Goal: Task Accomplishment & Management: Manage account settings

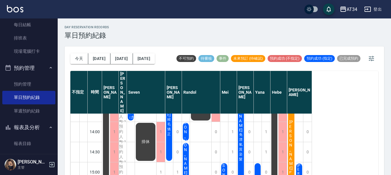
scroll to position [115, 0]
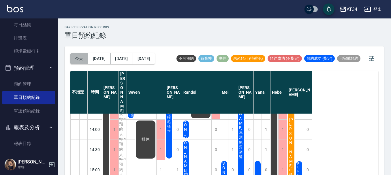
click at [85, 61] on button "今天" at bounding box center [79, 58] width 18 height 11
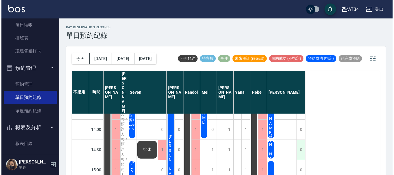
scroll to position [173, 0]
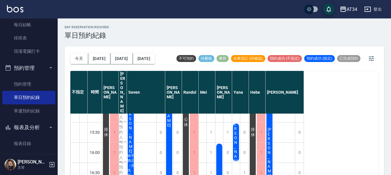
click at [109, 127] on span "[PERSON_NAME]" at bounding box center [106, 132] width 6 height 10
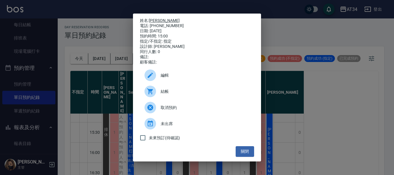
click at [157, 20] on link "[PERSON_NAME]" at bounding box center [164, 20] width 31 height 5
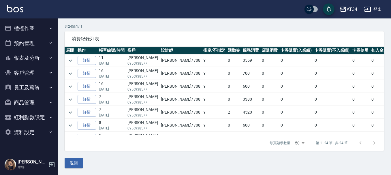
scroll to position [39, 0]
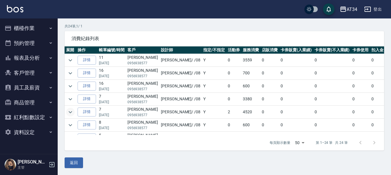
click at [72, 112] on icon "expand row" at bounding box center [70, 112] width 7 height 7
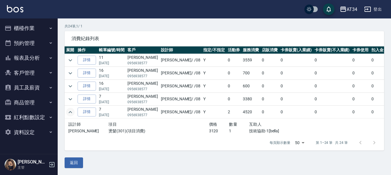
scroll to position [29, 0]
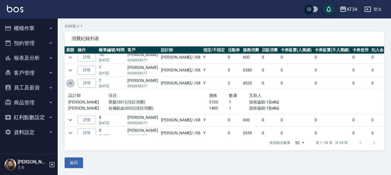
click at [68, 83] on icon "expand row" at bounding box center [70, 83] width 7 height 7
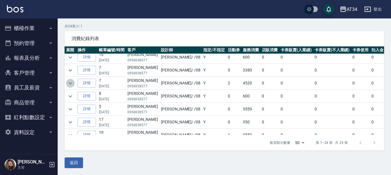
click at [68, 83] on icon "expand row" at bounding box center [70, 83] width 7 height 7
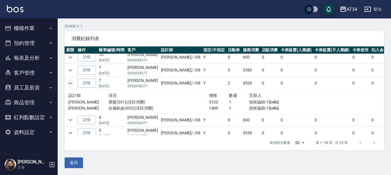
click at [68, 83] on icon "expand row" at bounding box center [70, 83] width 7 height 7
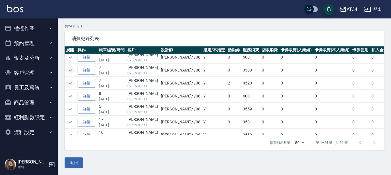
click at [70, 70] on icon "expand row" at bounding box center [70, 70] width 7 height 7
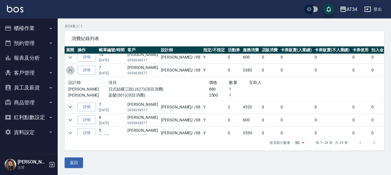
click at [70, 70] on icon "expand row" at bounding box center [70, 70] width 3 height 2
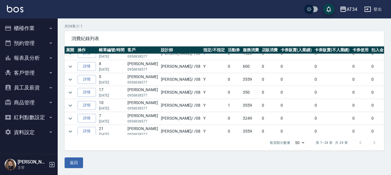
scroll to position [87, 0]
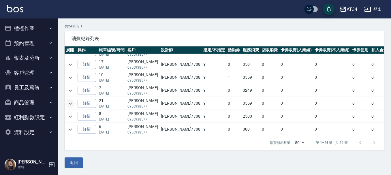
click at [71, 103] on icon "expand row" at bounding box center [70, 103] width 7 height 7
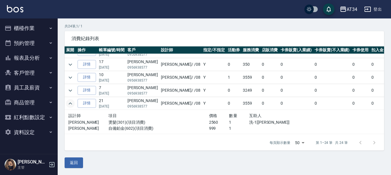
click at [70, 103] on icon "expand row" at bounding box center [70, 103] width 3 height 2
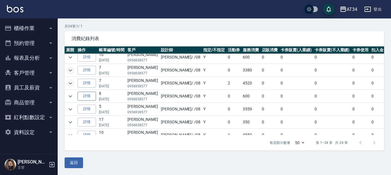
scroll to position [0, 0]
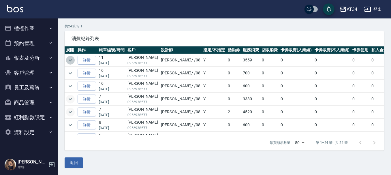
click at [71, 62] on icon "expand row" at bounding box center [70, 60] width 7 height 7
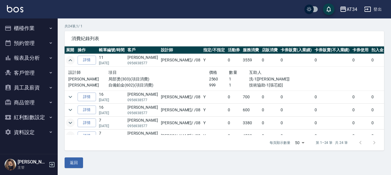
click at [71, 61] on icon "expand row" at bounding box center [70, 60] width 7 height 7
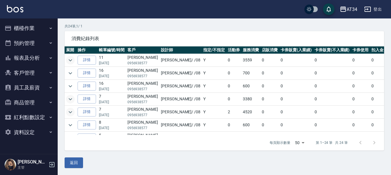
click at [47, 31] on button "櫃檯作業" at bounding box center [28, 28] width 53 height 15
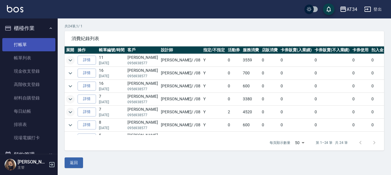
click at [49, 43] on link "打帳單" at bounding box center [28, 44] width 53 height 13
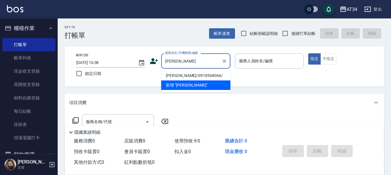
click at [196, 74] on li "[PERSON_NAME]/0918568066/" at bounding box center [195, 76] width 69 height 10
type input "[PERSON_NAME]/0918568066/"
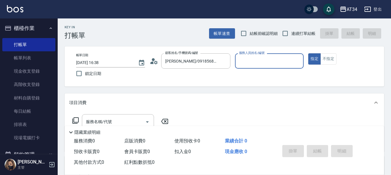
click at [154, 63] on icon at bounding box center [154, 61] width 9 height 9
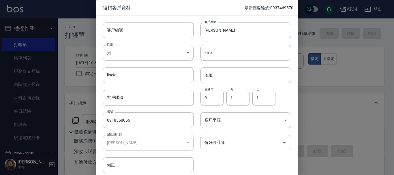
click at [222, 140] on input "偏好設計師" at bounding box center [241, 143] width 77 height 10
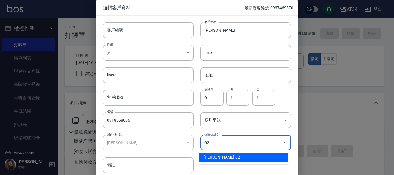
type input "[PERSON_NAME]"
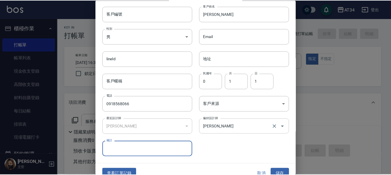
scroll to position [25, 0]
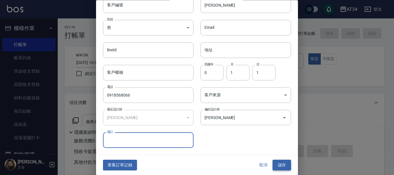
click at [280, 165] on button "儲存" at bounding box center [282, 165] width 18 height 11
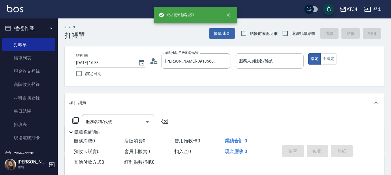
click at [256, 66] on input "服務人員姓名/編號" at bounding box center [270, 61] width 64 height 10
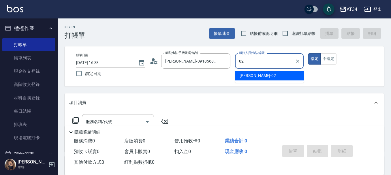
type input "Wendy-02"
type button "true"
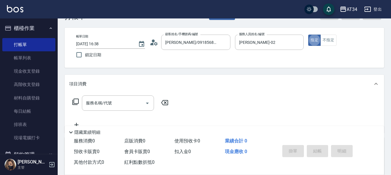
scroll to position [29, 0]
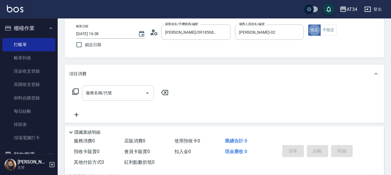
click at [121, 92] on input "服務名稱/代號" at bounding box center [114, 93] width 58 height 10
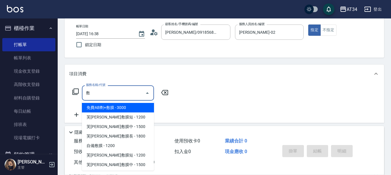
click at [118, 117] on span "芙米勒敷膜短 - 1200" at bounding box center [118, 117] width 72 height 10
type input "芙米勒敷膜短(918)"
type input "120"
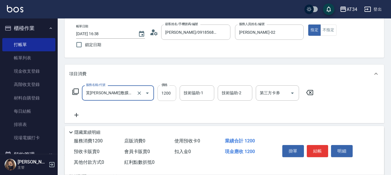
type input "芙米勒敷膜短(918)"
click at [169, 92] on input "1200" at bounding box center [166, 93] width 19 height 16
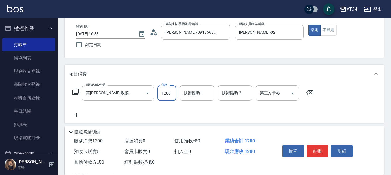
type input "0"
type input "100"
type input "10"
type input "1000"
type input "100"
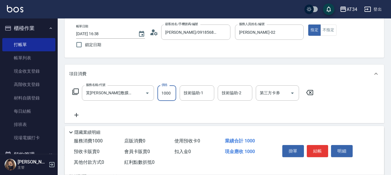
type input "1000"
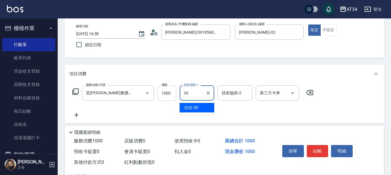
type input "拉拉-35"
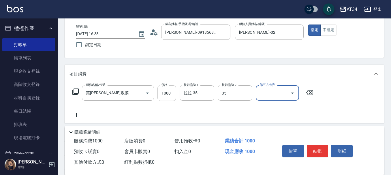
type input "拉拉-35"
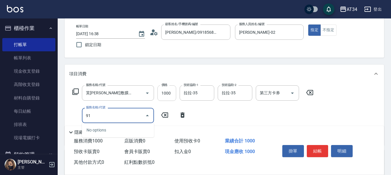
type input "917"
type input "140"
type input "芙米勒AB劑(917)"
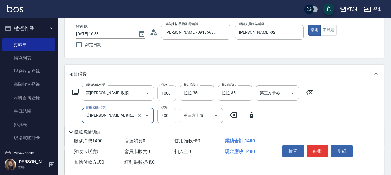
type input "100"
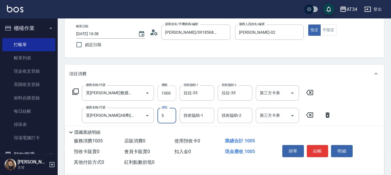
type input "50"
type input "150"
type input "500"
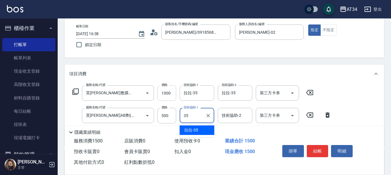
type input "拉拉-35"
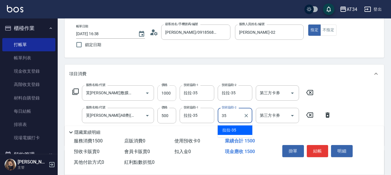
type input "拉拉-35"
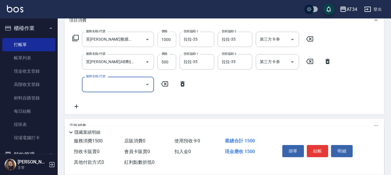
scroll to position [87, 0]
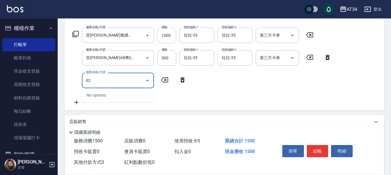
type input "0"
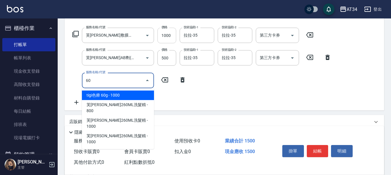
type input "602"
type input "240"
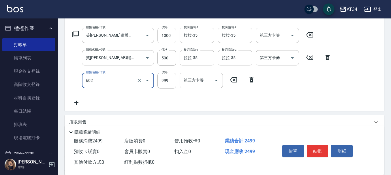
type input "1"
type input "330"
click at [132, 82] on input "tigi色療 120g(620)" at bounding box center [110, 80] width 51 height 10
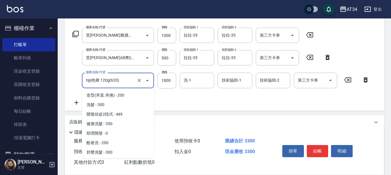
scroll to position [361, 0]
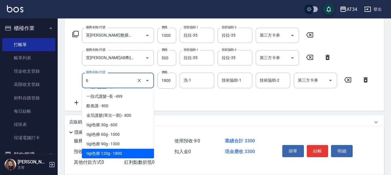
type input "60"
type input "150"
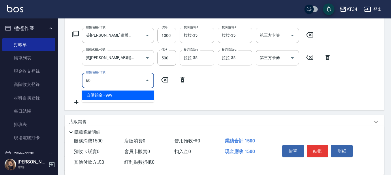
type input "602"
type input "240"
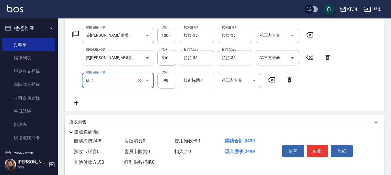
type input "自備鉑金(602)"
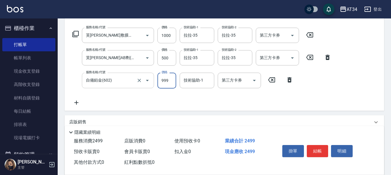
type input "1"
type input "150"
type input "180"
type input "160"
type input "1800"
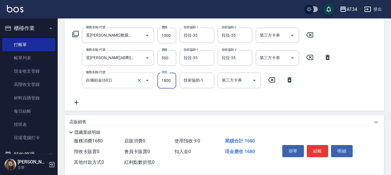
type input "330"
type input "1800"
type input "拉拉-35"
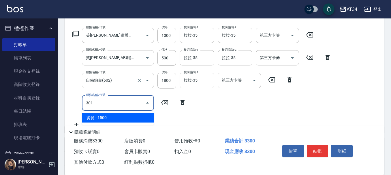
type input "301"
type input "480"
type input "燙髮(301)"
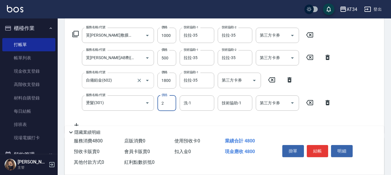
type input "25"
type input "350"
type input "2520"
type input "580"
type input "2520"
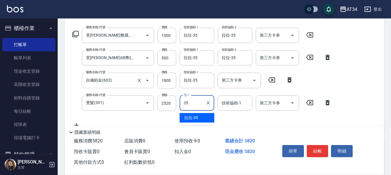
type input "拉拉-35"
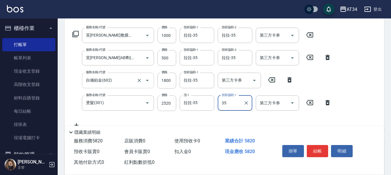
type input "拉拉-35"
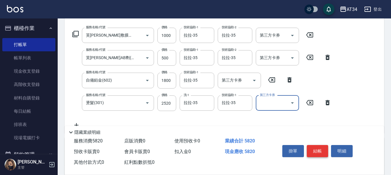
click at [323, 149] on button "結帳" at bounding box center [318, 151] width 22 height 12
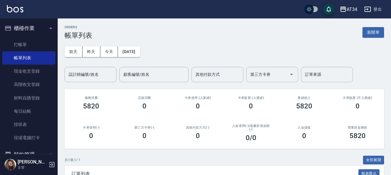
drag, startPoint x: 136, startPoint y: 111, endPoint x: 238, endPoint y: 122, distance: 103.2
click at [119, 113] on div "店販消費 0" at bounding box center [144, 103] width 53 height 28
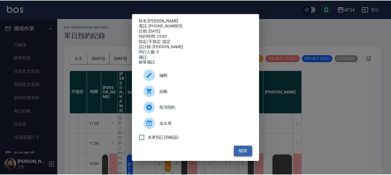
scroll to position [173, 0]
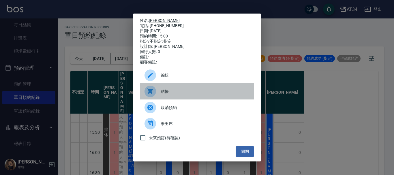
click at [173, 92] on span "結帳" at bounding box center [205, 92] width 89 height 6
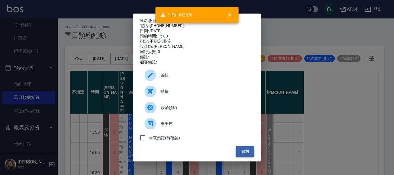
click at [244, 152] on button "關閉" at bounding box center [245, 151] width 18 height 11
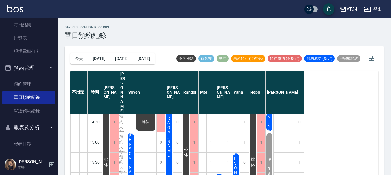
scroll to position [115, 0]
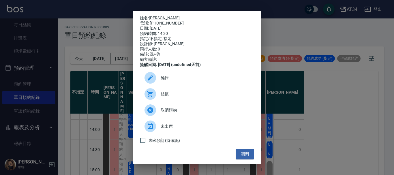
click at [159, 96] on div at bounding box center [153, 94] width 16 height 12
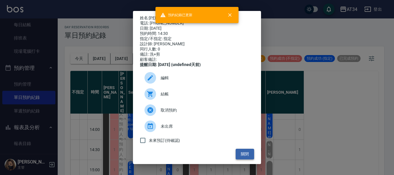
click at [242, 155] on button "關閉" at bounding box center [245, 154] width 18 height 11
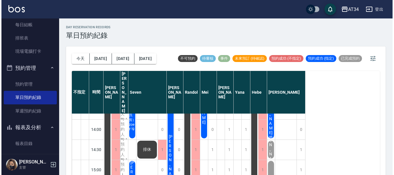
scroll to position [87, 0]
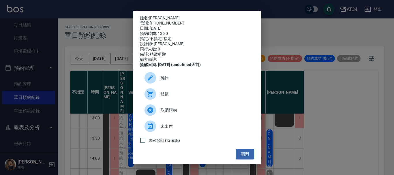
click at [194, 95] on span "結帳" at bounding box center [205, 94] width 89 height 6
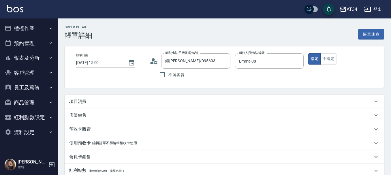
click at [86, 105] on div "項目消費" at bounding box center [225, 102] width 320 height 14
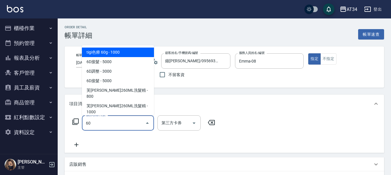
type input "602"
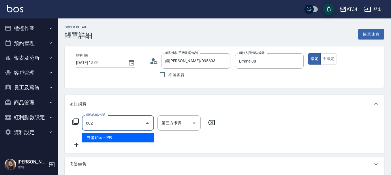
type input "90"
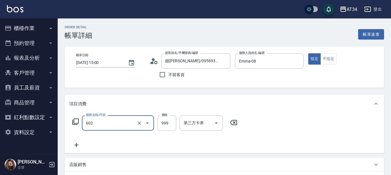
type input "自備鉑金(602)"
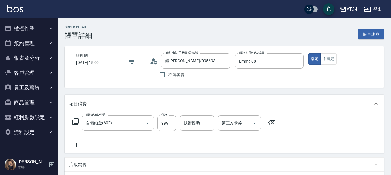
click at [76, 147] on icon at bounding box center [76, 145] width 14 height 7
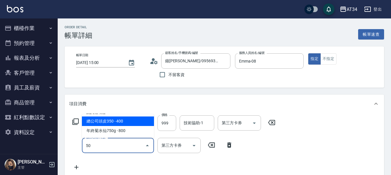
type input "501"
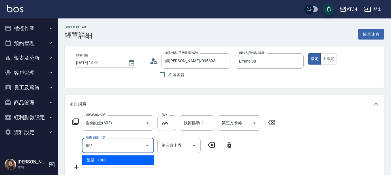
type input "190"
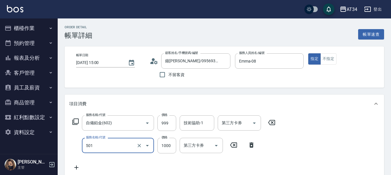
type input "染髮(501)"
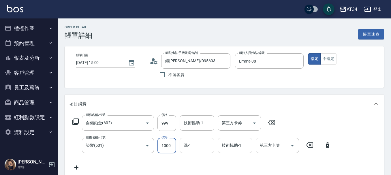
type input "100"
type input "25"
type input "120"
type input "250"
type input "340"
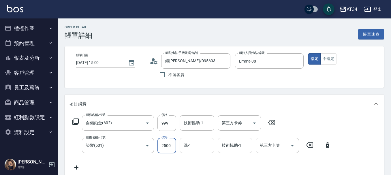
type input "2500"
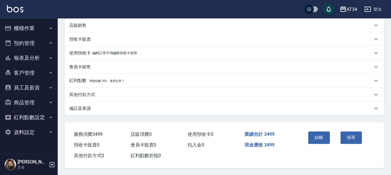
scroll to position [164, 0]
click at [85, 89] on div "其他付款方式" at bounding box center [225, 95] width 320 height 14
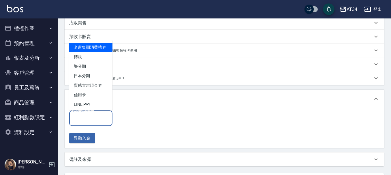
click at [89, 119] on input "其他付款方式" at bounding box center [91, 118] width 38 height 10
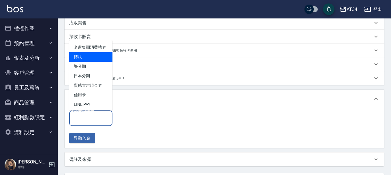
click at [92, 62] on span "轉賬" at bounding box center [90, 57] width 43 height 10
type input "轉賬"
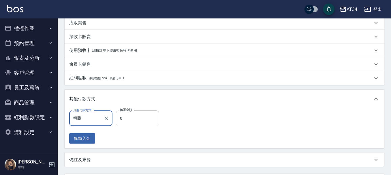
click at [131, 117] on input "0" at bounding box center [137, 118] width 43 height 16
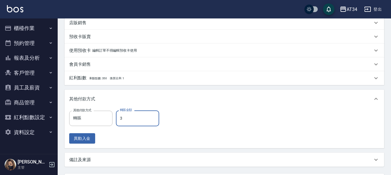
type input "34"
type input "310"
type input "349"
type input "0"
type input "3499"
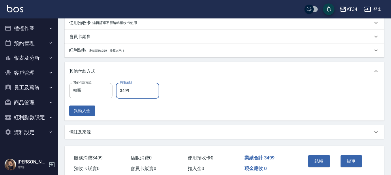
scroll to position [218, 0]
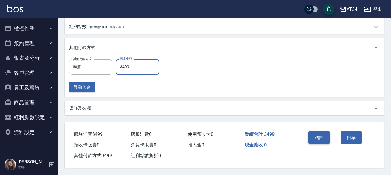
click at [315, 132] on button "結帳" at bounding box center [319, 138] width 22 height 12
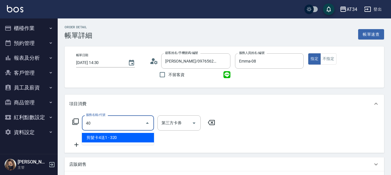
type input "401"
type input "20"
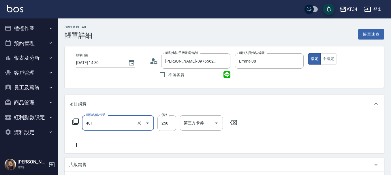
type input "剪髮(401)"
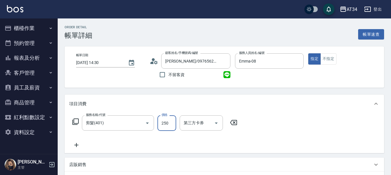
type input "0"
type input "50"
type input "500"
click at [76, 145] on icon at bounding box center [76, 145] width 4 height 4
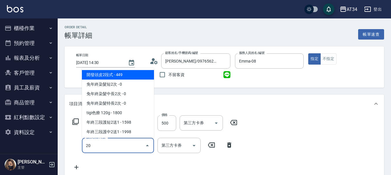
type input "201"
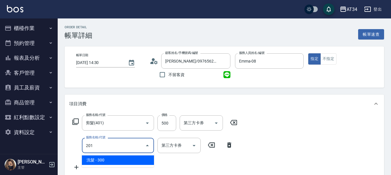
type input "80"
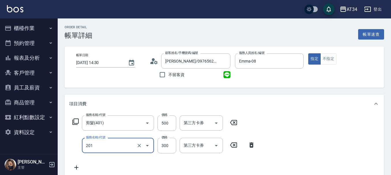
type input "洗髮(201)"
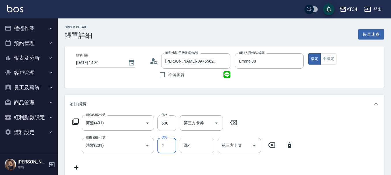
type input "50"
type input "20"
type input "70"
type input "200"
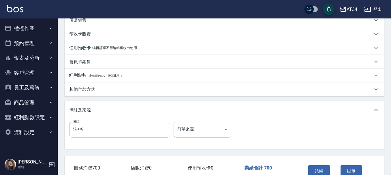
scroll to position [203, 0]
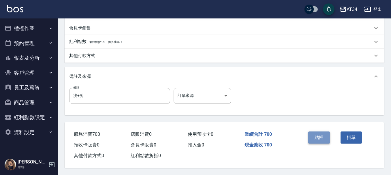
click at [325, 140] on button "結帳" at bounding box center [319, 138] width 22 height 12
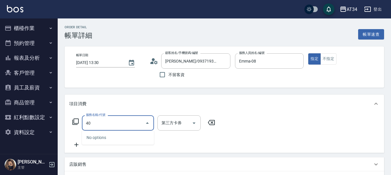
type input "401"
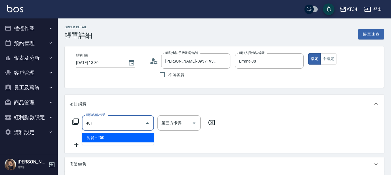
type input "20"
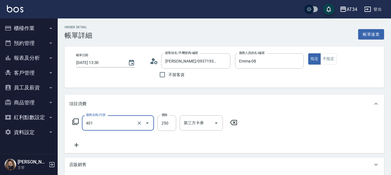
type input "剪髮(401)"
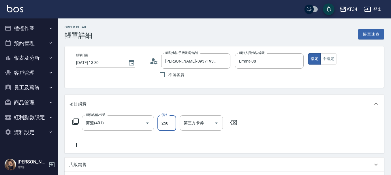
type input "0"
type input "50"
type input "500"
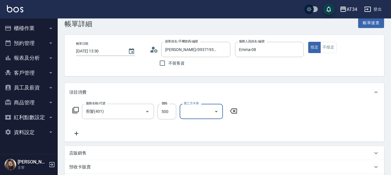
scroll to position [29, 0]
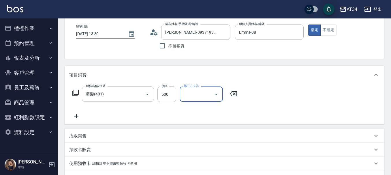
click at [71, 118] on icon at bounding box center [76, 116] width 14 height 7
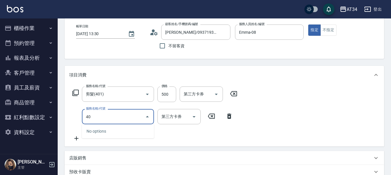
type input "401"
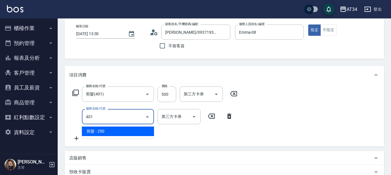
type input "70"
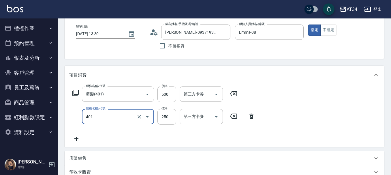
type input "剪髮(401)"
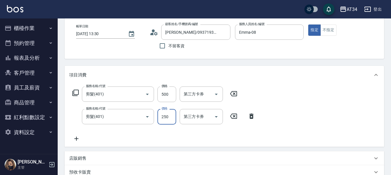
type input "50"
type input "100"
type input "500"
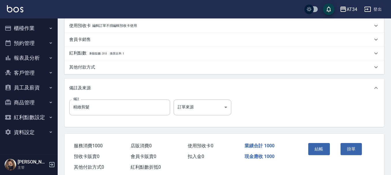
scroll to position [202, 0]
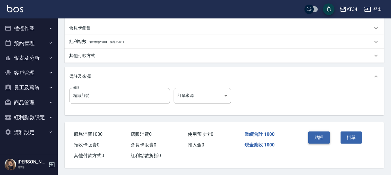
click at [325, 137] on button "結帳" at bounding box center [319, 138] width 22 height 12
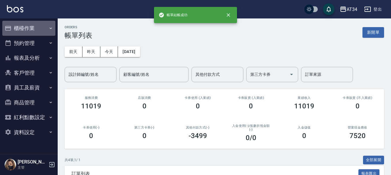
click at [33, 27] on button "櫃檯作業" at bounding box center [28, 28] width 53 height 15
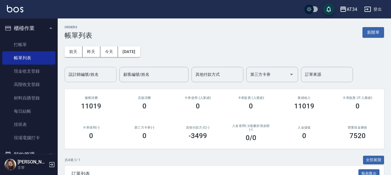
click at [73, 75] on input "設計師編號/姓名" at bounding box center [90, 75] width 47 height 10
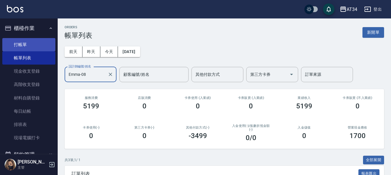
type input "Emma-08"
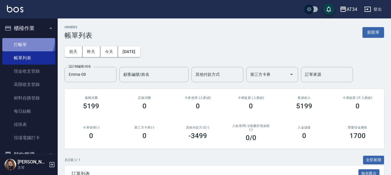
click at [20, 39] on link "打帳單" at bounding box center [28, 44] width 53 height 13
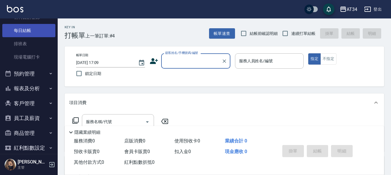
scroll to position [104, 0]
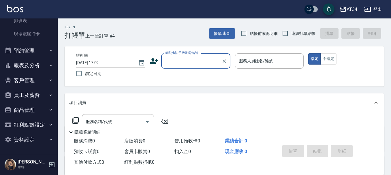
click at [31, 61] on button "報表及分析" at bounding box center [28, 65] width 53 height 15
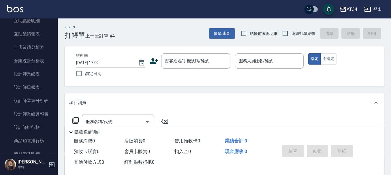
scroll to position [248, 0]
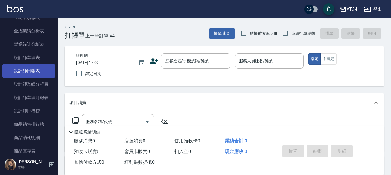
click at [37, 72] on link "設計師日報表" at bounding box center [28, 70] width 53 height 13
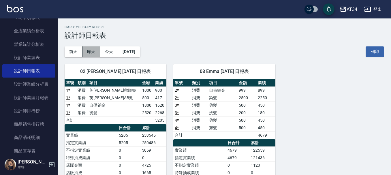
click at [89, 52] on button "昨天" at bounding box center [91, 51] width 18 height 11
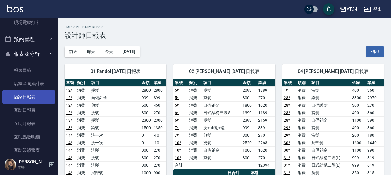
scroll to position [58, 0]
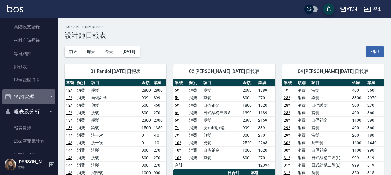
click at [44, 100] on button "預約管理" at bounding box center [28, 96] width 53 height 15
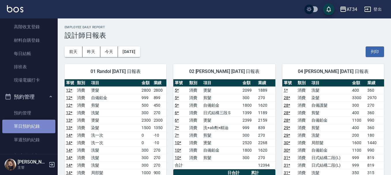
click at [46, 123] on link "單日預約紀錄" at bounding box center [28, 126] width 53 height 13
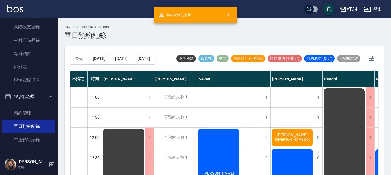
scroll to position [0, 48]
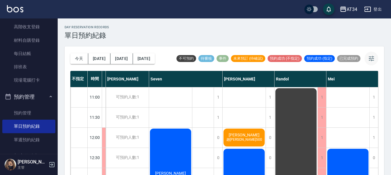
click at [372, 57] on icon "button" at bounding box center [371, 58] width 7 height 7
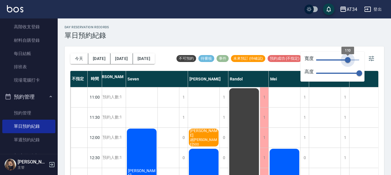
type input "78"
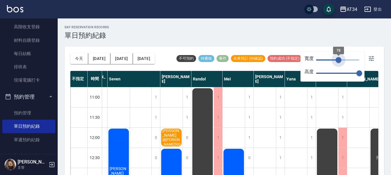
drag, startPoint x: 348, startPoint y: 61, endPoint x: 339, endPoint y: 63, distance: 9.5
click at [339, 63] on span "78" at bounding box center [339, 60] width 6 height 6
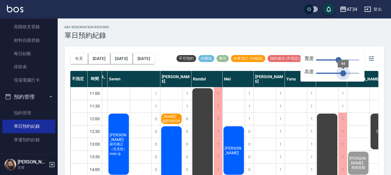
type input "34"
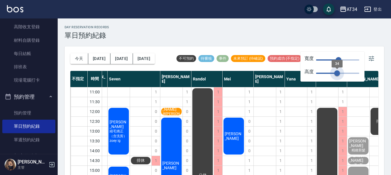
drag, startPoint x: 360, startPoint y: 72, endPoint x: 337, endPoint y: 75, distance: 23.0
click at [337, 75] on span "34" at bounding box center [337, 73] width 6 height 6
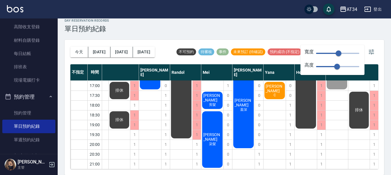
scroll to position [122, 73]
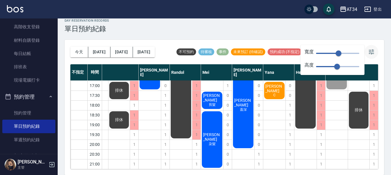
click at [371, 51] on icon "button" at bounding box center [371, 51] width 7 height 7
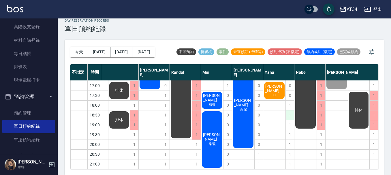
click at [288, 111] on div "1" at bounding box center [290, 115] width 9 height 10
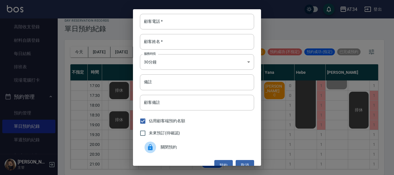
click at [152, 20] on input "顧客電話   *" at bounding box center [197, 22] width 114 height 16
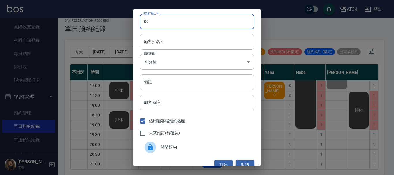
type input "09"
click at [242, 163] on button "取消" at bounding box center [245, 165] width 18 height 11
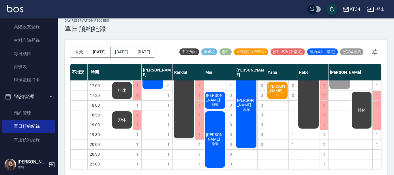
scroll to position [122, 70]
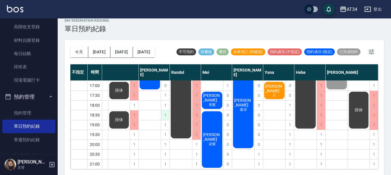
click at [167, 112] on div "1" at bounding box center [165, 115] width 9 height 10
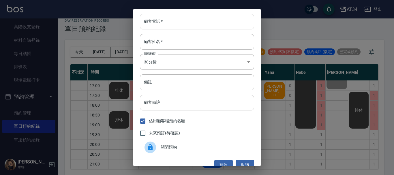
click at [172, 25] on input "顧客電話   *" at bounding box center [197, 22] width 114 height 16
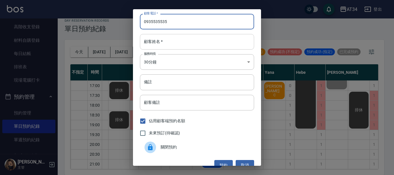
type input "0935535535"
click at [163, 44] on input "顧客姓名   *" at bounding box center [197, 42] width 114 height 16
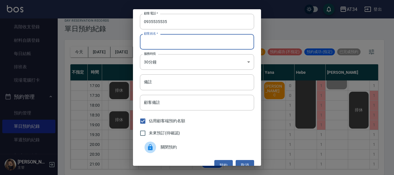
type input "ㄌ"
type input "黃小姐"
click at [159, 88] on input "備註" at bounding box center [197, 82] width 114 height 16
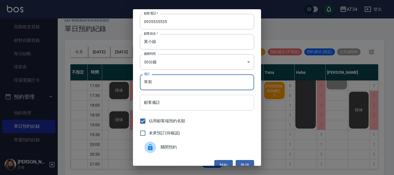
type input "單剪"
click at [157, 102] on input "顧客備註" at bounding box center [197, 103] width 114 height 16
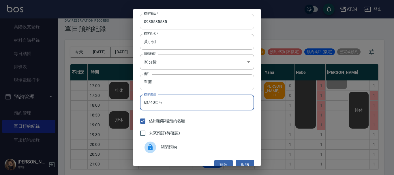
type input "6點40分"
drag, startPoint x: 163, startPoint y: 104, endPoint x: 140, endPoint y: 105, distance: 22.8
click at [140, 105] on input "6點40分" at bounding box center [197, 103] width 114 height 16
click at [166, 80] on input "單剪" at bounding box center [197, 82] width 114 height 16
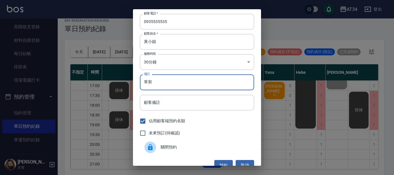
paste input "6點40分"
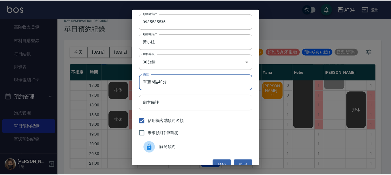
scroll to position [9, 0]
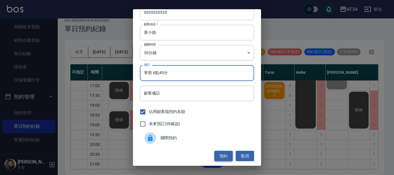
type input "單剪 6點40分"
click at [227, 158] on button "預約" at bounding box center [223, 156] width 18 height 11
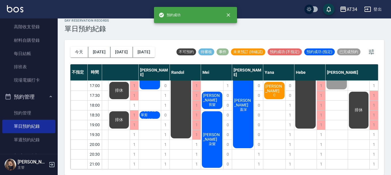
click at [55, 111] on div "黃小姐 單剪 6點40分" at bounding box center [43, 56] width 22 height 147
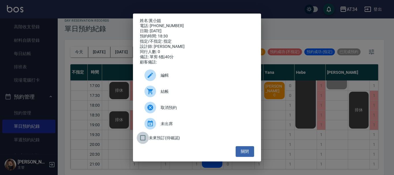
click at [144, 138] on input "未來預訂(待確認)" at bounding box center [143, 138] width 12 height 12
checkbox input "true"
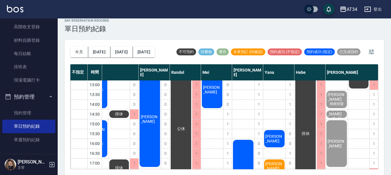
scroll to position [35, 70]
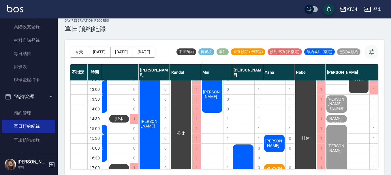
click at [372, 55] on icon "button" at bounding box center [371, 51] width 7 height 7
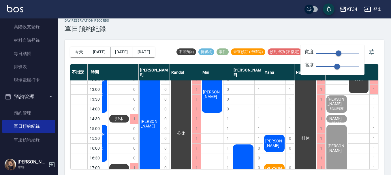
type input "39"
click at [327, 54] on span "78" at bounding box center [337, 53] width 43 height 9
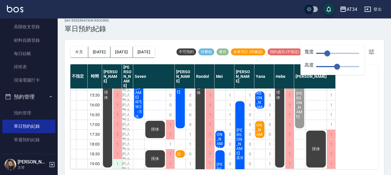
scroll to position [58, 0]
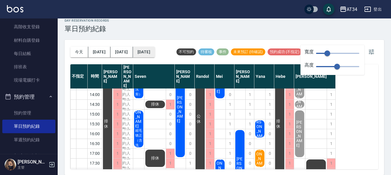
click at [145, 50] on button "[DATE]" at bounding box center [144, 52] width 22 height 11
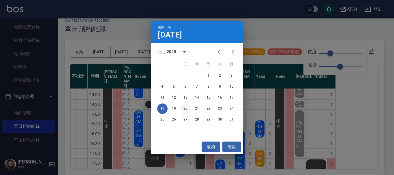
click at [183, 110] on button "20" at bounding box center [185, 109] width 10 height 10
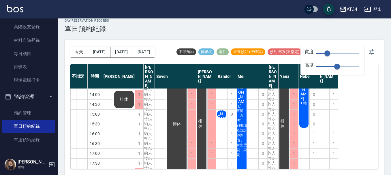
click at [80, 77] on div "不指定" at bounding box center [78, 76] width 17 height 24
click at [80, 170] on div "今天 明天 後天 2025/08/20 不可預約 待審核 事件 未來預訂 (待確認) 預約成功 (不指定) 預約成功 (指定) 已完成預約 不指定 時間 Gi…" at bounding box center [225, 107] width 320 height 135
click at [377, 174] on div "今天 明天 後天 2025/08/20 不可預約 待審核 事件 未來預訂 (待確認) 預約成功 (不指定) 預約成功 (指定) 已完成預約 不指定 時間 Gi…" at bounding box center [225, 107] width 320 height 135
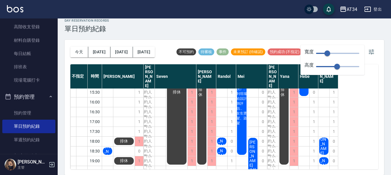
scroll to position [92, 0]
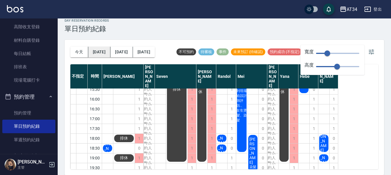
click at [97, 50] on button "明天" at bounding box center [99, 52] width 22 height 11
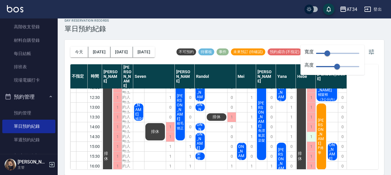
scroll to position [35, 0]
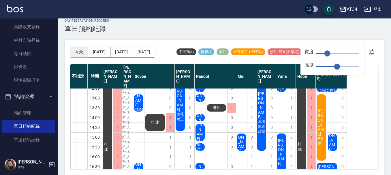
click at [77, 50] on button "今天" at bounding box center [79, 52] width 18 height 11
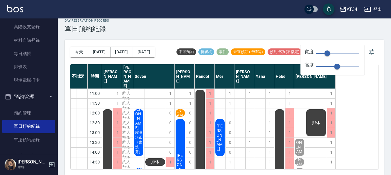
click at [372, 111] on div "不指定 時間 Gina Wendy Seven annie Randol Mei Emily Yana Hebe Emma 11:00 11:30 12:00…" at bounding box center [224, 116] width 308 height 105
click at [379, 110] on div "今天 明天 後天 2025/08/18 不可預約 待審核 事件 未來預訂 (待確認) 預約成功 (不指定) 預約成功 (指定) 已完成預約 不指定 時間 Gi…" at bounding box center [225, 107] width 320 height 135
click at [356, 40] on div "今天 明天 後天 2025/08/18 不可預約 待審核 事件 未來預訂 (待確認) 預約成功 (不指定) 預約成功 (指定) 已完成預約" at bounding box center [224, 52] width 308 height 25
click at [374, 53] on icon "button" at bounding box center [371, 51] width 7 height 7
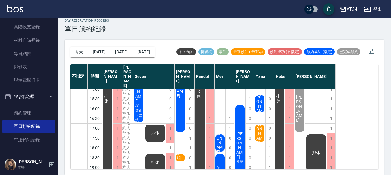
scroll to position [93, 0]
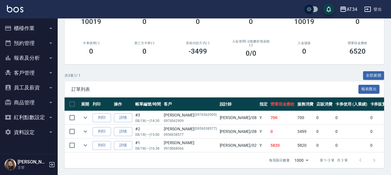
scroll to position [89, 0]
click at [128, 141] on link "詳情" at bounding box center [123, 145] width 18 height 9
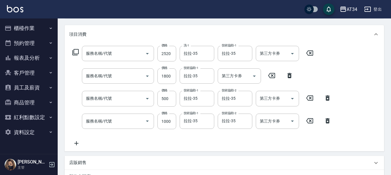
type input "[DATE] 16:38"
type input "[PERSON_NAME]-02"
type input "580"
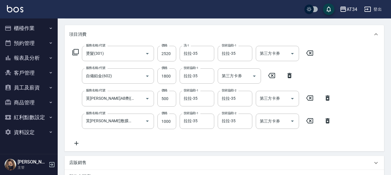
scroll to position [182, 0]
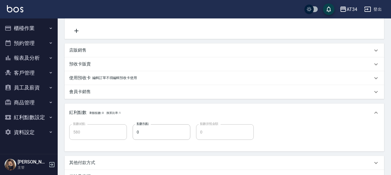
type input "燙髮(301)"
type input "自備鉑金(602)"
type input "芙[PERSON_NAME]AB劑(917)"
type input "芙[PERSON_NAME]敷膜短(918)"
type input "[PERSON_NAME]/0918568066/"
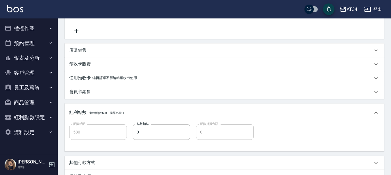
click at [105, 47] on div "店販銷售" at bounding box center [225, 51] width 320 height 14
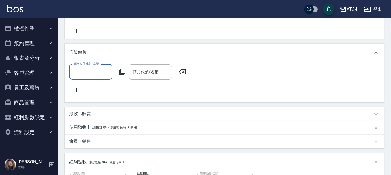
scroll to position [0, 0]
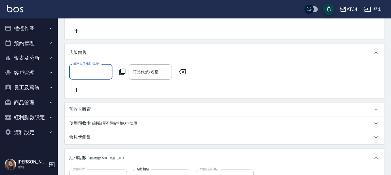
click at [93, 76] on input "服務人員姓名/編號" at bounding box center [91, 72] width 38 height 10
type input "[PERSON_NAME]-02"
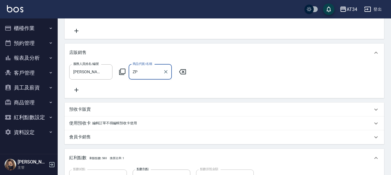
type input "Z"
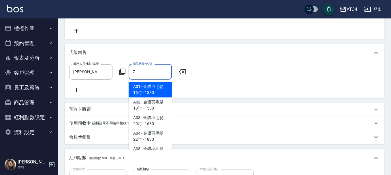
scroll to position [7, 0]
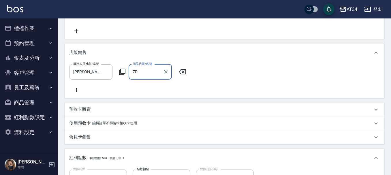
type input "Z"
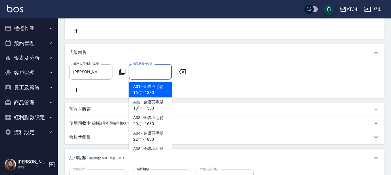
type input "S"
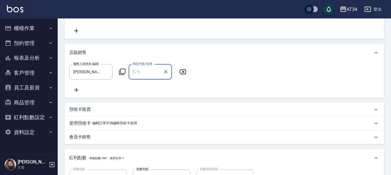
type input "粉"
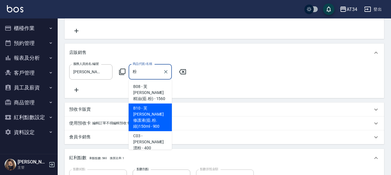
type input "620"
type input "[PERSON_NAME]內部保濕修護液500ML"
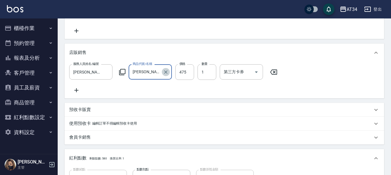
click at [166, 72] on icon "Clear" at bounding box center [166, 72] width 6 height 6
type input "580"
click at [151, 72] on input "商品代號/名稱" at bounding box center [150, 72] width 38 height 10
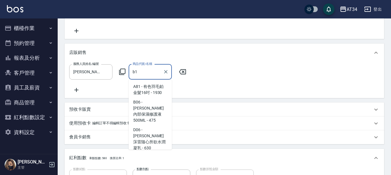
scroll to position [44, 0]
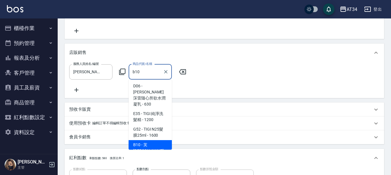
type input "[PERSON_NAME]修護液(藍.粉.綠)150ml"
type input "670"
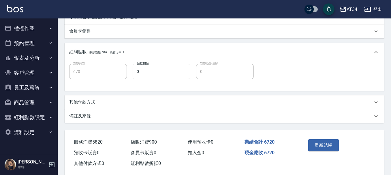
scroll to position [303, 0]
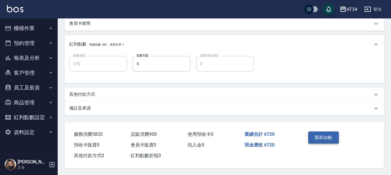
click at [322, 137] on button "重新結帳" at bounding box center [323, 138] width 31 height 12
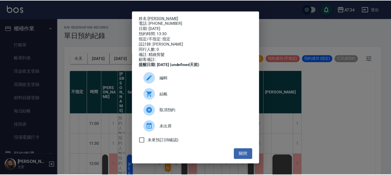
scroll to position [87, 0]
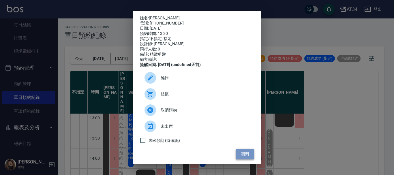
click at [241, 156] on button "關閉" at bounding box center [245, 154] width 18 height 11
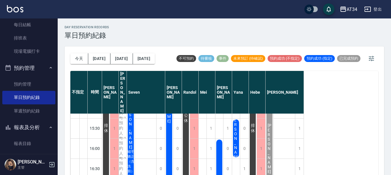
scroll to position [202, 0]
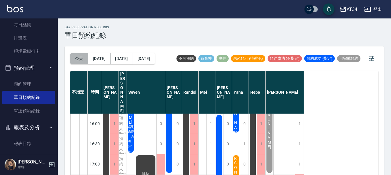
click at [77, 61] on button "今天" at bounding box center [79, 58] width 18 height 11
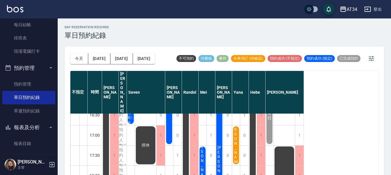
scroll to position [260, 0]
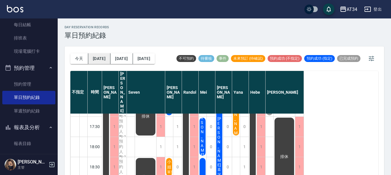
click at [104, 55] on button "[DATE]" at bounding box center [99, 58] width 22 height 11
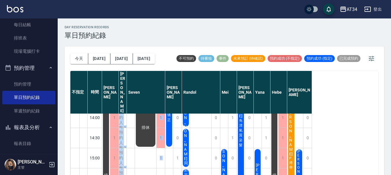
drag, startPoint x: 126, startPoint y: 171, endPoint x: 157, endPoint y: 173, distance: 31.3
click at [157, 173] on div "不指定 時間 [PERSON_NAME] [PERSON_NAME] Seven [PERSON_NAME] [PERSON_NAME] 11:00 11:3…" at bounding box center [224, 123] width 308 height 105
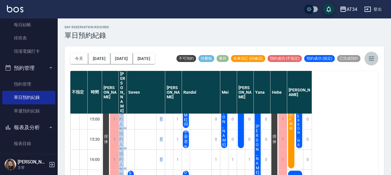
click at [375, 60] on icon "button" at bounding box center [371, 58] width 7 height 7
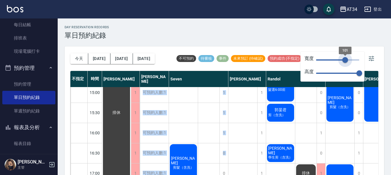
type input "103"
drag, startPoint x: 326, startPoint y: 59, endPoint x: 346, endPoint y: 60, distance: 19.9
click at [346, 60] on span "101" at bounding box center [345, 60] width 6 height 6
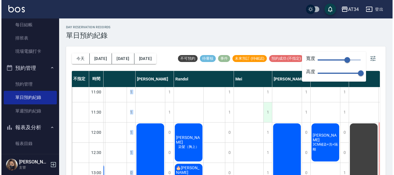
scroll to position [0, 96]
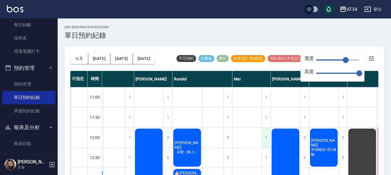
click at [265, 135] on div "1" at bounding box center [266, 138] width 9 height 20
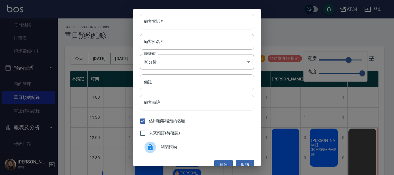
click at [182, 26] on input "顧客電話   *" at bounding box center [197, 22] width 114 height 16
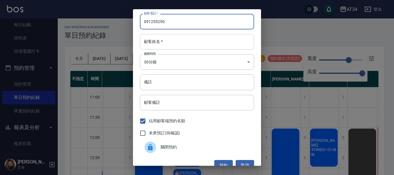
type input "091255290"
click at [149, 42] on input "顧客姓名   *" at bounding box center [197, 42] width 114 height 16
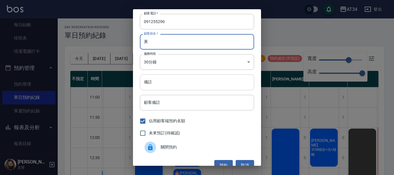
click at [162, 82] on input "備註" at bounding box center [197, 82] width 114 height 16
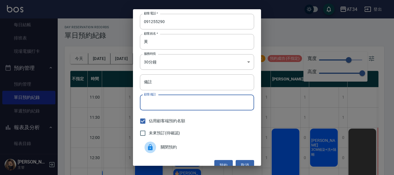
click at [158, 103] on input "顧客備註" at bounding box center [197, 103] width 114 height 16
click at [162, 86] on input "備註" at bounding box center [197, 82] width 114 height 16
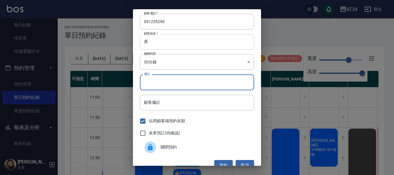
click at [162, 45] on input "黃" at bounding box center [197, 42] width 114 height 16
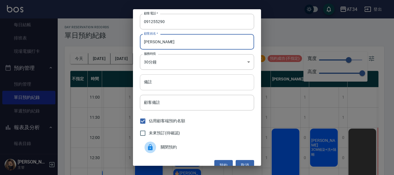
type input "[PERSON_NAME]先生"
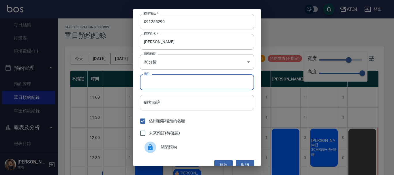
drag, startPoint x: 156, startPoint y: 84, endPoint x: 161, endPoint y: 84, distance: 4.3
click at [157, 84] on input "備註" at bounding box center [197, 82] width 114 height 16
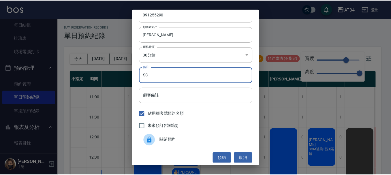
scroll to position [9, 0]
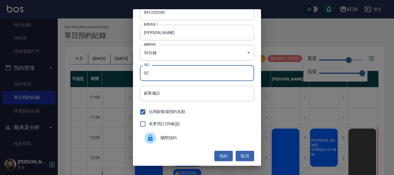
type input "SC"
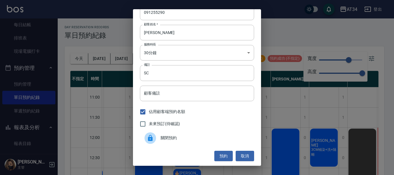
click at [153, 123] on span "未來預訂(待確認)" at bounding box center [164, 124] width 31 height 6
click at [149, 123] on input "未來預訂(待確認)" at bounding box center [143, 124] width 12 height 12
checkbox input "true"
click at [143, 111] on input "佔用顧客端預約名額" at bounding box center [143, 112] width 12 height 12
checkbox input "false"
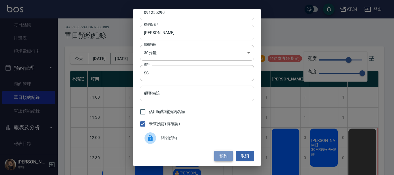
click at [219, 156] on button "預約" at bounding box center [223, 156] width 18 height 11
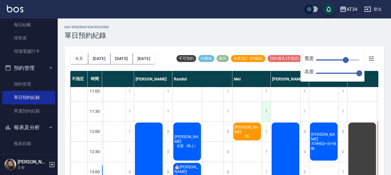
scroll to position [0, 96]
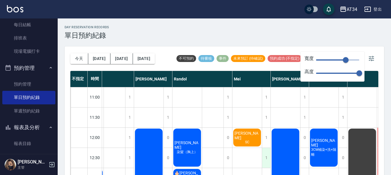
click at [265, 158] on div "1" at bounding box center [266, 158] width 9 height 20
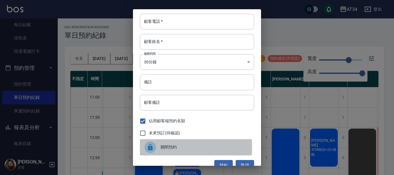
click at [168, 148] on span "關閉預約" at bounding box center [205, 147] width 89 height 6
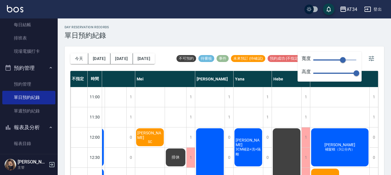
scroll to position [0, 196]
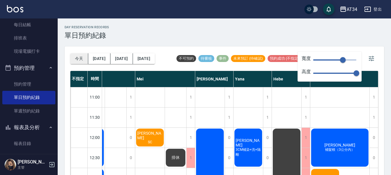
click at [75, 59] on button "今天" at bounding box center [79, 58] width 18 height 11
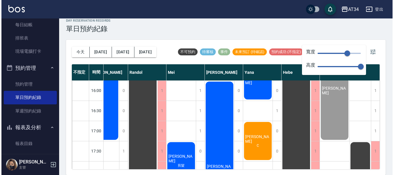
scroll to position [260, 145]
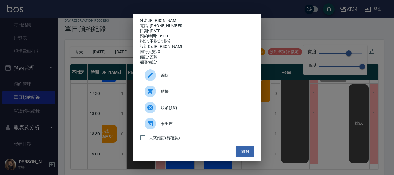
click at [187, 89] on div "結帳" at bounding box center [197, 91] width 114 height 16
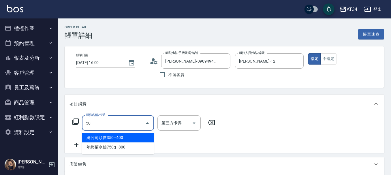
type input "總公司頭皮350(1001)"
type input "40"
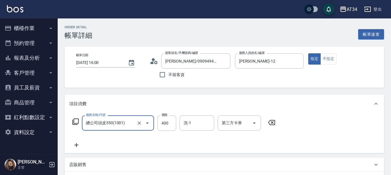
click at [141, 119] on div at bounding box center [143, 122] width 16 height 15
click at [138, 127] on div at bounding box center [143, 122] width 16 height 15
click at [139, 120] on icon "Clear" at bounding box center [139, 123] width 6 height 6
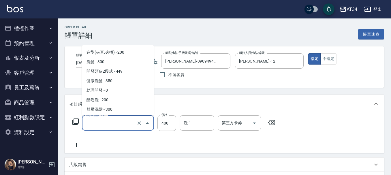
click at [130, 123] on input "服務名稱/代號" at bounding box center [110, 123] width 51 height 10
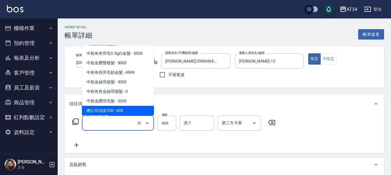
type input "0"
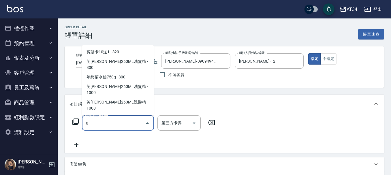
scroll to position [0, 0]
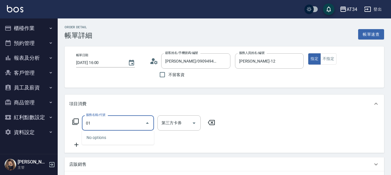
type input "0"
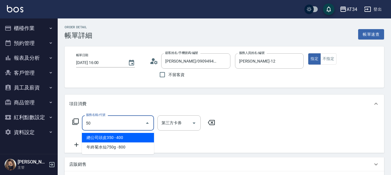
type input "501"
type input "100"
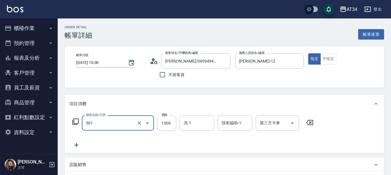
type input "染髮(501)"
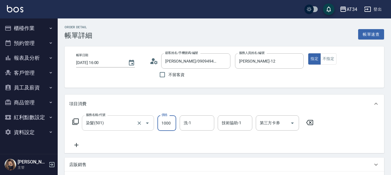
type input "0"
type input "20"
type input "200"
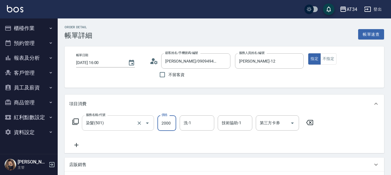
type input "2000"
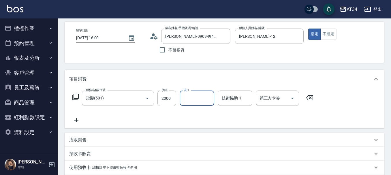
scroll to position [87, 0]
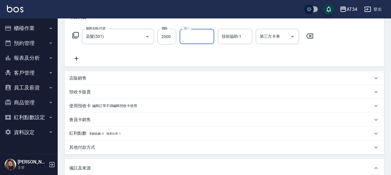
click at [73, 56] on icon at bounding box center [76, 58] width 14 height 7
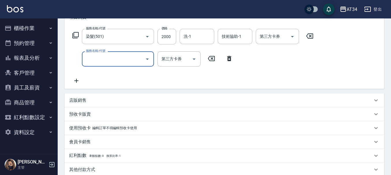
click at [91, 61] on input "服務名稱/代號" at bounding box center [114, 59] width 58 height 10
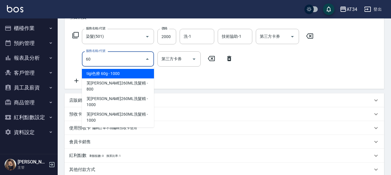
type input "601"
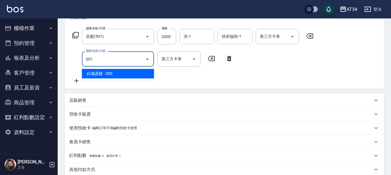
type input "230"
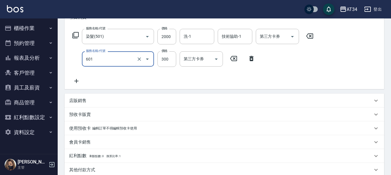
type input "自備護髮(601)"
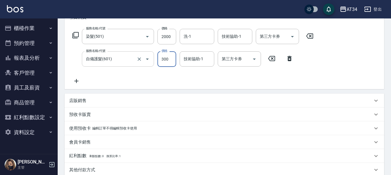
type input "200"
type input "12"
type input "210"
type input "1250"
type input "320"
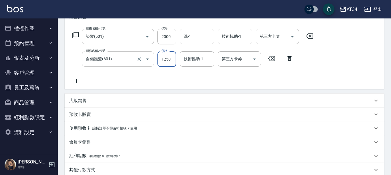
type input "1250"
click at [169, 61] on input "1250" at bounding box center [166, 59] width 19 height 16
type input "200"
type input "17"
type input "210"
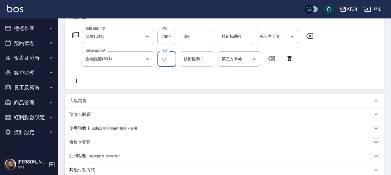
type input "175"
type input "370"
type input "1750"
click at [78, 96] on div "店販銷售" at bounding box center [225, 101] width 320 height 14
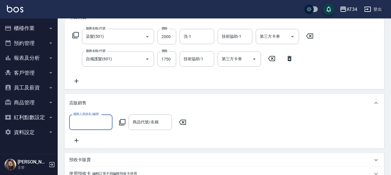
scroll to position [0, 0]
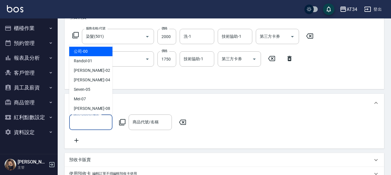
click at [95, 120] on input "服務人員姓名/編號" at bounding box center [91, 122] width 38 height 10
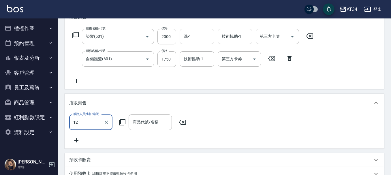
type input "[PERSON_NAME]-12"
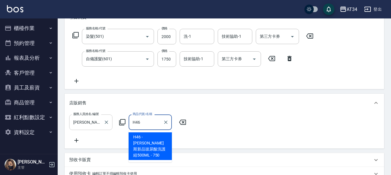
type input "[PERSON_NAME]斯新品玻尿酸洗護組500ML"
type input "450"
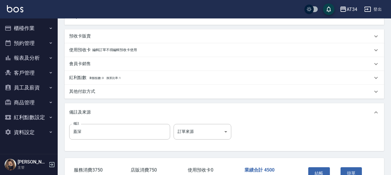
scroll to position [253, 0]
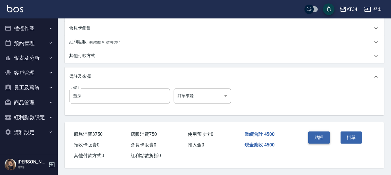
click at [324, 136] on button "結帳" at bounding box center [319, 138] width 22 height 12
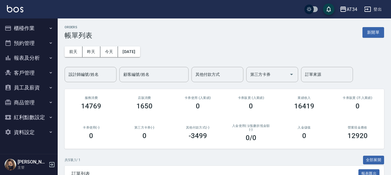
click at [35, 43] on button "預約管理" at bounding box center [28, 43] width 53 height 15
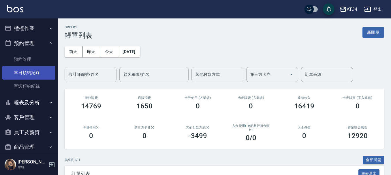
click at [33, 70] on link "單日預約紀錄" at bounding box center [28, 72] width 53 height 13
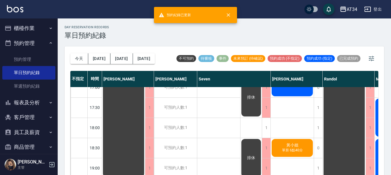
scroll to position [260, 0]
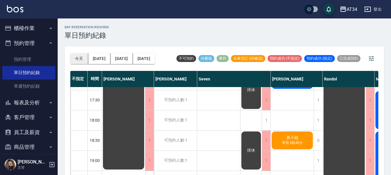
click at [77, 60] on button "今天" at bounding box center [79, 58] width 18 height 11
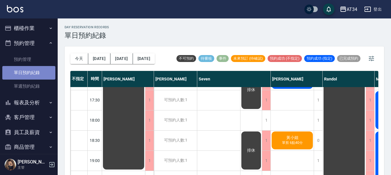
click at [35, 72] on link "單日預約紀錄" at bounding box center [28, 72] width 53 height 13
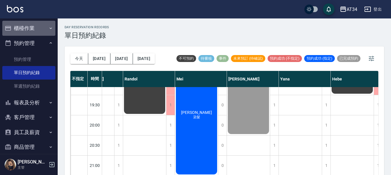
click at [30, 27] on button "櫃檯作業" at bounding box center [28, 28] width 53 height 15
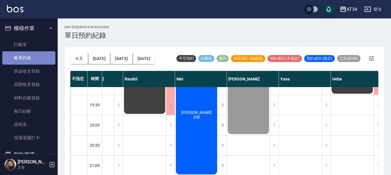
click at [29, 53] on link "帳單列表" at bounding box center [28, 57] width 53 height 13
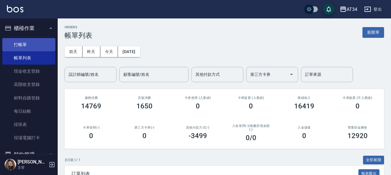
click at [19, 40] on link "打帳單" at bounding box center [28, 44] width 53 height 13
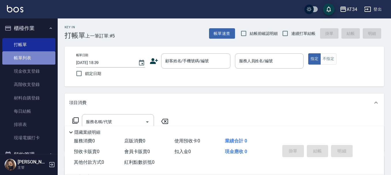
click at [32, 58] on link "帳單列表" at bounding box center [28, 57] width 53 height 13
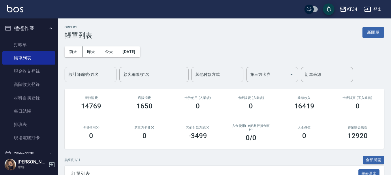
click at [92, 79] on input "設計師編號/姓名" at bounding box center [90, 75] width 47 height 10
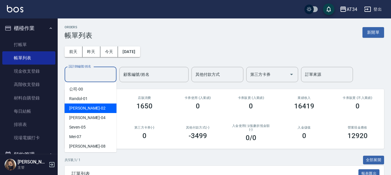
click at [97, 107] on div "[PERSON_NAME] -02" at bounding box center [91, 109] width 52 height 10
type input "[PERSON_NAME]-02"
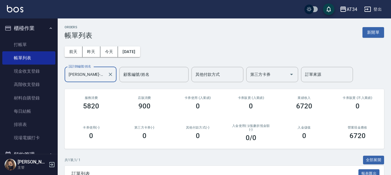
scroll to position [61, 0]
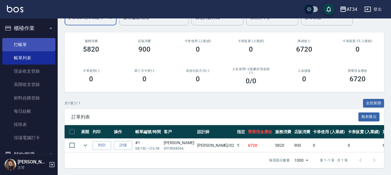
click at [30, 43] on link "打帳單" at bounding box center [28, 44] width 53 height 13
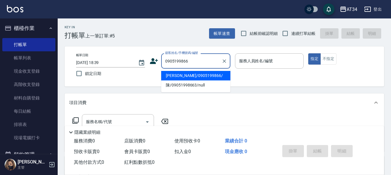
type input "[PERSON_NAME]/0905199866/"
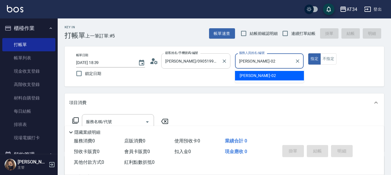
type input "[PERSON_NAME]-02"
click at [308, 53] on button "指定" at bounding box center [314, 58] width 12 height 11
type button "true"
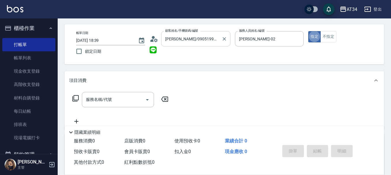
scroll to position [29, 0]
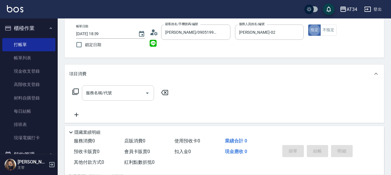
click at [129, 96] on input "服務名稱/代號" at bounding box center [114, 93] width 58 height 10
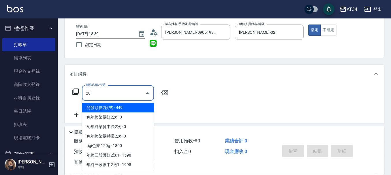
type input "201"
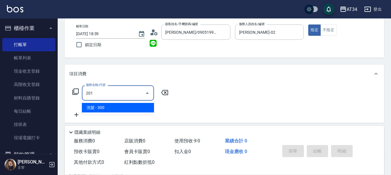
type input "30"
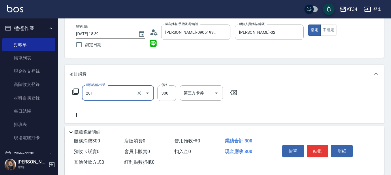
type input "洗髮(201)"
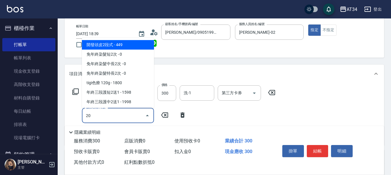
type input "201"
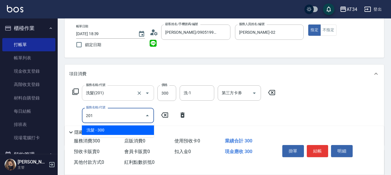
type input "60"
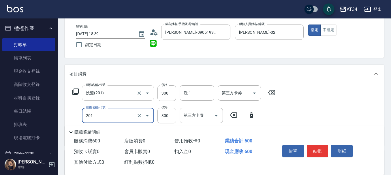
type input "洗髮(201)"
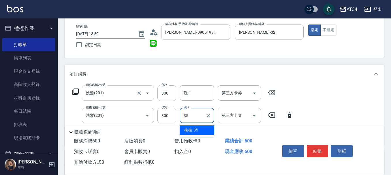
type input "拉拉-35"
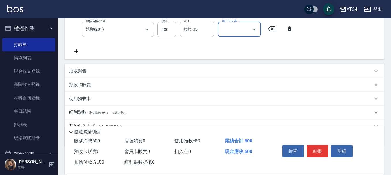
scroll to position [115, 0]
click at [79, 47] on div "服務名稱/代號 洗髮(201) 服務名稱/代號 價格 300 價格 洗-1 洗-1 第三方卡券 第三方卡券 服務名稱/代號 洗髮(201) 服務名稱/代號 價…" at bounding box center [183, 27] width 228 height 56
click at [73, 50] on icon at bounding box center [76, 51] width 14 height 7
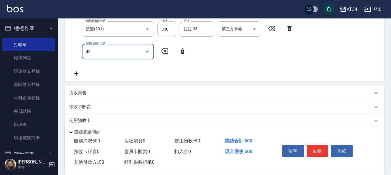
type input "401"
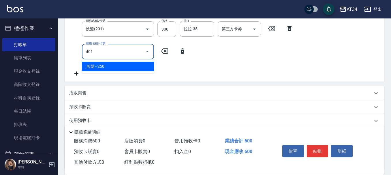
type input "80"
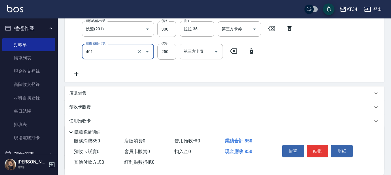
type input "剪髮(401)"
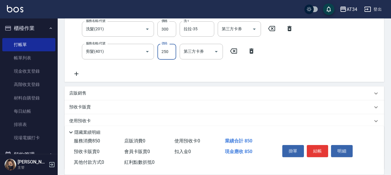
scroll to position [114, 0]
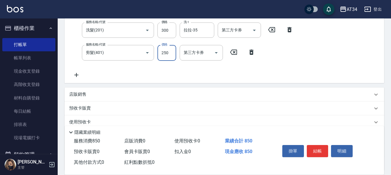
type input "6"
type input "60"
type input "120"
type input "600"
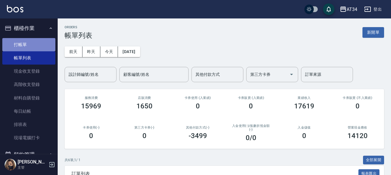
click at [34, 43] on link "打帳單" at bounding box center [28, 44] width 53 height 13
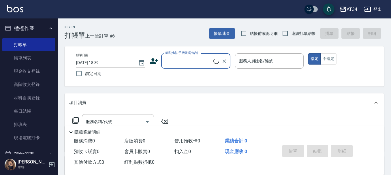
click at [156, 61] on icon at bounding box center [154, 61] width 8 height 6
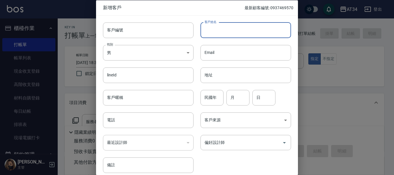
click at [226, 27] on input "客戶姓名" at bounding box center [245, 30] width 91 height 16
type input "X"
type input "[PERSON_NAME]"
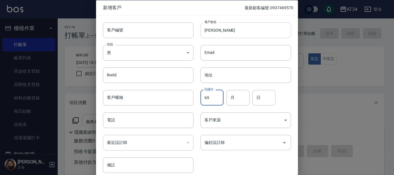
type input "69"
type input "04"
type input "27"
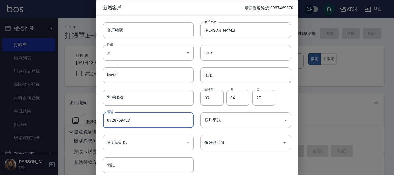
type input "0928769427"
click at [247, 139] on input "偏好設計師" at bounding box center [241, 143] width 77 height 10
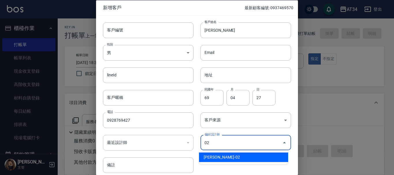
type input "[PERSON_NAME]"
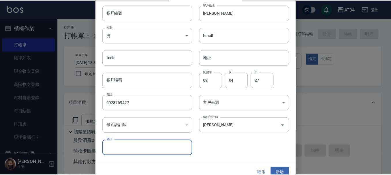
scroll to position [25, 0]
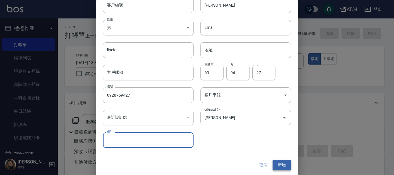
click at [281, 167] on button "新增" at bounding box center [282, 165] width 18 height 11
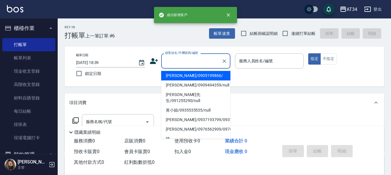
click at [199, 58] on div "顧客姓名/手機號碼/編號 顧客姓名/手機號碼/編號" at bounding box center [195, 60] width 69 height 15
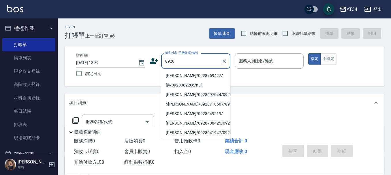
click at [192, 74] on li "[PERSON_NAME]/0928769427/" at bounding box center [195, 76] width 69 height 10
type input "[PERSON_NAME]/0928769427/"
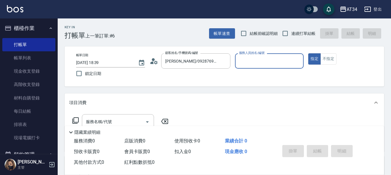
type input "[PERSON_NAME]-02"
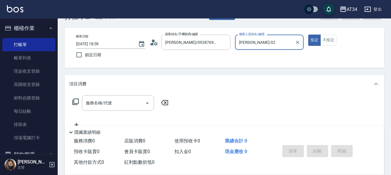
scroll to position [29, 0]
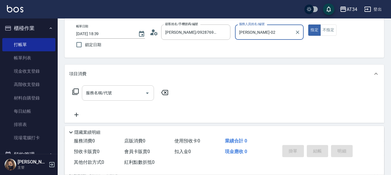
click at [121, 89] on input "服務名稱/代號" at bounding box center [114, 93] width 58 height 10
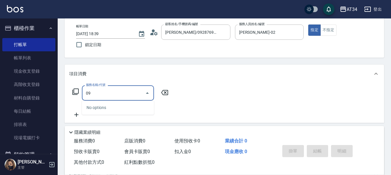
type input "0"
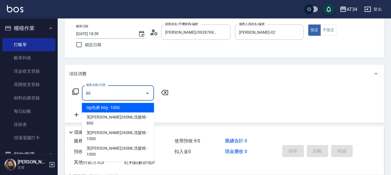
type input "602"
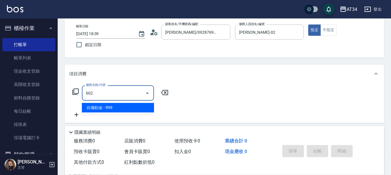
type input "90"
type input "自備鉑金(602)"
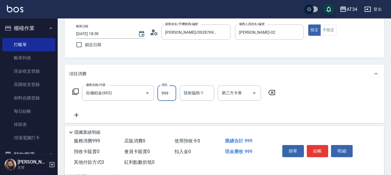
type input "0"
type input "180"
type input "1800"
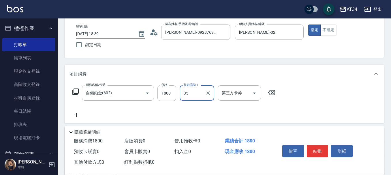
type input "拉拉-35"
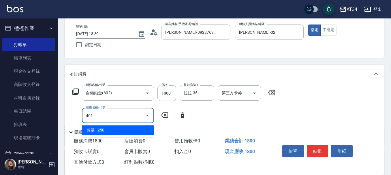
type input "401"
type input "200"
type input "剪髮(401)"
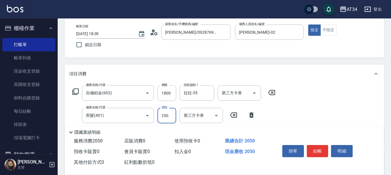
type input "180"
type input "30"
type input "210"
type input "300"
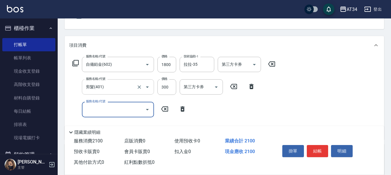
scroll to position [58, 0]
type input "5"
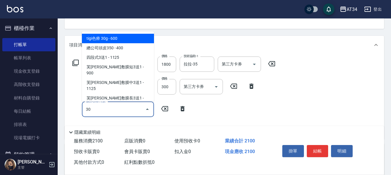
type input "301"
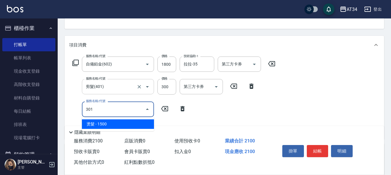
type input "360"
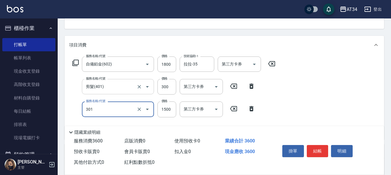
type input "燙髮(301)"
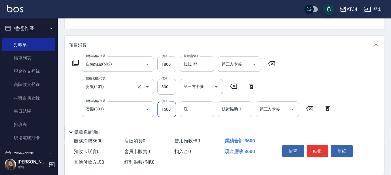
type input "2"
type input "210"
type input "200"
type input "230"
type input "2000"
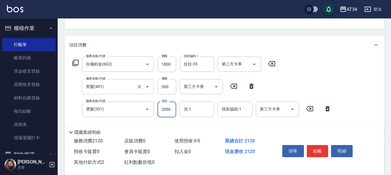
type input "410"
type input "2000"
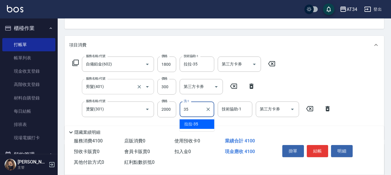
type input "拉拉-35"
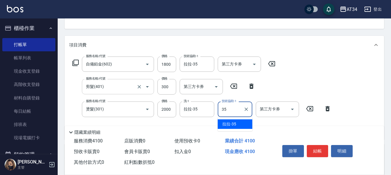
type input "拉拉-35"
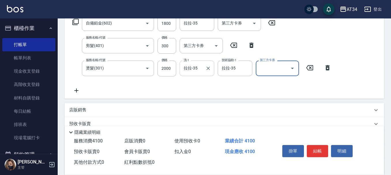
scroll to position [165, 0]
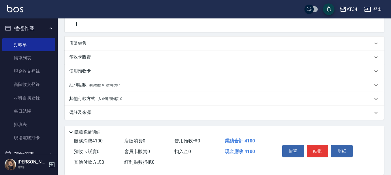
click at [93, 98] on p "其他付款方式 入金可用餘額: 0" at bounding box center [95, 99] width 53 height 6
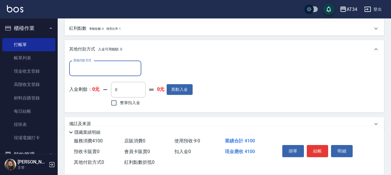
scroll to position [223, 0]
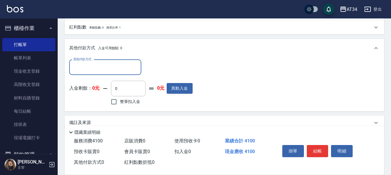
click at [85, 72] on div "其他付款方式" at bounding box center [105, 67] width 72 height 15
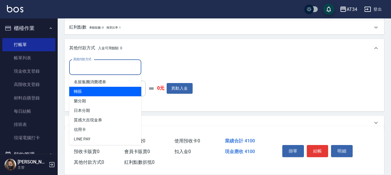
click at [84, 90] on span "轉賬" at bounding box center [105, 92] width 72 height 10
type input "轉賬"
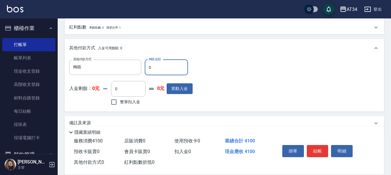
click at [157, 71] on input "0" at bounding box center [166, 68] width 43 height 16
type input "44"
type input "400"
type input "410"
type input "360"
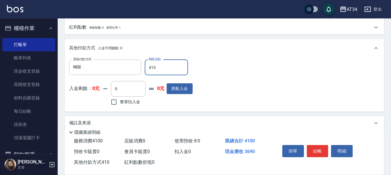
type input "4100"
type input "0"
type input "4100"
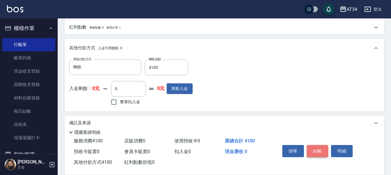
click at [308, 148] on button "結帳" at bounding box center [318, 151] width 22 height 12
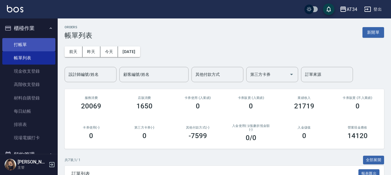
click at [42, 47] on link "打帳單" at bounding box center [28, 44] width 53 height 13
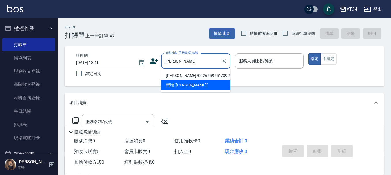
click at [187, 76] on li "[PERSON_NAME]/0926559551/0926559551" at bounding box center [195, 76] width 69 height 10
type input "[PERSON_NAME]/0926559551/0926559551"
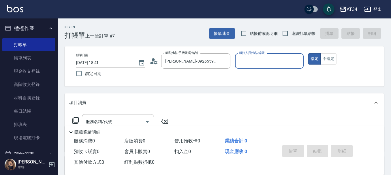
type input "[PERSON_NAME]-02"
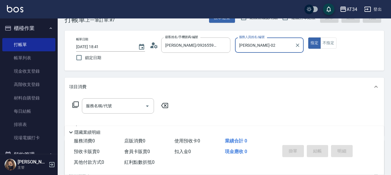
scroll to position [29, 0]
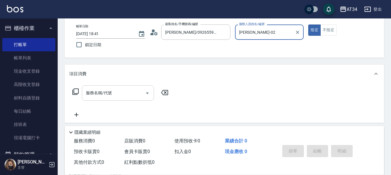
click at [125, 89] on input "服務名稱/代號" at bounding box center [114, 93] width 58 height 10
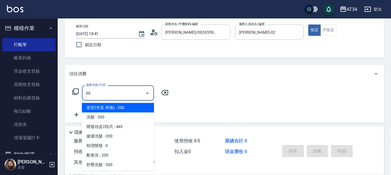
type input "602"
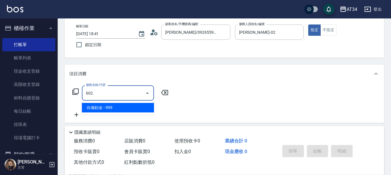
type input "90"
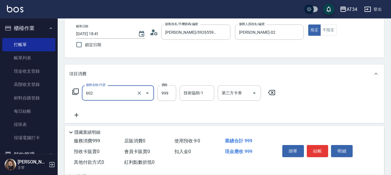
type input "自備鉑金(602)"
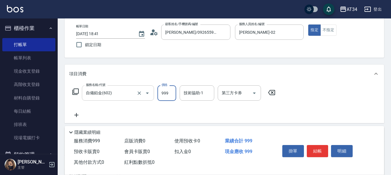
type input "0"
type input "16"
type input "10"
type input "162"
type input "160"
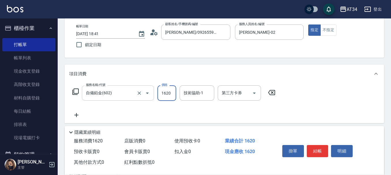
type input "1620"
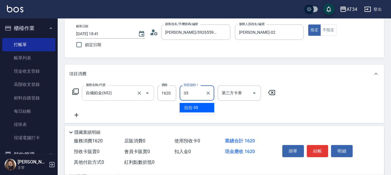
type input "拉拉-35"
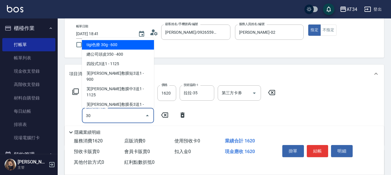
type input "301"
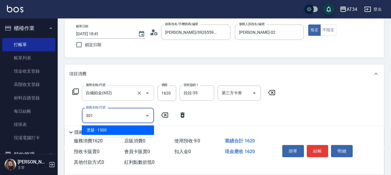
type input "310"
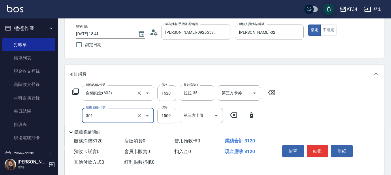
type input "燙髮(301)"
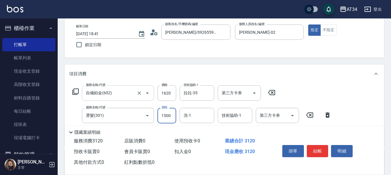
type input "160"
type input "270"
type input "430"
type input "2700"
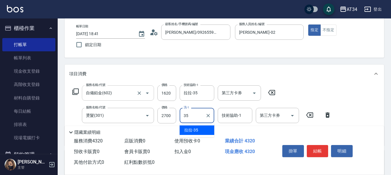
type input "拉拉-35"
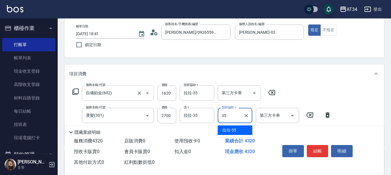
type input "拉拉-35"
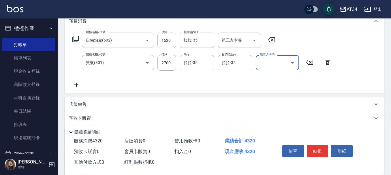
scroll to position [87, 0]
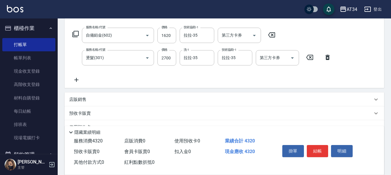
click at [75, 78] on icon at bounding box center [76, 79] width 14 height 7
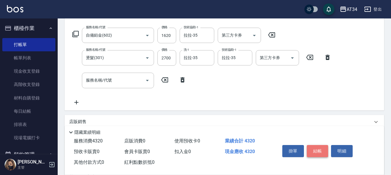
click at [324, 145] on button "結帳" at bounding box center [318, 151] width 22 height 12
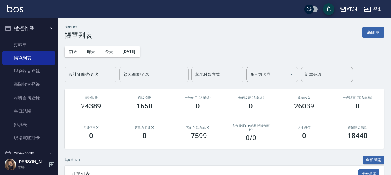
click at [104, 54] on button "今天" at bounding box center [109, 51] width 18 height 11
click at [96, 74] on input "設計師編號/姓名" at bounding box center [90, 75] width 47 height 10
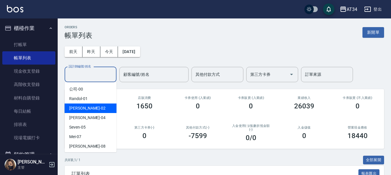
click at [96, 107] on div "[PERSON_NAME] -02" at bounding box center [91, 109] width 52 height 10
type input "[PERSON_NAME]-02"
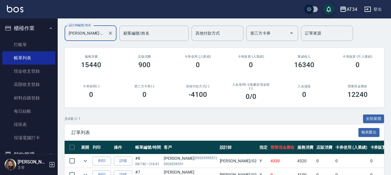
scroll to position [103, 0]
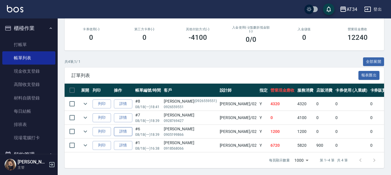
click at [125, 127] on link "詳情" at bounding box center [123, 131] width 18 height 9
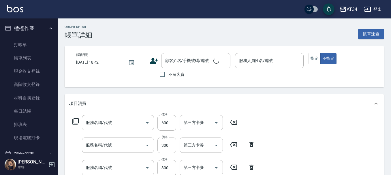
type input "剪髮(401)"
type input "洗髮(201)"
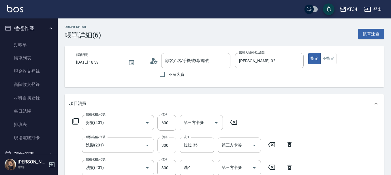
scroll to position [58, 0]
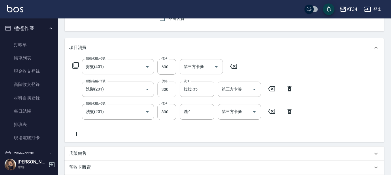
type input "[DATE] 18:39"
type input "[PERSON_NAME]-02"
type input "120"
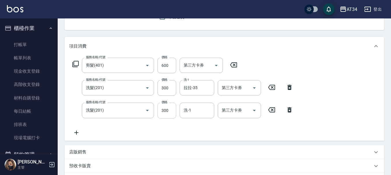
type input "[PERSON_NAME]/0905199866/"
click at [173, 110] on input "300" at bounding box center [166, 111] width 19 height 16
type input "4"
type input "90"
type input "400"
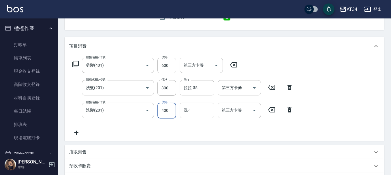
type input "130"
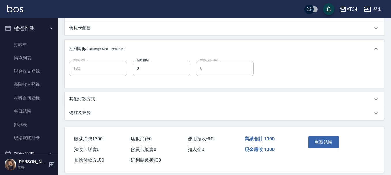
scroll to position [230, 0]
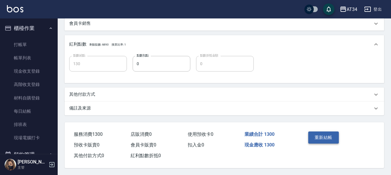
type input "400"
click at [317, 136] on button "重新結帳" at bounding box center [323, 138] width 31 height 12
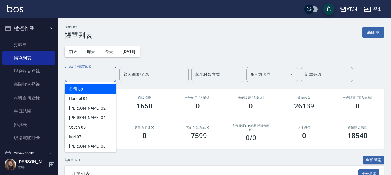
click at [85, 74] on input "設計師編號/姓名" at bounding box center [90, 75] width 47 height 10
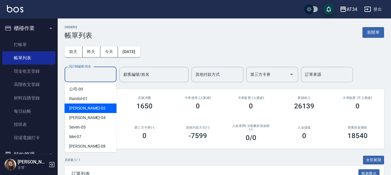
click at [89, 108] on div "[PERSON_NAME] -02" at bounding box center [91, 109] width 52 height 10
type input "[PERSON_NAME]-02"
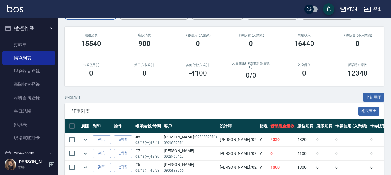
scroll to position [103, 0]
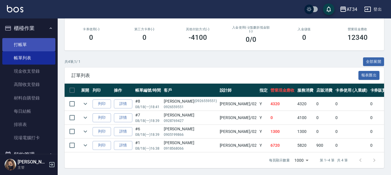
click at [25, 44] on link "打帳單" at bounding box center [28, 44] width 53 height 13
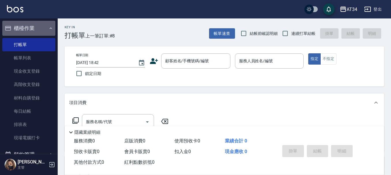
click at [35, 30] on button "櫃檯作業" at bounding box center [28, 28] width 53 height 15
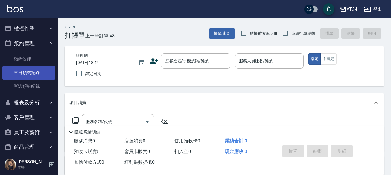
click at [36, 74] on link "單日預約紀錄" at bounding box center [28, 72] width 53 height 13
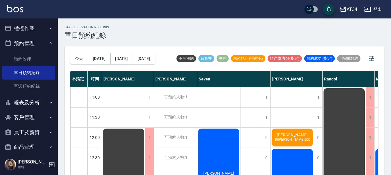
click at [100, 53] on div "今天 明天 後天 2025/08/18" at bounding box center [112, 58] width 85 height 25
click at [99, 58] on button "明天" at bounding box center [99, 58] width 22 height 11
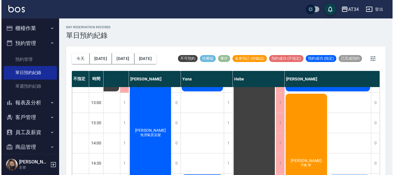
scroll to position [115, 345]
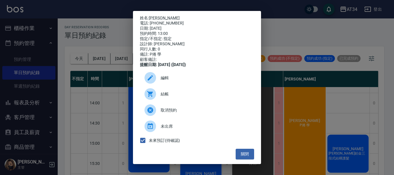
click at [183, 112] on span "取消預約" at bounding box center [205, 110] width 89 height 6
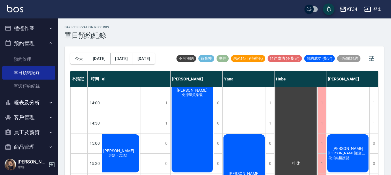
scroll to position [0, 299]
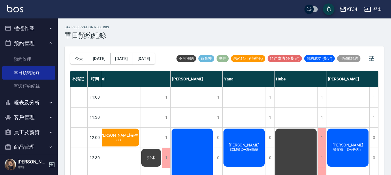
click at [35, 28] on button "櫃檯作業" at bounding box center [28, 28] width 53 height 15
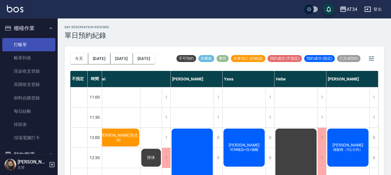
click at [34, 47] on link "打帳單" at bounding box center [28, 44] width 53 height 13
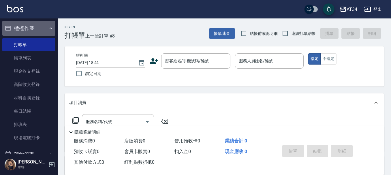
click at [32, 25] on button "櫃檯作業" at bounding box center [28, 28] width 53 height 15
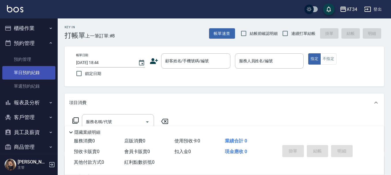
click at [31, 72] on link "單日預約紀錄" at bounding box center [28, 72] width 53 height 13
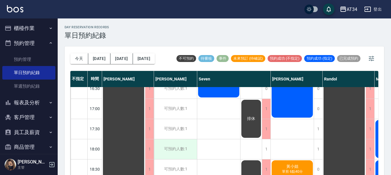
scroll to position [260, 0]
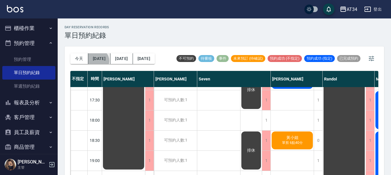
click at [97, 61] on button "明天" at bounding box center [99, 58] width 22 height 11
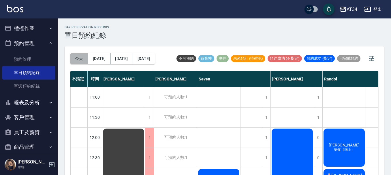
click at [80, 61] on button "今天" at bounding box center [79, 58] width 18 height 11
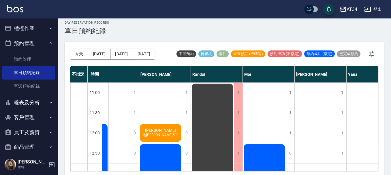
scroll to position [7, 0]
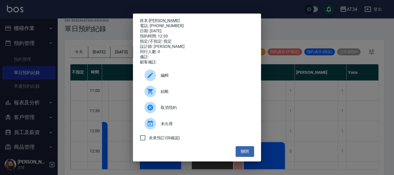
click at [166, 95] on span "結帳" at bounding box center [205, 92] width 89 height 6
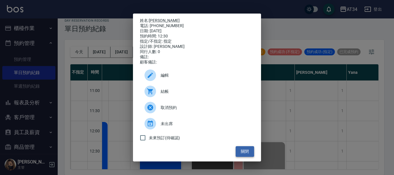
click at [240, 152] on button "關閉" at bounding box center [245, 151] width 18 height 11
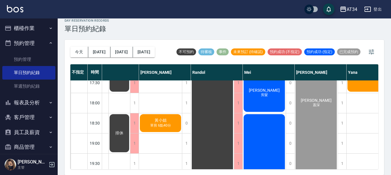
scroll to position [288, 132]
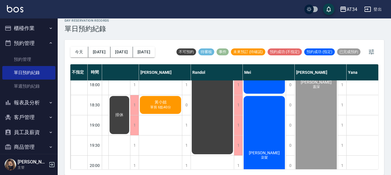
click at [106, 169] on div "不指定 時間 Gina Wendy Seven annie Randol Mei Emily Yana Hebe Emma 11:00 11:30 12:00…" at bounding box center [224, 116] width 308 height 105
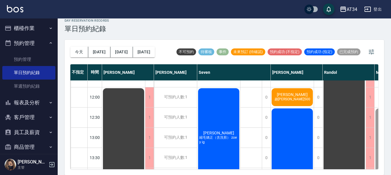
scroll to position [29, 0]
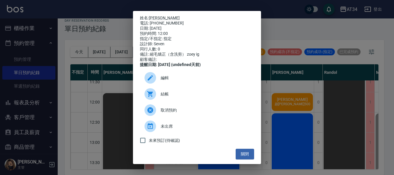
click at [169, 97] on span "結帳" at bounding box center [205, 94] width 89 height 6
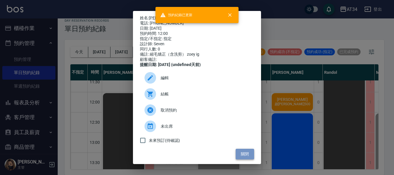
click at [243, 158] on button "關閉" at bounding box center [245, 154] width 18 height 11
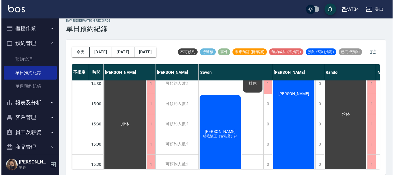
scroll to position [173, 0]
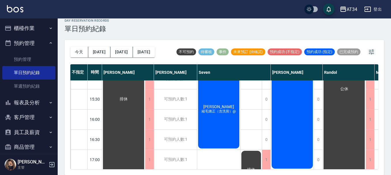
click at [145, 127] on div "陳珮綺 縮毛矯正（含洗剪）@" at bounding box center [123, 99] width 43 height 302
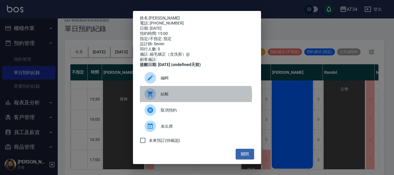
click at [188, 97] on span "結帳" at bounding box center [205, 94] width 89 height 6
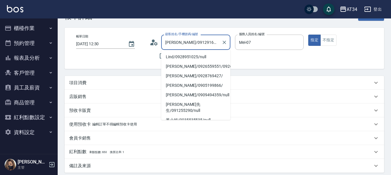
scroll to position [29, 0]
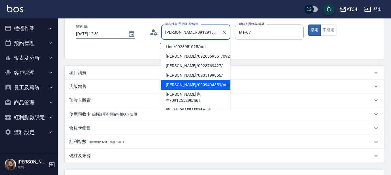
click at [88, 71] on div "項目消費" at bounding box center [220, 73] width 303 height 6
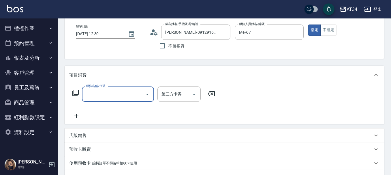
scroll to position [0, 0]
click at [103, 96] on input "服務名稱/代號" at bounding box center [114, 94] width 58 height 10
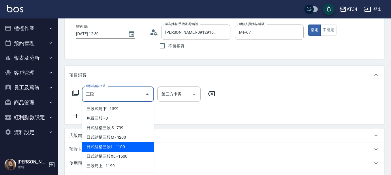
click at [131, 147] on span "日式結構三段L - 1100" at bounding box center [118, 147] width 72 height 10
type input "日式結構三段L(627)"
type input "110"
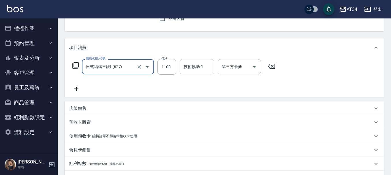
scroll to position [58, 0]
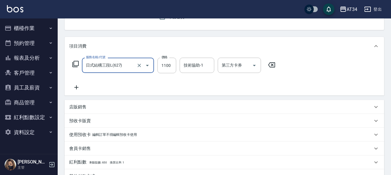
type input "日式結構三段L(627)"
click at [78, 85] on icon at bounding box center [76, 87] width 14 height 7
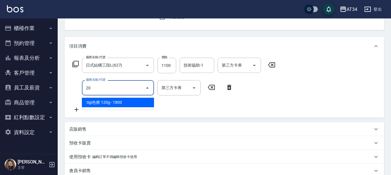
type input "201"
type input "140"
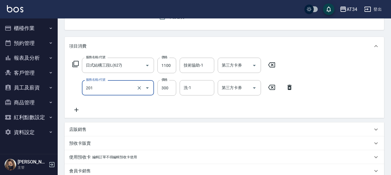
type input "洗髮(201)"
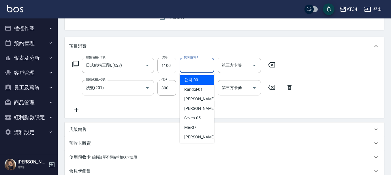
click at [197, 67] on input "技術協助-1" at bounding box center [196, 65] width 29 height 10
type input "拉拉-35"
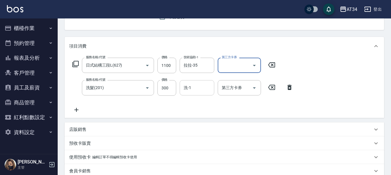
click at [189, 90] on input "洗-1" at bounding box center [196, 88] width 29 height 10
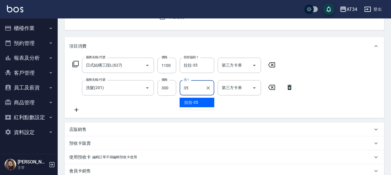
type input "拉拉-35"
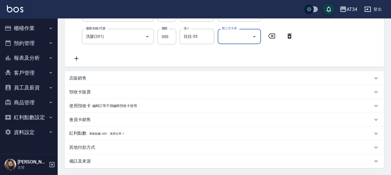
scroll to position [164, 0]
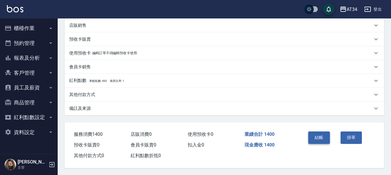
click at [320, 135] on button "結帳" at bounding box center [319, 138] width 22 height 12
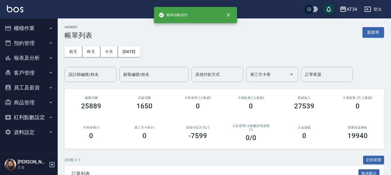
click at [30, 23] on button "櫃檯作業" at bounding box center [28, 28] width 53 height 15
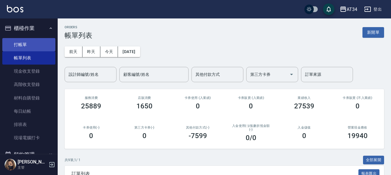
click at [40, 39] on link "打帳單" at bounding box center [28, 44] width 53 height 13
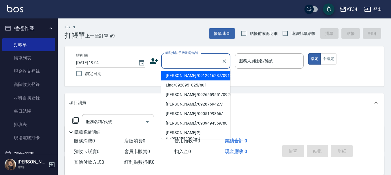
click at [191, 63] on input "顧客姓名/手機號碼/編號" at bounding box center [191, 61] width 55 height 10
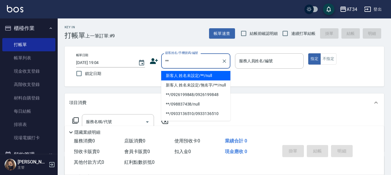
type input "新客人 姓名未設定/**/null"
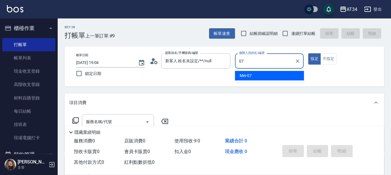
type input "Mei-07"
type button "true"
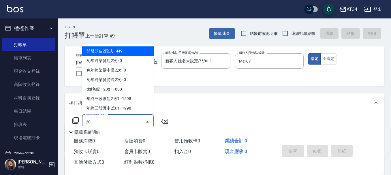
type input "201"
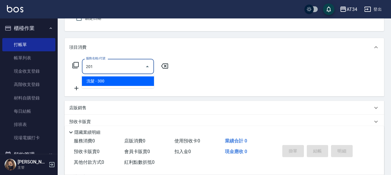
scroll to position [58, 0]
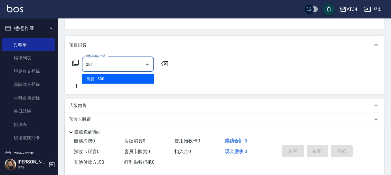
click at [103, 79] on span "洗髮 - 300" at bounding box center [118, 79] width 72 height 10
type input "30"
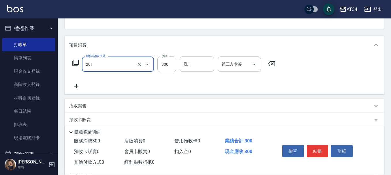
click at [118, 65] on input "201" at bounding box center [110, 64] width 51 height 10
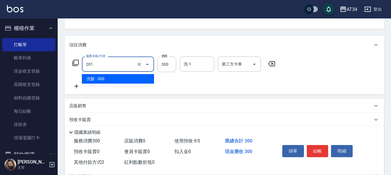
click at [118, 65] on input "201" at bounding box center [110, 64] width 51 height 10
type input "0"
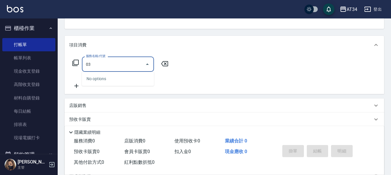
type input "0"
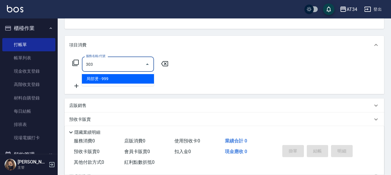
click at [116, 66] on input "303" at bounding box center [114, 64] width 58 height 10
type input "503"
type input "90"
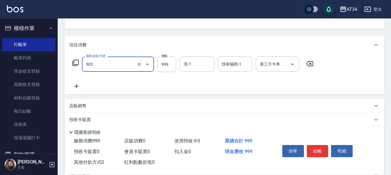
type input "局部髮(503)"
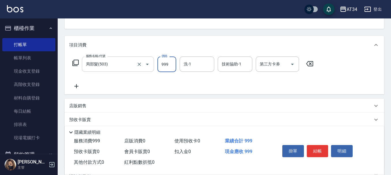
type input "0"
type input "21"
type input "20"
type input "212"
type input "210"
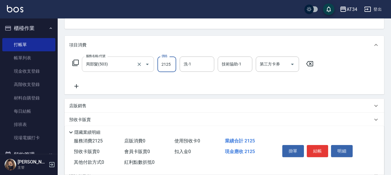
type input "2125"
type input "阿源-32"
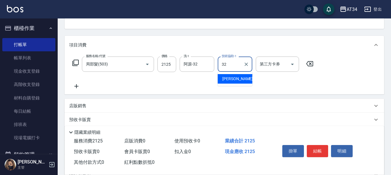
type input "阿源-32"
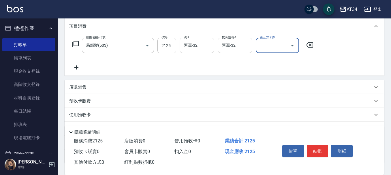
scroll to position [87, 0]
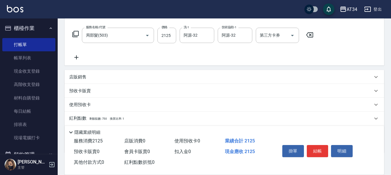
click at [72, 54] on div "服務名稱/代號 局部髮(503) 服務名稱/代號 價格 2125 價格 洗-1 阿源-32 洗-1 技術協助-1 阿源-32 技術協助-1 第三方卡券 第三方…" at bounding box center [193, 44] width 248 height 33
click at [190, 35] on input "阿源-32" at bounding box center [192, 35] width 21 height 10
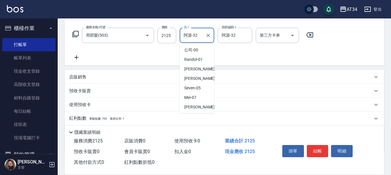
scroll to position [85, 0]
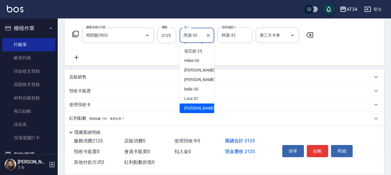
click at [190, 34] on input "阿源-32" at bounding box center [192, 35] width 21 height 10
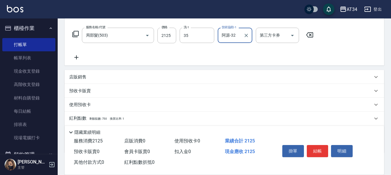
type input "拉拉-35"
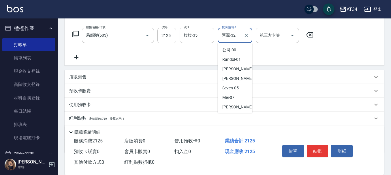
click at [231, 39] on input "阿源-32" at bounding box center [230, 35] width 21 height 10
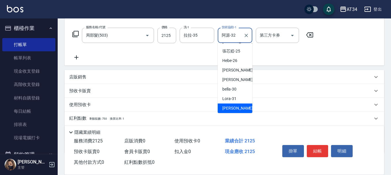
click at [231, 39] on input "阿源-32" at bounding box center [230, 35] width 21 height 10
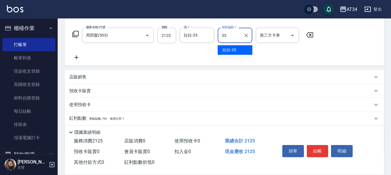
type input "拉拉-35"
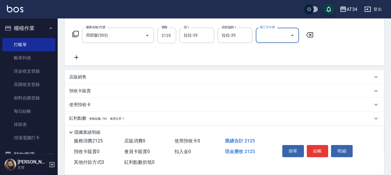
click at [74, 54] on icon at bounding box center [76, 57] width 14 height 7
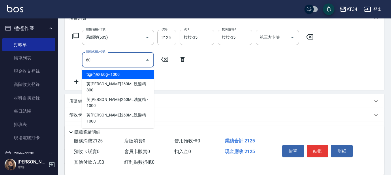
type input "601"
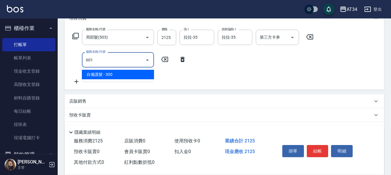
type input "240"
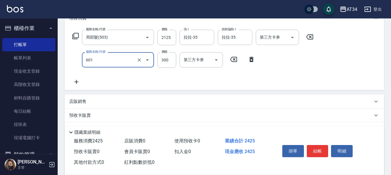
type input "自備護髮(601)"
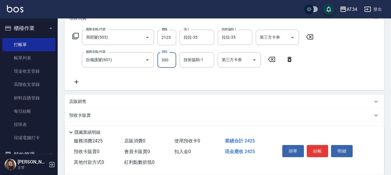
type input "210"
type input "9"
type input "220"
type input "99"
type input "310"
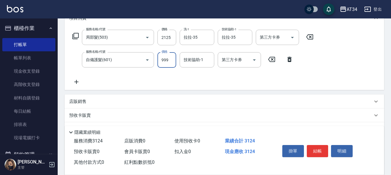
type input "999"
type input "拉拉-35"
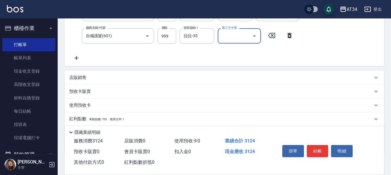
scroll to position [142, 0]
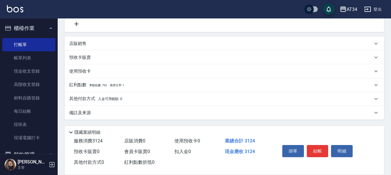
click at [78, 39] on div "店販銷售" at bounding box center [225, 44] width 320 height 14
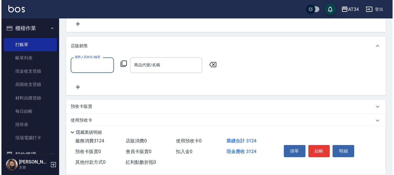
scroll to position [0, 0]
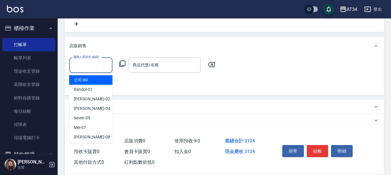
click at [90, 64] on input "服務人員姓名/編號" at bounding box center [91, 65] width 38 height 10
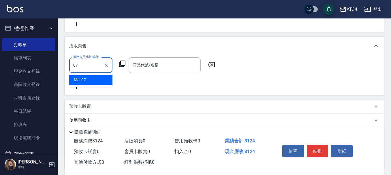
type input "Mei-07"
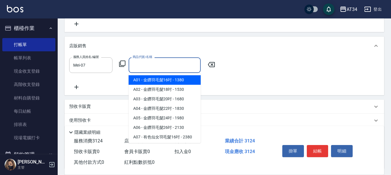
click at [152, 63] on input "商品代號/名稱" at bounding box center [164, 65] width 67 height 10
click at [125, 63] on icon at bounding box center [122, 63] width 7 height 7
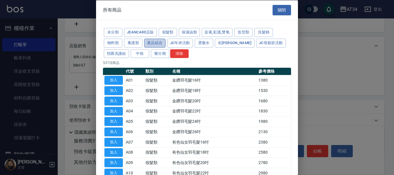
click at [152, 45] on button "產品組合" at bounding box center [154, 42] width 21 height 9
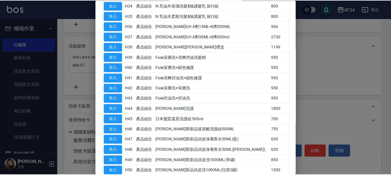
scroll to position [437, 0]
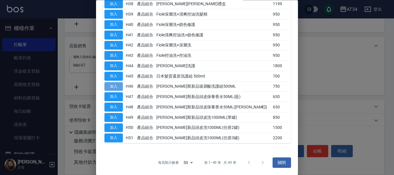
click at [115, 86] on button "加入" at bounding box center [113, 86] width 18 height 9
type input "喬娜斯新品玻尿酸洗護組500ML"
type input "380"
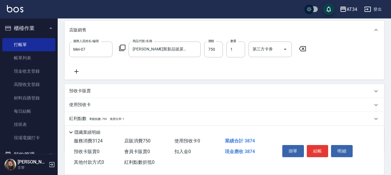
scroll to position [171, 0]
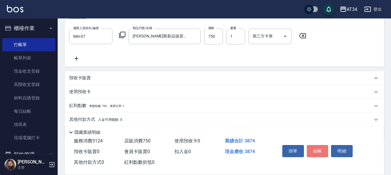
click at [324, 150] on button "結帳" at bounding box center [318, 151] width 22 height 12
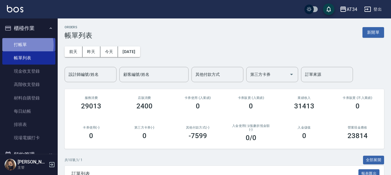
click at [20, 45] on link "打帳單" at bounding box center [28, 44] width 53 height 13
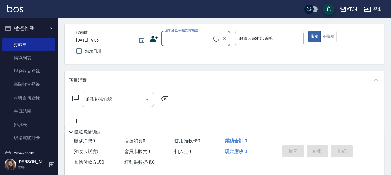
scroll to position [29, 0]
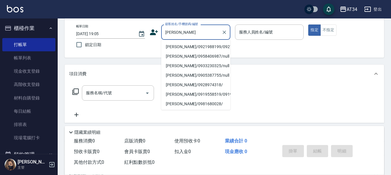
click at [202, 42] on li "吳依璇/0921988199/0921988199" at bounding box center [195, 47] width 69 height 10
type input "吳依璇/0921988199/0921988199"
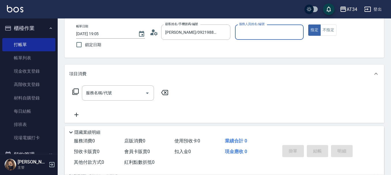
type input "Mei-07"
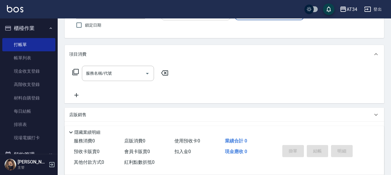
scroll to position [58, 0]
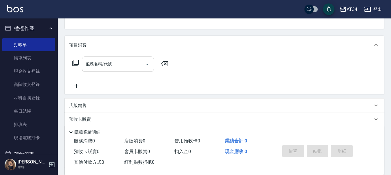
click at [112, 64] on input "服務名稱/代號" at bounding box center [114, 64] width 58 height 10
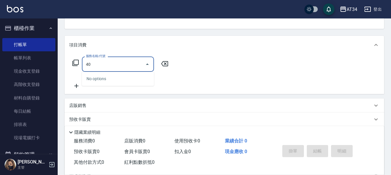
type input "401"
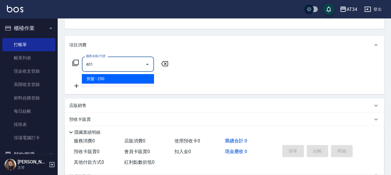
type input "20"
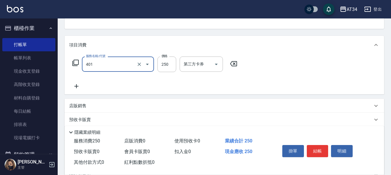
type input "剪髮(401)"
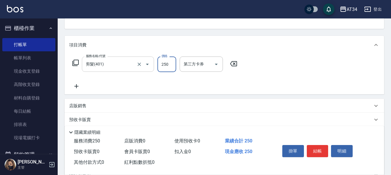
type input "0"
type input "30"
type input "300"
click at [310, 147] on button "結帳" at bounding box center [318, 151] width 22 height 12
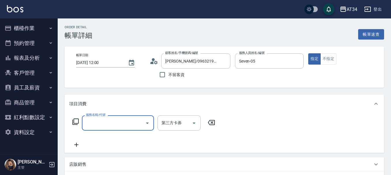
type input "3"
type input "縮毛矯正（含洗剪）zoey ig"
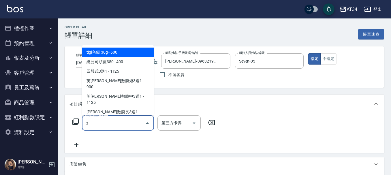
type input "30"
type input "縮毛矯正（含洗剪）zoey ig"
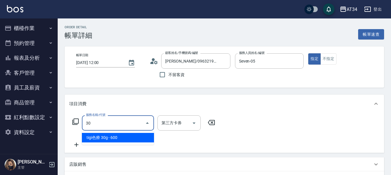
type input "301"
type input "縮毛矯正（含洗剪）zoey ig"
type input "150"
type input "縮毛矯正（含洗剪）zoey ig"
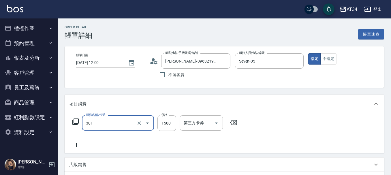
type input "燙髮(301)"
type input "縮毛矯正（含洗剪）zoey ig"
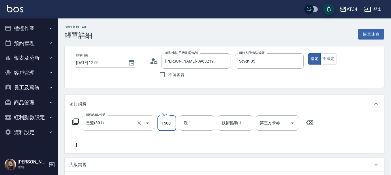
type input "0"
type input "縮毛矯正（含洗剪）zoey ig"
type input "2"
type input "縮毛矯正（含洗剪）zoey ig"
type input "25"
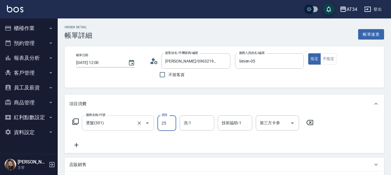
type input "20"
type input "縮毛矯正（含洗剪）zoey ig"
type input "255"
type input "250"
type input "縮毛矯正（含洗剪）zoey ig"
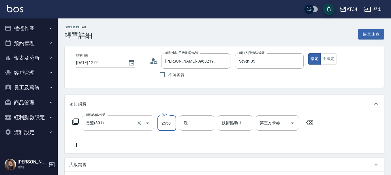
type input "2550"
type input "縮毛矯正（含洗剪）zoey ig"
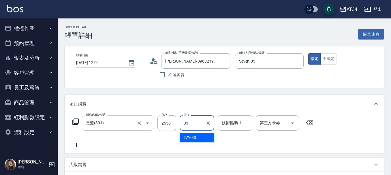
type input "33"
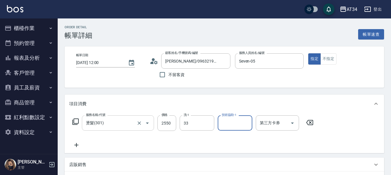
type input "縮毛矯正（含洗剪）zoey ig"
type input "IVY-33"
click at [79, 145] on icon at bounding box center [76, 145] width 14 height 7
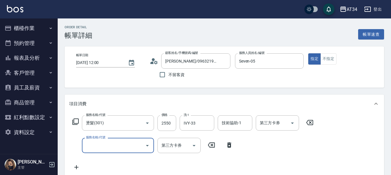
type input "縮毛矯正（含洗剪）zoey ig"
type input "6"
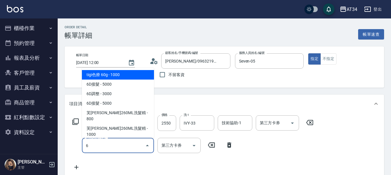
type input "縮毛矯正（含洗剪）zoey ig"
type input "60"
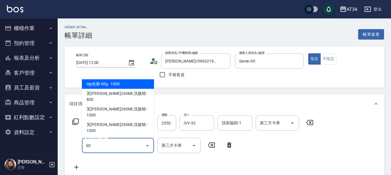
type input "縮毛矯正（含洗剪）zoey ig"
type input "605"
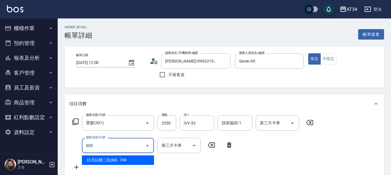
type input "330"
type input "縮毛矯正（含洗剪）zoey ig"
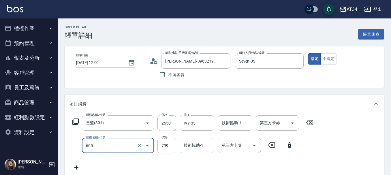
type input "605"
type input "縮毛矯正（含洗剪）zoey ig"
type input "日式結構二段(M)(605)"
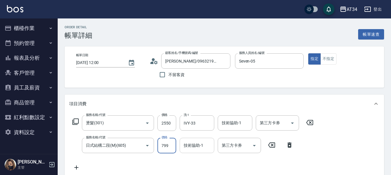
type input "縮毛矯正（含洗剪）zoey ig"
click at [190, 149] on input "技術協助-1" at bounding box center [196, 145] width 29 height 10
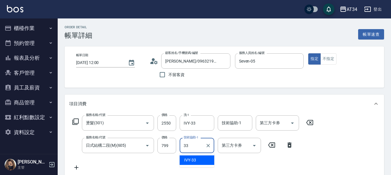
type input "33"
type input "縮毛矯正（含洗剪）zoey ig"
type input "IVY-33"
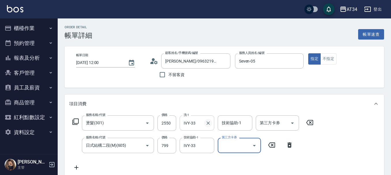
click at [210, 122] on icon "Clear" at bounding box center [208, 123] width 6 height 6
type input "縮毛矯正（含洗剪）zoey ig"
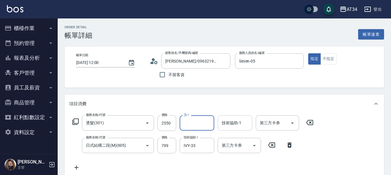
type input "縮毛矯正（含洗剪）zoey ig"
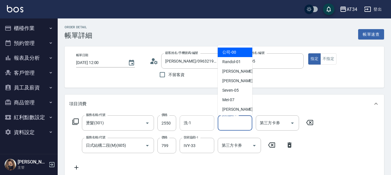
click at [231, 123] on div "技術協助-1 技術協助-1" at bounding box center [235, 122] width 35 height 15
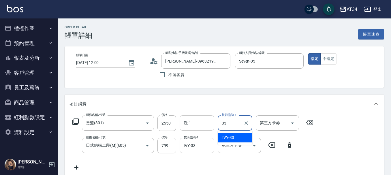
type input "33"
type input "縮毛矯正（含洗剪）zoey ig"
type input "IVY-33"
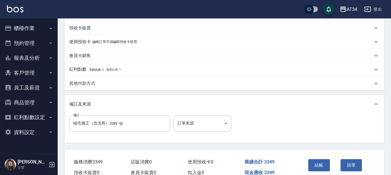
scroll to position [202, 0]
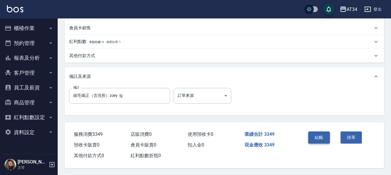
click at [323, 136] on button "結帳" at bounding box center [319, 138] width 22 height 12
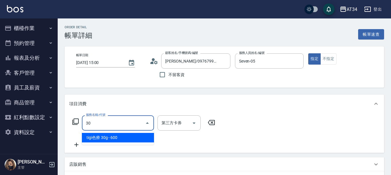
type input "301"
type input "150"
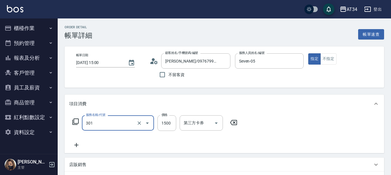
type input "燙髮(301)"
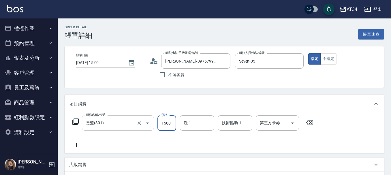
type input "0"
type input "25"
type input "20"
type input "255"
type input "250"
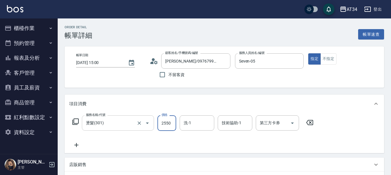
type input "2550"
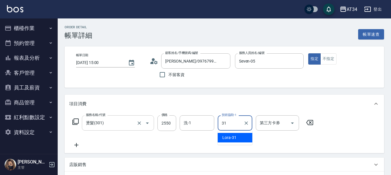
type input "Lora-31"
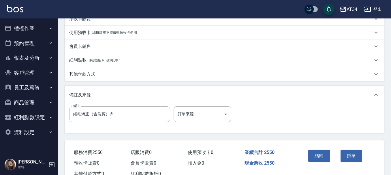
scroll to position [181, 0]
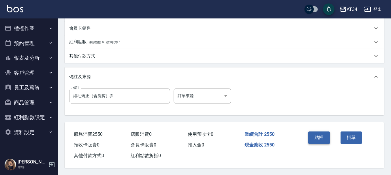
click at [322, 136] on button "結帳" at bounding box center [319, 138] width 22 height 12
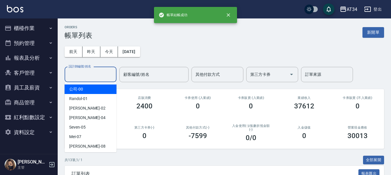
click at [84, 78] on input "設計師編號/姓名" at bounding box center [90, 75] width 47 height 10
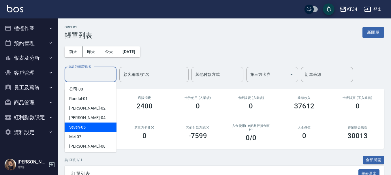
click at [95, 128] on div "Seven -05" at bounding box center [91, 128] width 52 height 10
type input "Seven-05"
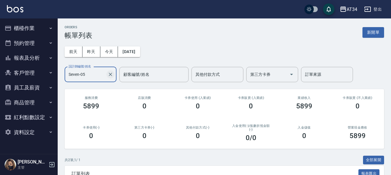
click at [111, 75] on icon "Clear" at bounding box center [110, 74] width 3 height 3
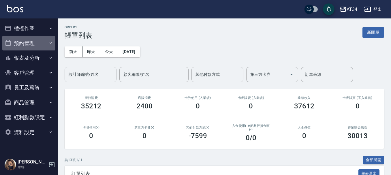
click at [36, 42] on button "預約管理" at bounding box center [28, 43] width 53 height 15
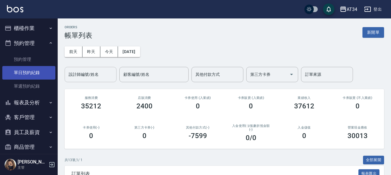
click at [30, 75] on link "單日預約紀錄" at bounding box center [28, 72] width 53 height 13
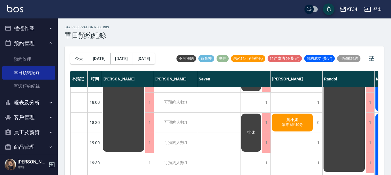
scroll to position [288, 0]
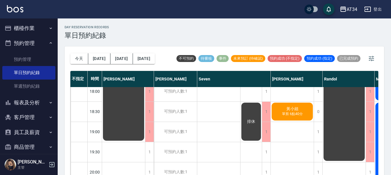
drag, startPoint x: 209, startPoint y: 129, endPoint x: 215, endPoint y: 124, distance: 8.4
click at [208, 132] on div "廖珮希 縮毛矯正（含洗剪） zoey ig 陳珮綺 縮毛矯正（含洗剪）@" at bounding box center [218, 11] width 43 height 424
click at [280, 91] on div "黃映綺 趟劉海500 鄭偉柏 黃小姐 單剪 6點40分" at bounding box center [292, 11] width 43 height 424
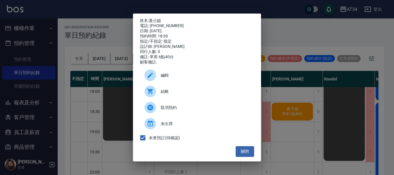
click at [157, 94] on div at bounding box center [153, 92] width 16 height 12
click at [246, 153] on button "關閉" at bounding box center [245, 151] width 18 height 11
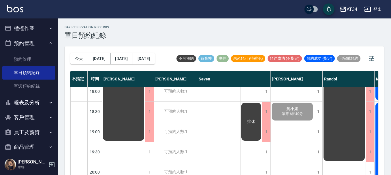
click at [207, 171] on div "廖珮希 縮毛矯正（含洗剪） zoey ig 陳珮綺 縮毛矯正（含洗剪）@" at bounding box center [218, 11] width 43 height 424
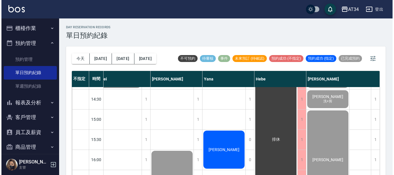
scroll to position [144, 280]
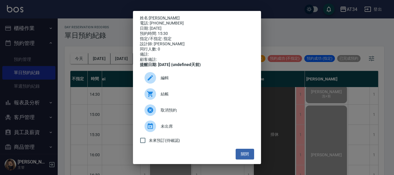
click at [178, 97] on span "結帳" at bounding box center [205, 94] width 89 height 6
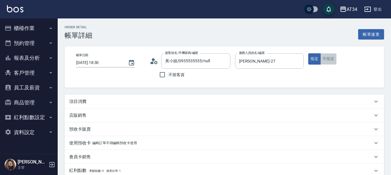
click at [329, 59] on button "不指定" at bounding box center [328, 58] width 16 height 11
click at [119, 100] on div "項目消費" at bounding box center [220, 102] width 303 height 6
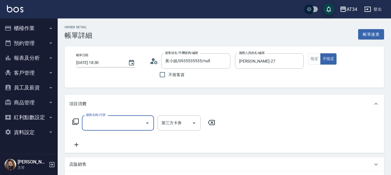
click at [121, 126] on input "服務名稱/代號" at bounding box center [114, 123] width 58 height 10
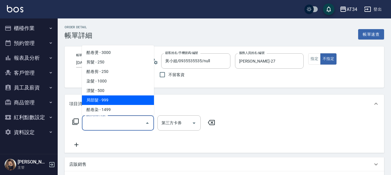
scroll to position [115, 0]
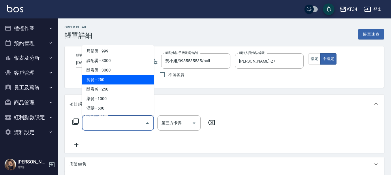
click at [110, 78] on span "剪髮 - 250" at bounding box center [118, 80] width 72 height 10
type input "剪髮(401)"
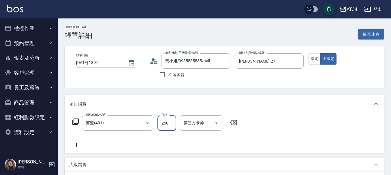
click at [160, 121] on input "250" at bounding box center [166, 123] width 19 height 16
type input "0"
type input "29"
type input "20"
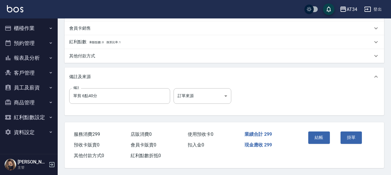
scroll to position [181, 0]
type input "299"
click at [317, 136] on button "結帳" at bounding box center [319, 138] width 22 height 12
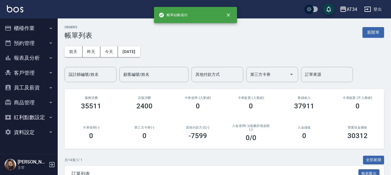
click at [30, 25] on button "櫃檯作業" at bounding box center [28, 28] width 53 height 15
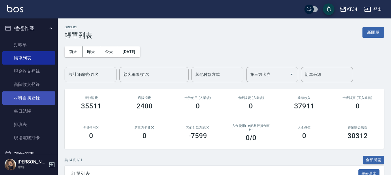
scroll to position [87, 0]
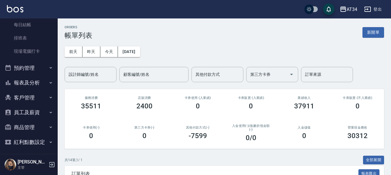
click at [33, 65] on button "預約管理" at bounding box center [28, 68] width 53 height 15
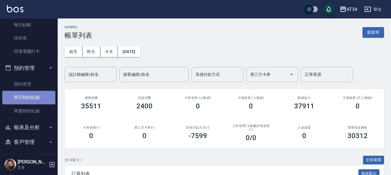
click at [34, 94] on link "單日預約紀錄" at bounding box center [28, 97] width 53 height 13
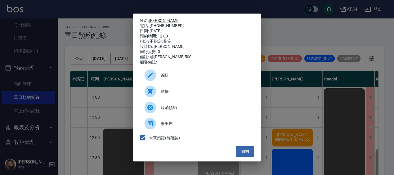
click at [165, 95] on span "結帳" at bounding box center [205, 92] width 89 height 6
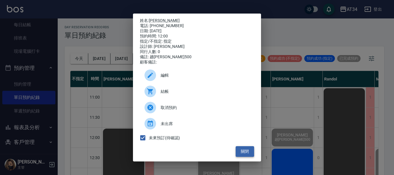
click at [246, 151] on button "關閉" at bounding box center [245, 151] width 18 height 11
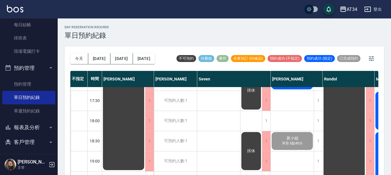
scroll to position [260, 0]
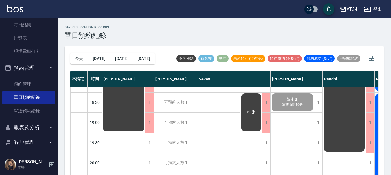
drag, startPoint x: 215, startPoint y: 171, endPoint x: 258, endPoint y: 171, distance: 42.7
click at [258, 171] on div "1 1 1 1 1 1 1 1 1 1 1 1 1 1 1 1 1 1 1 1 1 [PERSON_NAME]毛矯正（含洗剪） zoey ig [PERSON…" at bounding box center [234, 1] width 74 height 424
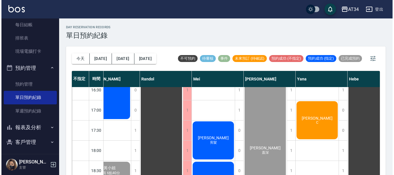
scroll to position [216, 184]
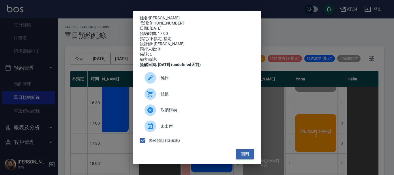
click at [145, 100] on div at bounding box center [151, 94] width 12 height 12
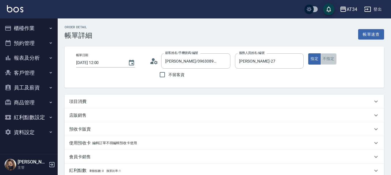
click at [331, 61] on button "不指定" at bounding box center [328, 58] width 16 height 11
click at [120, 102] on div "項目消費" at bounding box center [220, 102] width 303 height 6
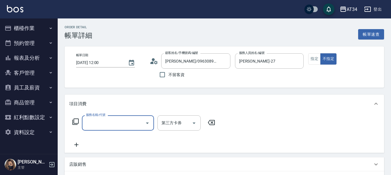
click at [108, 119] on input "服務名稱/代號" at bounding box center [114, 123] width 58 height 10
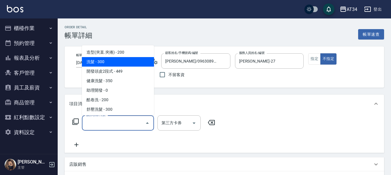
click at [109, 63] on span "洗髮 - 300" at bounding box center [118, 62] width 72 height 10
type input "洗髮(201)"
type input "30"
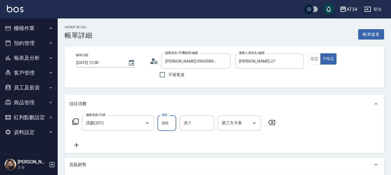
click at [164, 126] on input "300" at bounding box center [166, 123] width 19 height 16
click at [204, 125] on input "洗-1" at bounding box center [196, 123] width 29 height 10
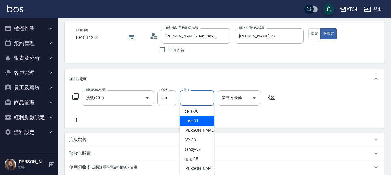
scroll to position [58, 0]
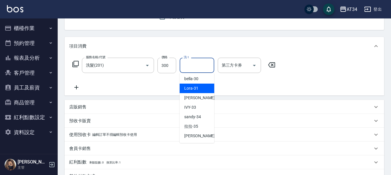
click at [197, 92] on div "Lora -31" at bounding box center [197, 89] width 35 height 10
type input "Lora-31"
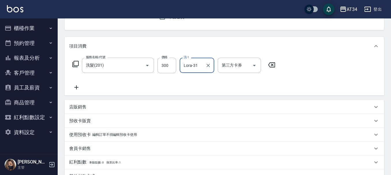
click at [76, 89] on icon at bounding box center [76, 87] width 4 height 4
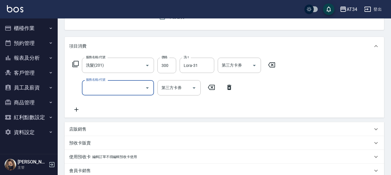
click at [149, 87] on icon "Open" at bounding box center [147, 88] width 7 height 7
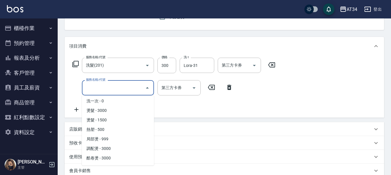
scroll to position [87, 0]
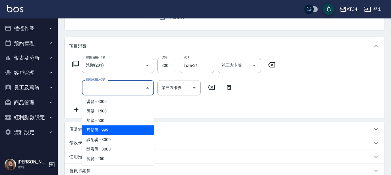
click at [117, 132] on span "局部燙 - 999" at bounding box center [118, 130] width 72 height 10
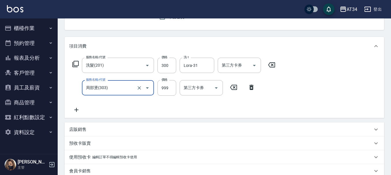
type input "120"
type input "局部燙(303)"
click at [163, 93] on input "999" at bounding box center [166, 88] width 19 height 16
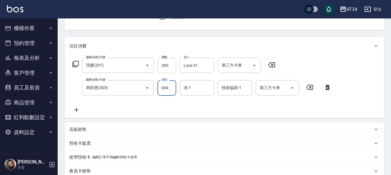
type input "5"
type input "30"
type input "500"
type input "80"
type input "500"
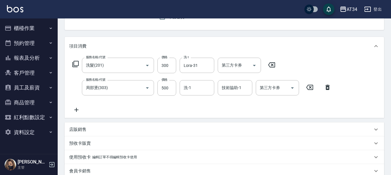
click at [76, 109] on icon at bounding box center [76, 109] width 14 height 7
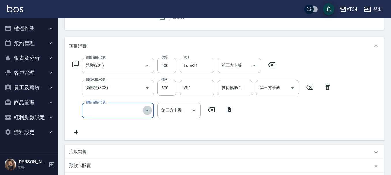
click at [143, 110] on button "Open" at bounding box center [147, 110] width 9 height 9
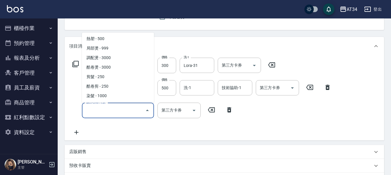
scroll to position [115, 0]
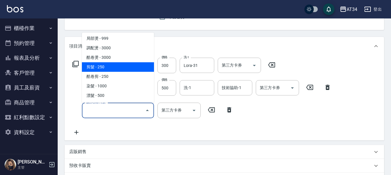
click at [106, 68] on span "剪髮 - 250" at bounding box center [118, 67] width 72 height 10
type input "100"
type input "剪髮(401)"
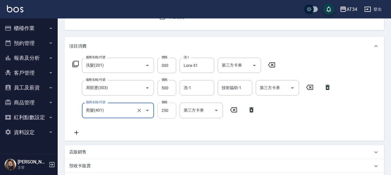
click at [169, 108] on input "250" at bounding box center [166, 111] width 19 height 16
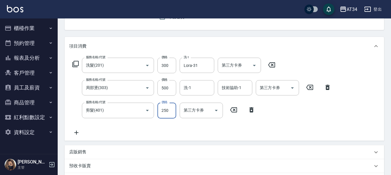
type input "2"
type input "80"
type input "299"
type input "100"
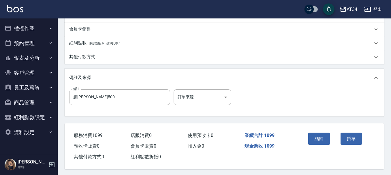
scroll to position [226, 0]
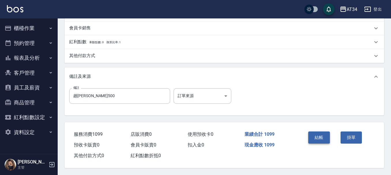
type input "299"
click at [320, 135] on button "結帳" at bounding box center [319, 138] width 22 height 12
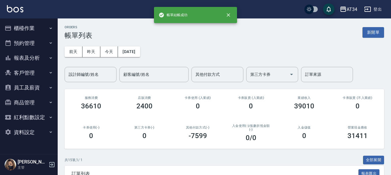
click at [25, 27] on button "櫃檯作業" at bounding box center [28, 28] width 53 height 15
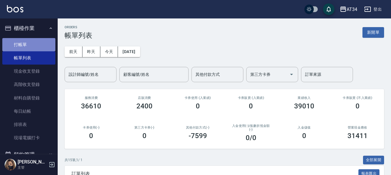
click at [29, 45] on link "打帳單" at bounding box center [28, 44] width 53 height 13
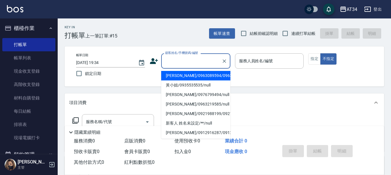
click at [196, 59] on input "顧客姓名/手機號碼/編號" at bounding box center [191, 61] width 55 height 10
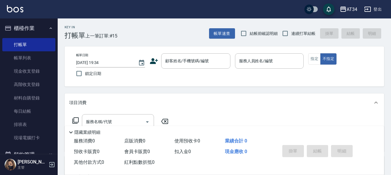
click at [155, 62] on icon at bounding box center [154, 61] width 8 height 6
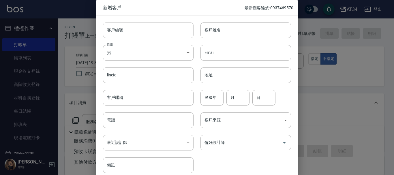
click at [121, 33] on input "客戶編號" at bounding box center [148, 30] width 91 height 16
click at [117, 123] on input "電話" at bounding box center [148, 120] width 91 height 16
type input "0938623992"
click at [223, 30] on input "客戶姓名" at bounding box center [245, 30] width 91 height 16
type input "王小姐"
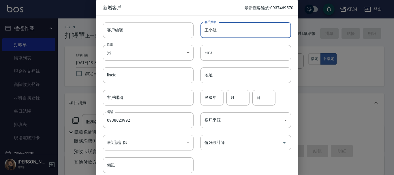
click at [211, 100] on input "民國年" at bounding box center [211, 98] width 23 height 16
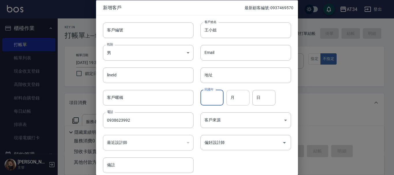
click at [238, 97] on input "月" at bounding box center [237, 98] width 23 height 16
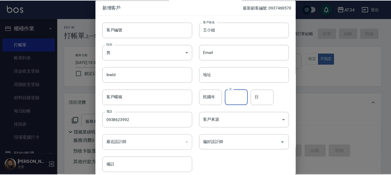
scroll to position [25, 0]
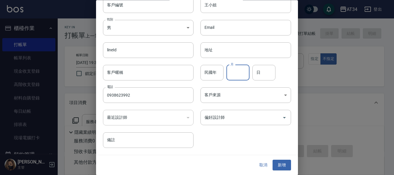
click at [229, 82] on div "客戶來源 ​ 客戶來源" at bounding box center [242, 92] width 97 height 22
click at [278, 165] on button "新增" at bounding box center [282, 165] width 18 height 11
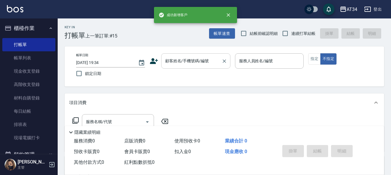
click at [201, 62] on input "顧客姓名/手機號碼/編號" at bounding box center [191, 61] width 55 height 10
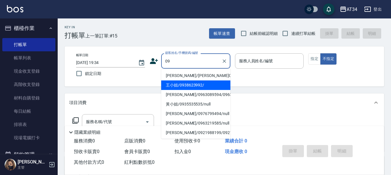
click at [190, 88] on li "王小姐/0938623992/" at bounding box center [195, 85] width 69 height 10
type input "王小姐/0938623992/"
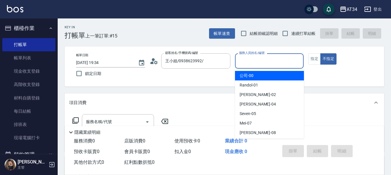
click at [276, 63] on input "服務人員姓名/編號" at bounding box center [270, 61] width 64 height 10
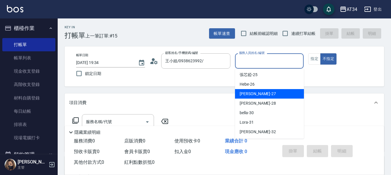
scroll to position [58, 0]
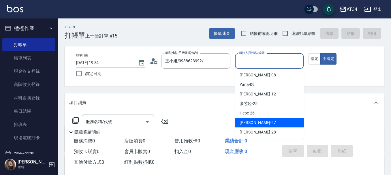
click at [253, 123] on span "annie -27" at bounding box center [258, 123] width 36 height 6
type input "annie-27"
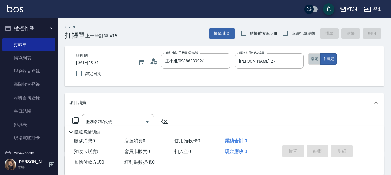
click at [316, 59] on button "指定" at bounding box center [314, 58] width 12 height 11
click at [83, 122] on div "服務名稱/代號" at bounding box center [118, 121] width 72 height 15
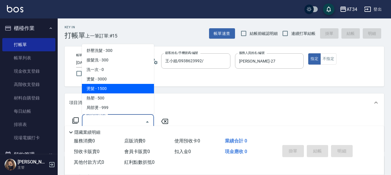
click at [110, 87] on span "燙髮 - 1500" at bounding box center [118, 89] width 72 height 10
type input "燙髮(301)"
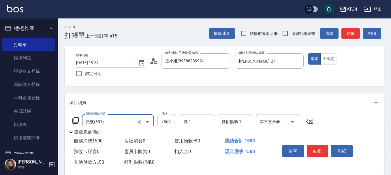
click at [162, 121] on input "1500" at bounding box center [166, 122] width 19 height 16
type input "0"
type input "269"
type input "20"
type input "2699"
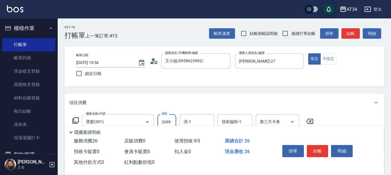
type input "260"
type input "2699"
click at [206, 118] on input "洗-1" at bounding box center [196, 122] width 29 height 10
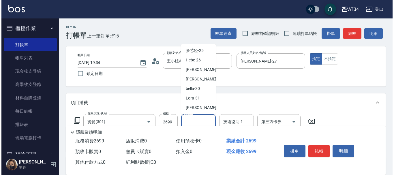
scroll to position [87, 0]
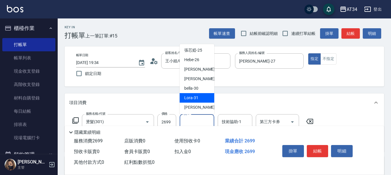
click at [198, 94] on div "Lora -31" at bounding box center [197, 98] width 35 height 10
type input "Lora-31"
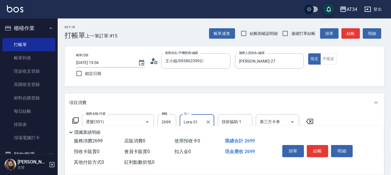
click at [309, 148] on button "結帳" at bounding box center [318, 151] width 22 height 12
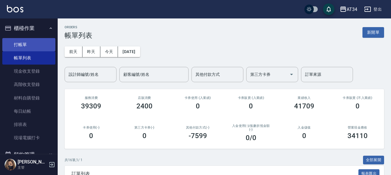
click at [30, 44] on link "打帳單" at bounding box center [28, 44] width 53 height 13
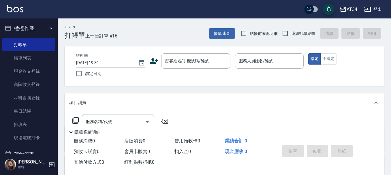
click at [155, 63] on icon at bounding box center [154, 61] width 8 height 6
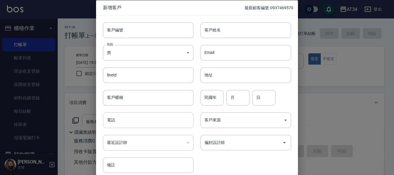
click at [133, 118] on input "電話" at bounding box center [148, 120] width 91 height 16
type input "0930367200"
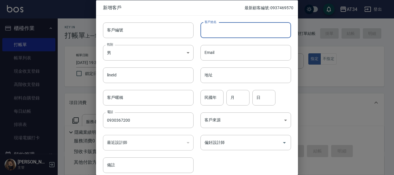
click at [217, 26] on input "客戶姓名" at bounding box center [245, 30] width 91 height 16
type input "[PERSON_NAME]"
click at [219, 101] on input "民國年" at bounding box center [211, 98] width 23 height 16
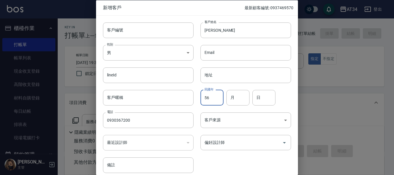
type input "56"
type input "05"
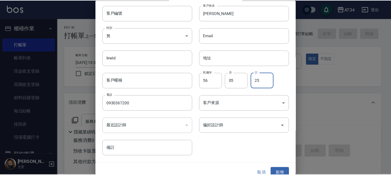
scroll to position [25, 0]
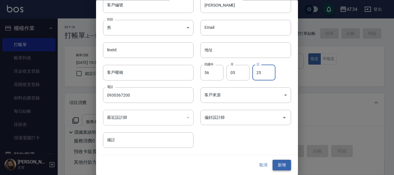
type input "25"
click at [279, 165] on button "新增" at bounding box center [282, 165] width 18 height 11
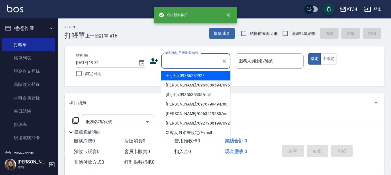
click at [198, 57] on input "顧客姓名/手機號碼/編號" at bounding box center [191, 61] width 55 height 10
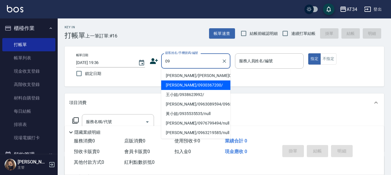
click at [184, 84] on li "傅家琪/0930367200/" at bounding box center [195, 85] width 69 height 10
type input "傅家琪/0930367200/"
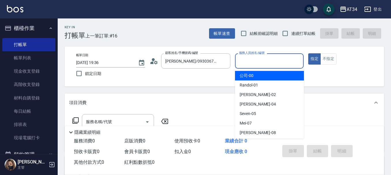
click at [287, 62] on input "服務人員姓名/編號" at bounding box center [270, 61] width 64 height 10
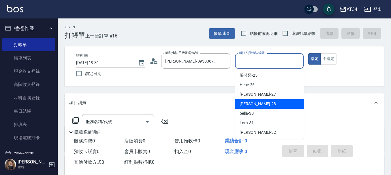
scroll to position [87, 0]
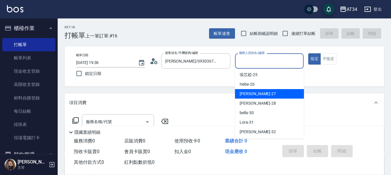
click at [266, 96] on div "annie -27" at bounding box center [269, 94] width 69 height 10
type input "annie-27"
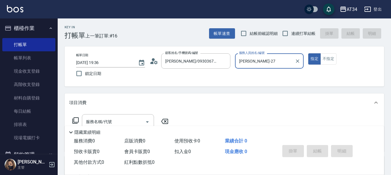
click at [333, 70] on div "帳單日期 2025/08/18 19:36 鎖定日期 顧客姓名/手機號碼/編號 傅家琪/0930367200/ 顧客姓名/手機號碼/編號 服務人員姓名/編號 …" at bounding box center [225, 66] width 306 height 26
click at [143, 123] on button "Open" at bounding box center [147, 121] width 9 height 9
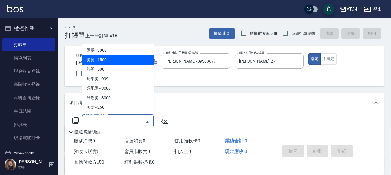
click at [119, 63] on span "燙髮 - 1500" at bounding box center [118, 60] width 72 height 10
type input "燙髮(301)"
type input "150"
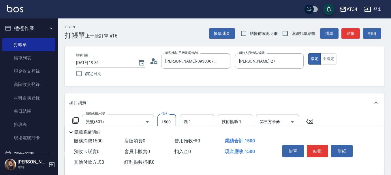
click at [164, 116] on input "1500" at bounding box center [166, 122] width 19 height 16
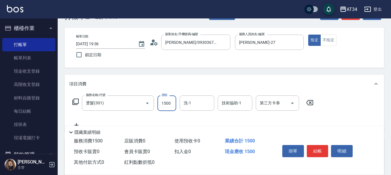
scroll to position [29, 0]
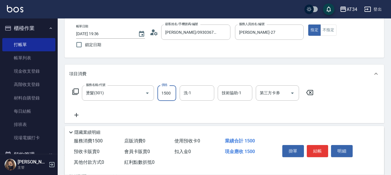
type input "2"
type input "0"
type input "209"
type input "20"
type input "2099"
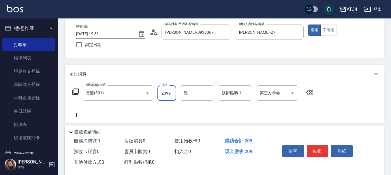
type input "200"
type input "2099"
click at [187, 95] on div "洗-1 洗-1" at bounding box center [197, 92] width 35 height 15
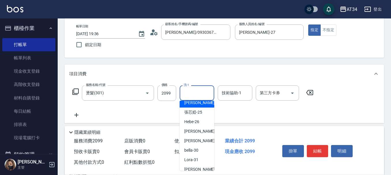
scroll to position [125, 0]
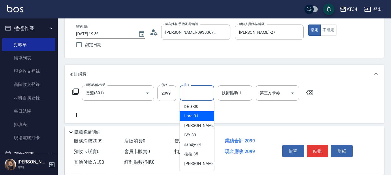
click at [192, 119] on span "Lora -31" at bounding box center [191, 116] width 14 height 6
type input "Lora-31"
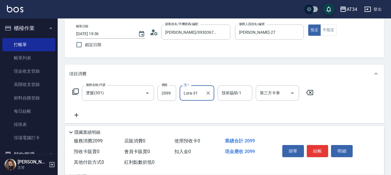
click at [214, 112] on div "服務名稱/代號 燙髮(301) 服務名稱/代號 價格 2099 價格 洗-1 Lora-31 洗-1 技術協助-1 技術協助-1 第三方卡券 第三方卡券" at bounding box center [193, 101] width 248 height 33
click at [318, 150] on button "結帳" at bounding box center [318, 151] width 22 height 12
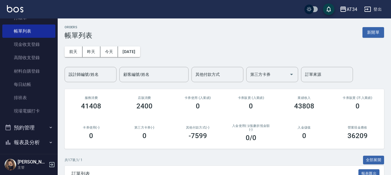
scroll to position [87, 0]
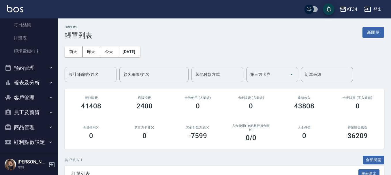
click at [24, 67] on button "預約管理" at bounding box center [28, 68] width 53 height 15
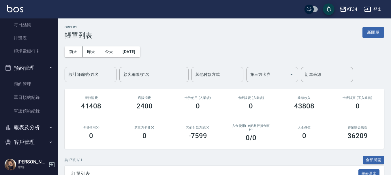
click at [22, 129] on button "報表及分析" at bounding box center [28, 127] width 53 height 15
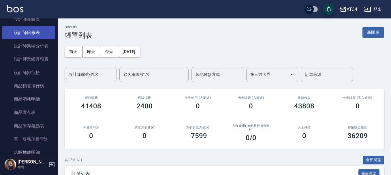
scroll to position [288, 0]
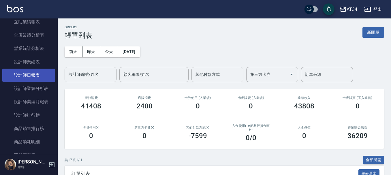
click at [32, 78] on link "設計師日報表" at bounding box center [28, 75] width 53 height 13
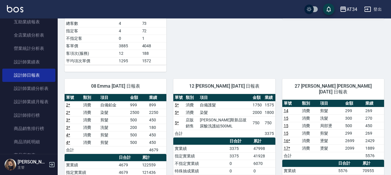
scroll to position [317, 0]
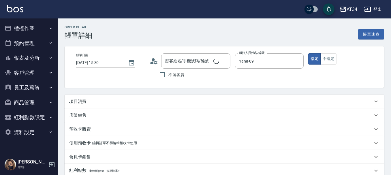
type input "[DATE] 15:30"
type input "Yana-09"
click at [100, 102] on div "項目消費" at bounding box center [220, 102] width 303 height 6
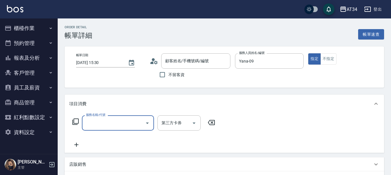
scroll to position [10, 0]
type input "[PERSON_NAME]/0931292905/null"
click at [108, 121] on input "服務名稱/代號" at bounding box center [114, 123] width 58 height 10
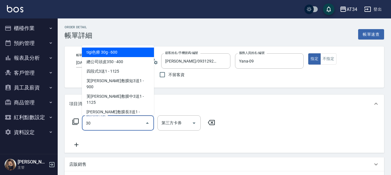
type input "301"
type input "150"
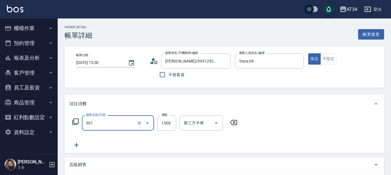
type input "燙髮(301)"
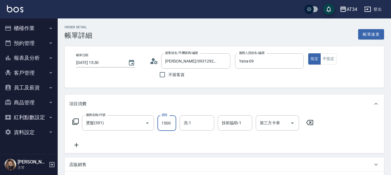
type input "0"
type input "20"
type input "200"
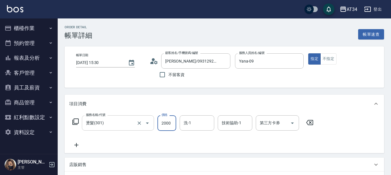
type input "2000"
click at [108, 125] on input "燙髮(301)" at bounding box center [110, 123] width 51 height 10
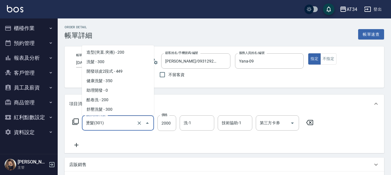
scroll to position [37, 0]
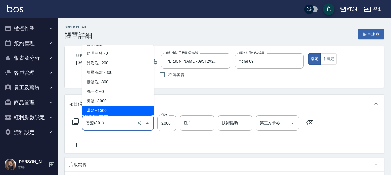
type input "3"
type input "0"
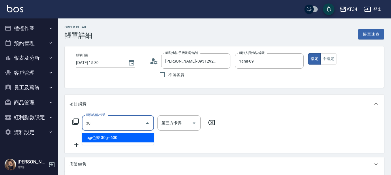
scroll to position [0, 0]
type input "303"
type input "90"
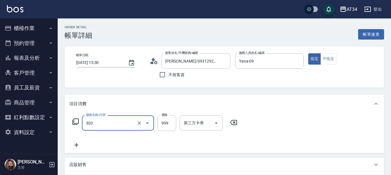
type input "局部燙(303)"
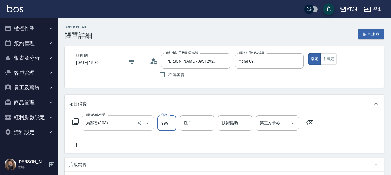
type input "0"
type input "20"
type input "200"
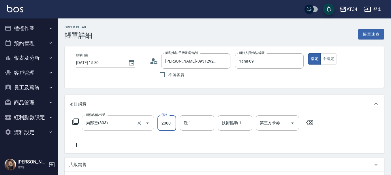
type input "2000"
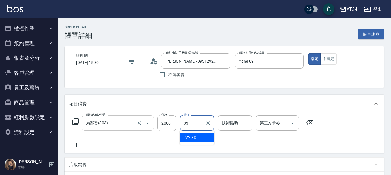
type input "IVY-33"
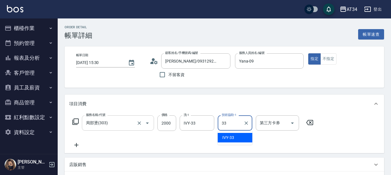
type input "IVY-33"
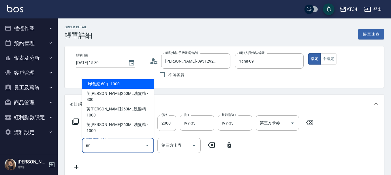
type input "602"
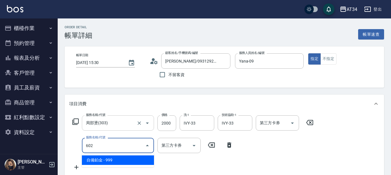
type input "290"
type input "自備鉑金(602)"
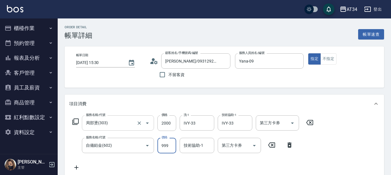
type input "200"
type input "17"
type input "210"
type input "170"
type input "370"
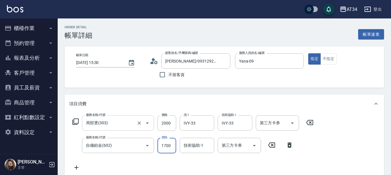
type input "1700"
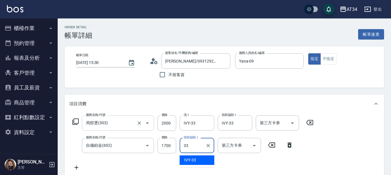
type input "IVY-33"
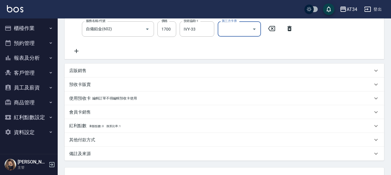
scroll to position [164, 0]
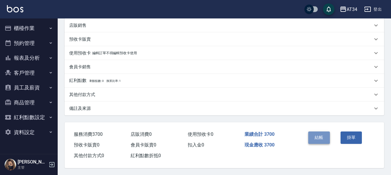
click at [318, 135] on button "結帳" at bounding box center [319, 138] width 22 height 12
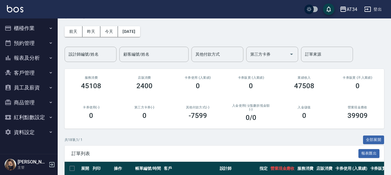
scroll to position [29, 0]
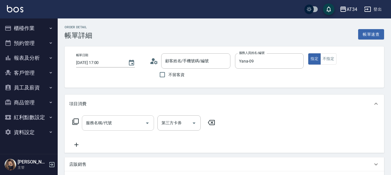
type input "[PERSON_NAME]/0918105981/null"
click at [99, 124] on div "服務名稱/代號 服務名稱/代號" at bounding box center [118, 122] width 72 height 15
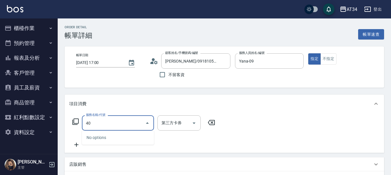
type input "401"
type input "20"
type input "剪髮(401)"
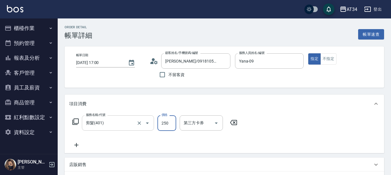
type input "0"
type input "59"
type input "50"
type input "599"
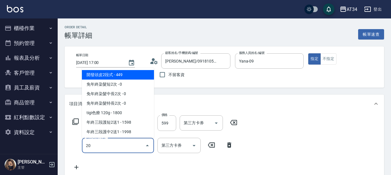
type input "201"
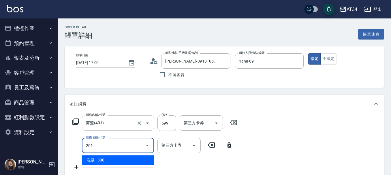
type input "80"
type input "洗髮(201)"
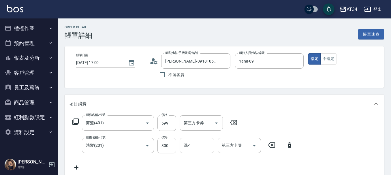
click at [292, 146] on icon at bounding box center [289, 145] width 14 height 7
type input "50"
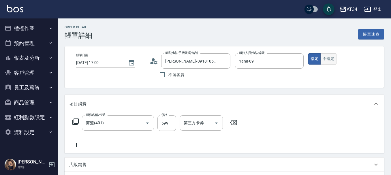
click at [330, 61] on button "不指定" at bounding box center [328, 58] width 16 height 11
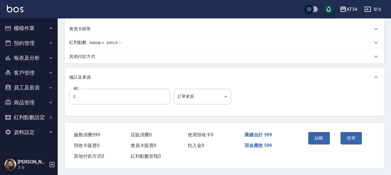
scroll to position [181, 0]
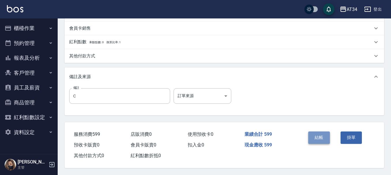
click at [316, 133] on button "結帳" at bounding box center [319, 138] width 22 height 12
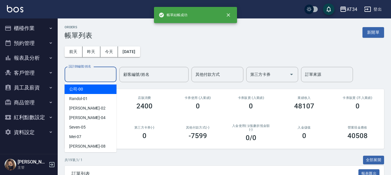
click at [78, 71] on div "設計師編號/姓名 設計師編號/姓名" at bounding box center [91, 74] width 52 height 15
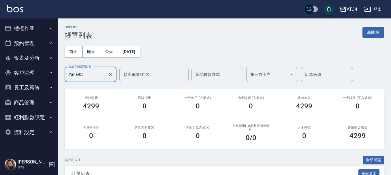
type input "Yana-09"
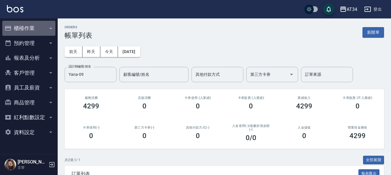
click at [29, 26] on button "櫃檯作業" at bounding box center [28, 28] width 53 height 15
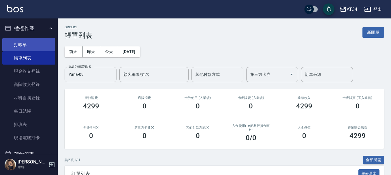
click at [29, 46] on link "打帳單" at bounding box center [28, 44] width 53 height 13
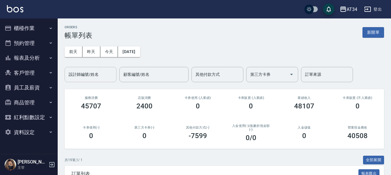
click at [79, 79] on input "設計師編號/姓名" at bounding box center [90, 75] width 47 height 10
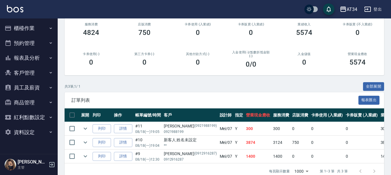
scroll to position [89, 0]
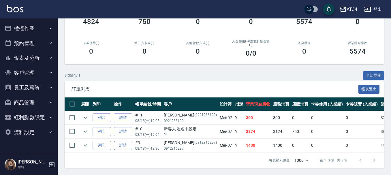
type input "Mei-07"
click at [126, 142] on link "詳情" at bounding box center [123, 145] width 18 height 9
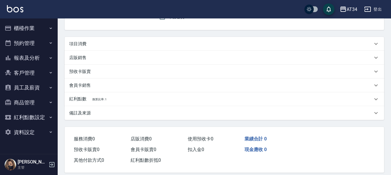
type input "[DATE] 12:30"
type input "Mei-07"
type input "140"
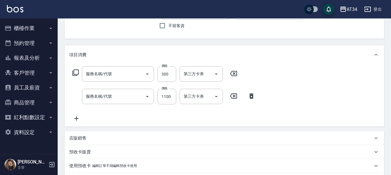
type input "[PERSON_NAME]/0912916287/0912916287"
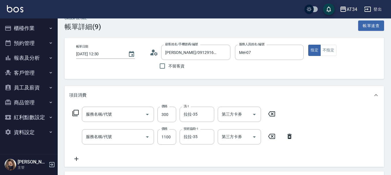
type input "洗髮(201)"
type input "日式結構三段L(627)"
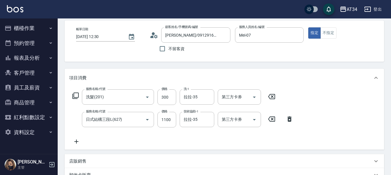
scroll to position [36, 0]
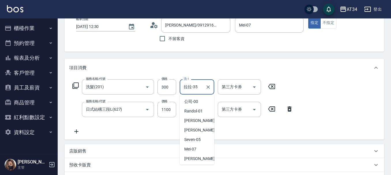
click at [195, 89] on input "拉拉-35" at bounding box center [192, 87] width 21 height 10
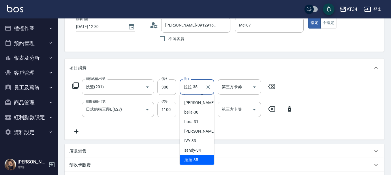
click at [195, 89] on input "拉拉-35" at bounding box center [192, 87] width 21 height 10
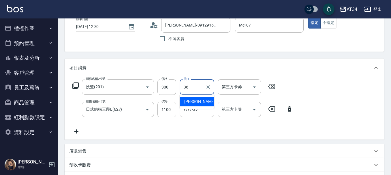
type input "[PERSON_NAME]-36"
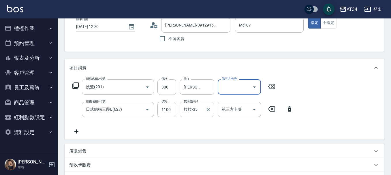
click at [197, 110] on input "拉拉-35" at bounding box center [192, 109] width 21 height 10
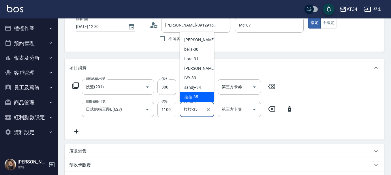
click at [198, 112] on input "拉拉-35" at bounding box center [192, 109] width 21 height 10
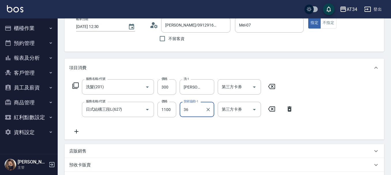
type input "[PERSON_NAME]-36"
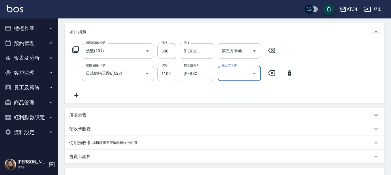
scroll to position [180, 0]
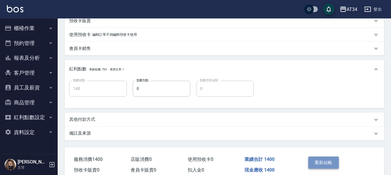
click at [322, 166] on button "重新結帳" at bounding box center [323, 163] width 31 height 12
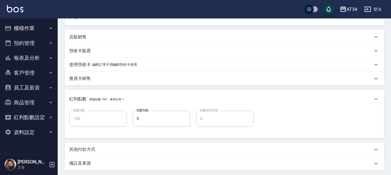
scroll to position [179, 0]
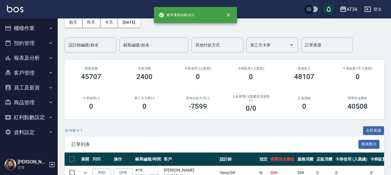
scroll to position [29, 0]
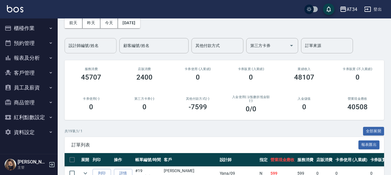
click at [93, 46] on input "設計師編號/姓名" at bounding box center [90, 46] width 47 height 10
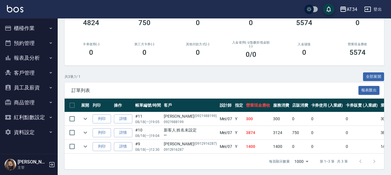
scroll to position [89, 0]
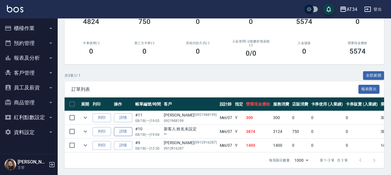
type input "Mei-07"
click at [131, 127] on link "詳情" at bounding box center [123, 131] width 18 height 9
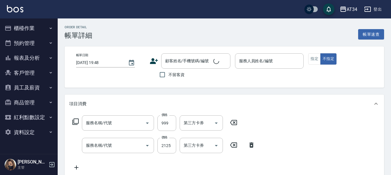
type input "[DATE] 19:04"
type input "Mei-07"
type input "380"
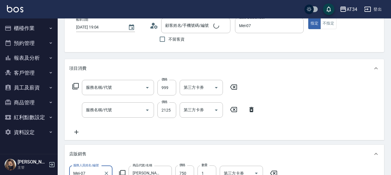
type input "自備護髮(601)"
type input "局部髮(503)"
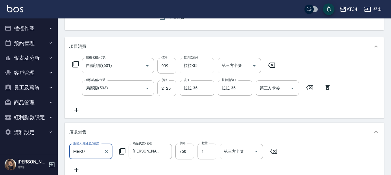
type input "新客人 姓名未設定/**/null"
click at [196, 65] on input "拉拉-35" at bounding box center [192, 65] width 21 height 10
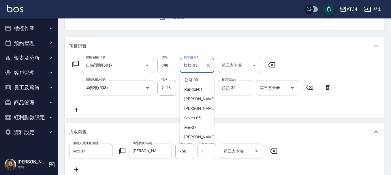
click at [196, 65] on input "拉拉-35" at bounding box center [192, 65] width 21 height 10
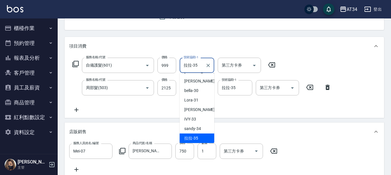
click at [196, 65] on input "拉拉-35" at bounding box center [192, 65] width 21 height 10
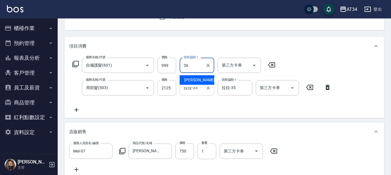
type input "[PERSON_NAME]-36"
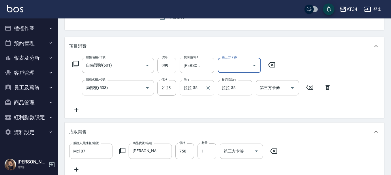
click at [198, 91] on input "拉拉-35" at bounding box center [192, 88] width 21 height 10
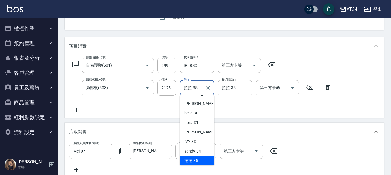
click at [198, 91] on input "拉拉-35" at bounding box center [192, 88] width 21 height 10
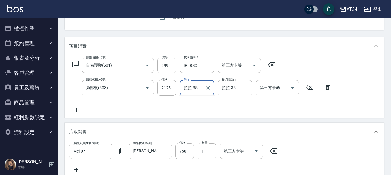
click at [198, 91] on input "拉拉-35" at bounding box center [192, 88] width 21 height 10
click at [198, 90] on input "拉拉-35" at bounding box center [192, 88] width 21 height 10
type input "[PERSON_NAME]-36"
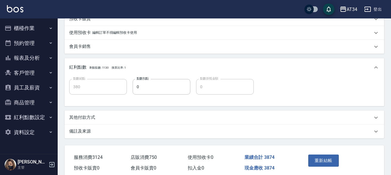
scroll to position [231, 0]
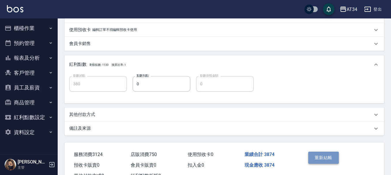
click at [320, 164] on button "重新結帳" at bounding box center [323, 158] width 31 height 12
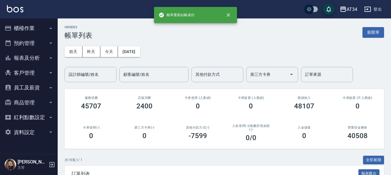
click at [68, 71] on input "設計師編號/姓名" at bounding box center [90, 75] width 47 height 10
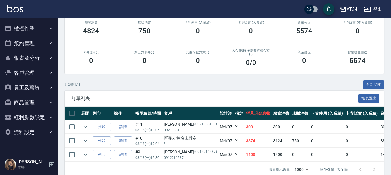
scroll to position [89, 0]
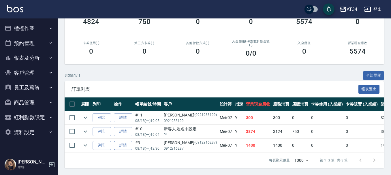
type input "Mei-07"
click at [125, 141] on link "詳情" at bounding box center [123, 145] width 18 height 9
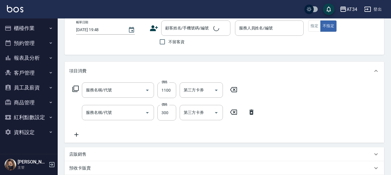
type input "[DATE] 12:30"
type input "Mei-07"
type input "140"
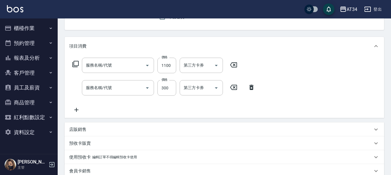
type input "[PERSON_NAME]/0912916287/0912916287"
type input "日式結構三段L(627)"
type input "洗髮(201)"
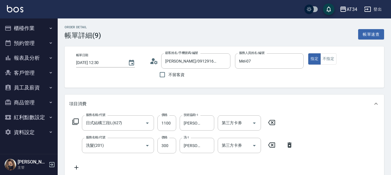
click at [40, 30] on button "櫃檯作業" at bounding box center [28, 28] width 53 height 15
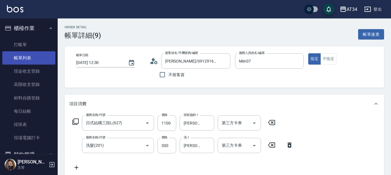
click at [30, 59] on link "帳單列表" at bounding box center [28, 57] width 53 height 13
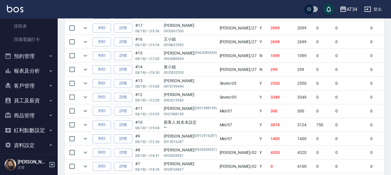
scroll to position [104, 0]
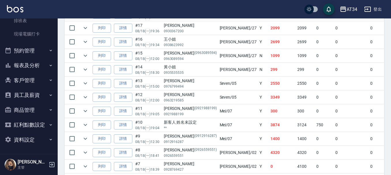
click at [29, 65] on button "報表及分析" at bounding box center [28, 65] width 53 height 15
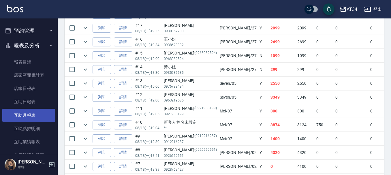
scroll to position [133, 0]
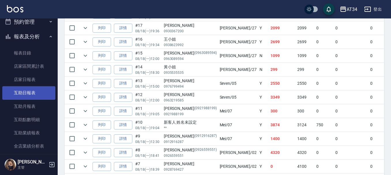
click at [29, 94] on link "互助日報表" at bounding box center [28, 92] width 53 height 13
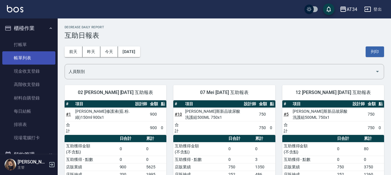
click at [37, 56] on link "帳單列表" at bounding box center [28, 57] width 53 height 13
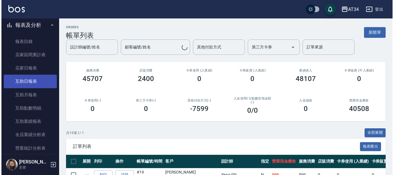
scroll to position [87, 0]
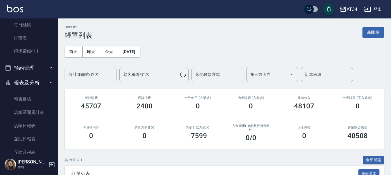
click at [29, 81] on button "報表及分析" at bounding box center [28, 82] width 53 height 15
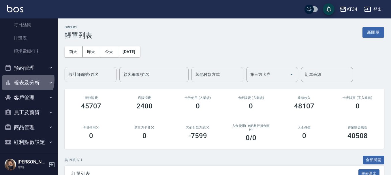
click at [18, 80] on button "報表及分析" at bounding box center [28, 82] width 53 height 15
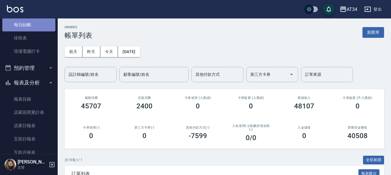
click at [33, 27] on link "每日結帳" at bounding box center [28, 24] width 53 height 13
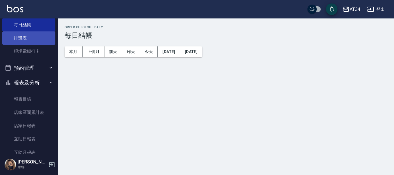
click at [31, 38] on link "排班表" at bounding box center [28, 37] width 53 height 13
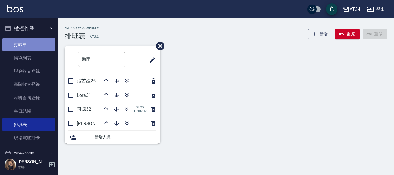
click at [33, 45] on link "打帳單" at bounding box center [28, 44] width 53 height 13
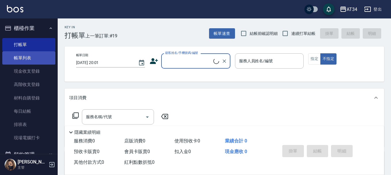
click at [35, 59] on link "帳單列表" at bounding box center [28, 57] width 53 height 13
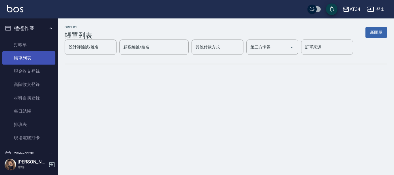
click at [24, 59] on link "帳單列表" at bounding box center [28, 57] width 53 height 13
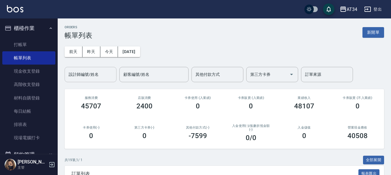
click at [84, 73] on input "設計師編號/姓名" at bounding box center [90, 75] width 47 height 10
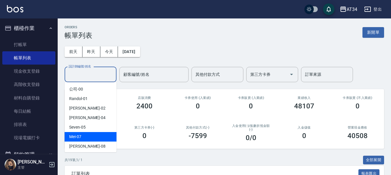
click at [85, 136] on div "Mei -07" at bounding box center [91, 137] width 52 height 10
type input "Mei-07"
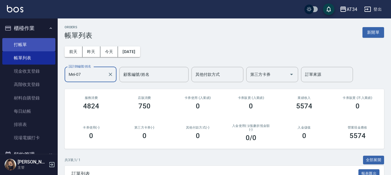
click at [25, 45] on link "打帳單" at bounding box center [28, 44] width 53 height 13
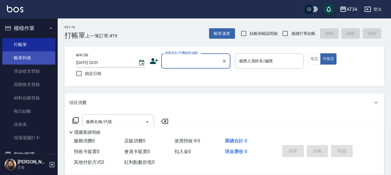
click at [27, 61] on link "帳單列表" at bounding box center [28, 57] width 53 height 13
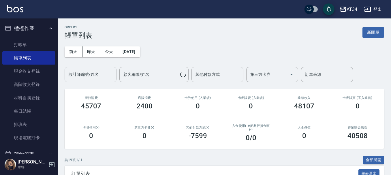
click at [88, 76] on input "設計師編號/姓名" at bounding box center [90, 75] width 47 height 10
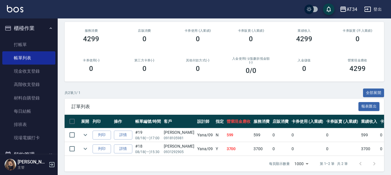
scroll to position [75, 0]
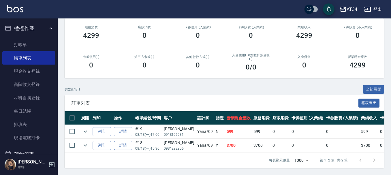
type input "Yana-09"
click at [132, 142] on link "詳情" at bounding box center [123, 145] width 18 height 9
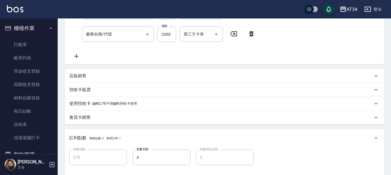
type input "[DATE] 15:30"
type input "Yana-09"
type input "370"
type input "自備鉑金(602)"
type input "局部燙(303)"
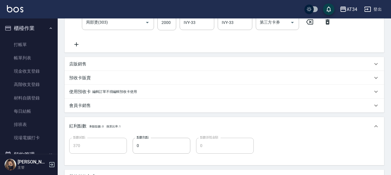
type input "[PERSON_NAME]/0931292905/null"
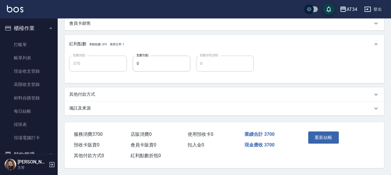
click at [85, 88] on div "其他付款方式" at bounding box center [225, 95] width 320 height 14
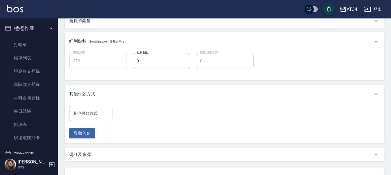
click at [90, 116] on input "其他付款方式" at bounding box center [91, 113] width 38 height 10
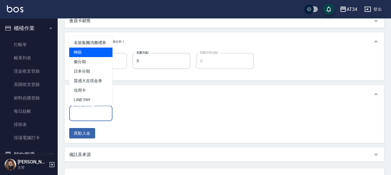
click at [85, 57] on span "轉賬" at bounding box center [90, 53] width 43 height 10
type input "轉賬"
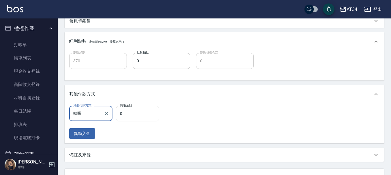
click at [136, 114] on input "0" at bounding box center [137, 114] width 43 height 16
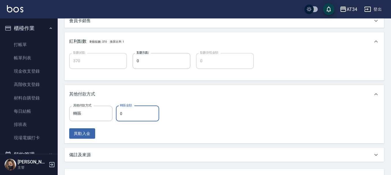
type input "360"
type input "370"
type input "0"
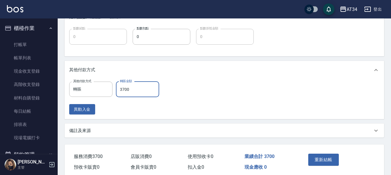
scroll to position [257, 0]
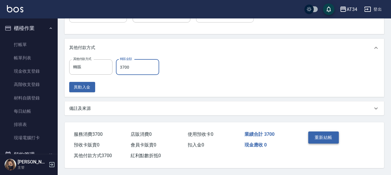
type input "3700"
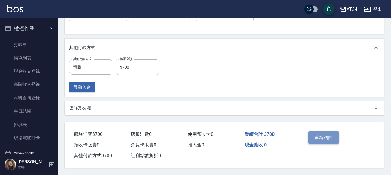
click at [325, 135] on button "重新結帳" at bounding box center [323, 138] width 31 height 12
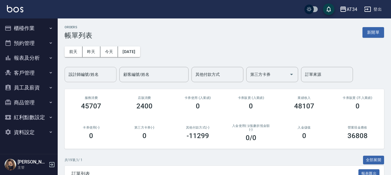
click at [99, 76] on input "設計師編號/姓名" at bounding box center [90, 75] width 47 height 10
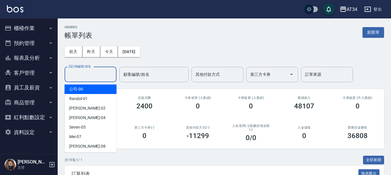
click at [267, 35] on div "ORDERS 帳單列表 新開單" at bounding box center [225, 32] width 320 height 14
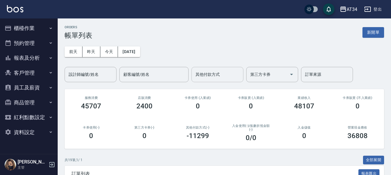
click at [216, 74] on input "其他付款方式" at bounding box center [217, 75] width 47 height 10
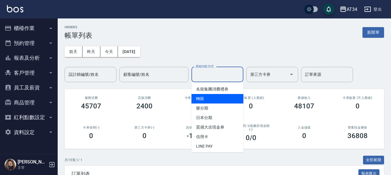
click at [201, 98] on span "轉賬" at bounding box center [218, 99] width 52 height 10
type input "轉賬"
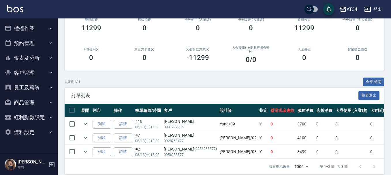
scroll to position [89, 0]
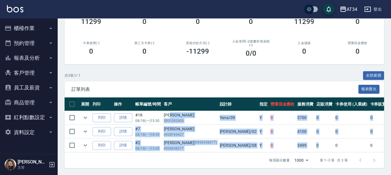
drag, startPoint x: 198, startPoint y: 112, endPoint x: 284, endPoint y: 140, distance: 90.9
click at [284, 140] on tbody "列印 詳情 #18 08/18 (一) 15:30 陳美華 0931292905 Yana /09 Y 0 3700 0 0 0 3700 0 0 0 -37…" at bounding box center [347, 132] width 565 height 42
click at [315, 140] on td "0" at bounding box center [324, 146] width 19 height 14
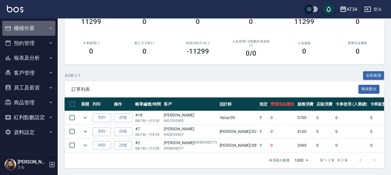
click at [30, 31] on button "櫃檯作業" at bounding box center [28, 28] width 53 height 15
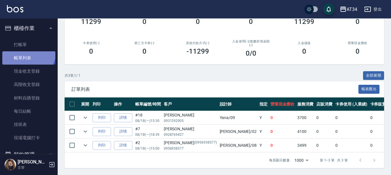
click at [27, 51] on link "帳單列表" at bounding box center [28, 57] width 53 height 13
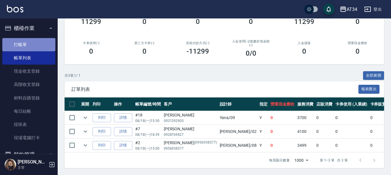
click at [32, 46] on link "打帳單" at bounding box center [28, 44] width 53 height 13
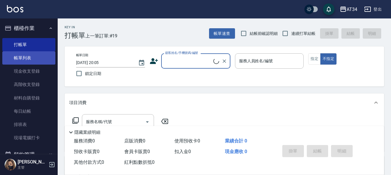
click at [35, 58] on link "帳單列表" at bounding box center [28, 57] width 53 height 13
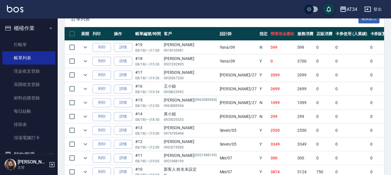
scroll to position [173, 0]
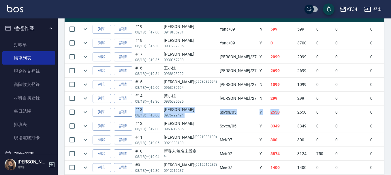
drag, startPoint x: 244, startPoint y: 112, endPoint x: 118, endPoint y: 112, distance: 126.1
click at [118, 112] on tr "列印 詳情 #13 08/18 (一) 15:00 陳珮綺 0976799494 Seven /05 Y 2550 2550 0 0 0 2550 0 0 0…" at bounding box center [364, 113] width 598 height 14
click at [269, 112] on td "2550" at bounding box center [282, 113] width 27 height 14
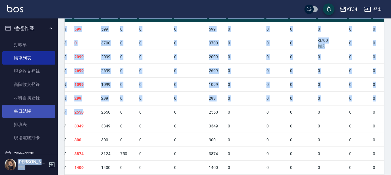
scroll to position [0, 0]
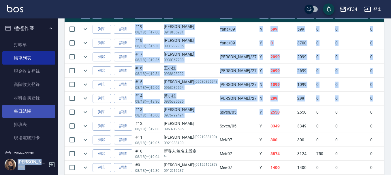
drag, startPoint x: 243, startPoint y: 113, endPoint x: 44, endPoint y: 109, distance: 198.2
click at [44, 109] on div "AT34 登出 櫃檯作業 打帳單 帳單列表 現金收支登錄 高階收支登錄 材料自購登錄 每日結帳 排班表 現場電腦打卡 預約管理 預約管理 單日預約紀錄 單週預…" at bounding box center [195, 67] width 391 height 481
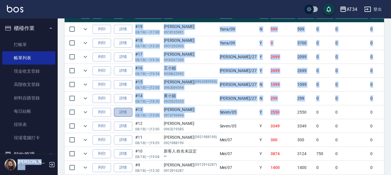
click at [124, 114] on link "詳情" at bounding box center [123, 112] width 18 height 9
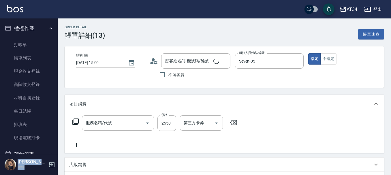
type input "2025/08/18 15:00"
type input "Seven-05"
type input "250"
type input "縮毛矯正（含洗剪）@"
type input "陳珮綺/0976799494/null"
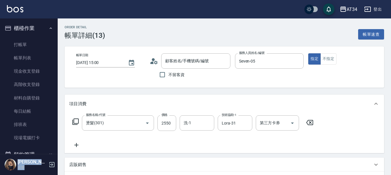
type input "燙髮(301)"
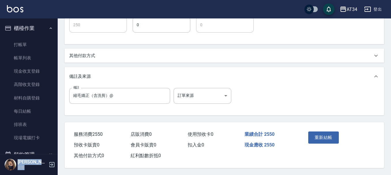
scroll to position [224, 0]
click at [109, 53] on div "其他付款方式" at bounding box center [220, 56] width 303 height 6
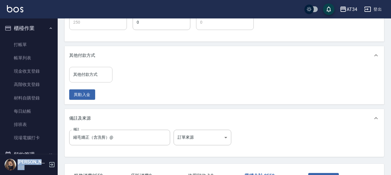
click at [80, 73] on input "其他付款方式" at bounding box center [91, 75] width 38 height 10
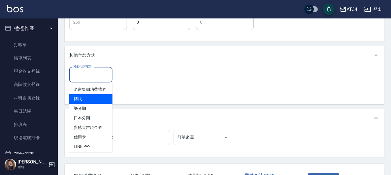
click at [89, 104] on span "轉賬" at bounding box center [90, 99] width 43 height 10
type input "轉賬"
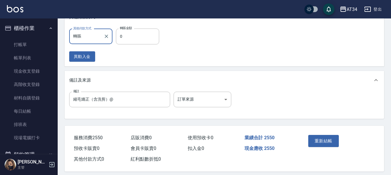
scroll to position [269, 0]
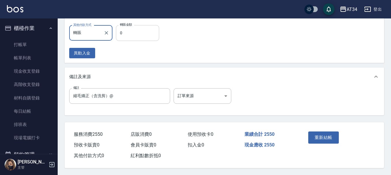
drag, startPoint x: 135, startPoint y: 36, endPoint x: 131, endPoint y: 33, distance: 4.5
click at [134, 36] on input "0" at bounding box center [137, 33] width 43 height 16
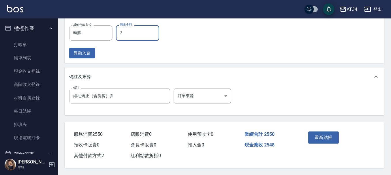
type input "25"
type input "220"
type input "255"
type input "0"
type input "2550"
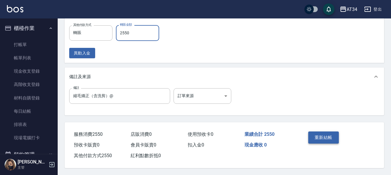
click at [324, 134] on button "重新結帳" at bounding box center [323, 138] width 31 height 12
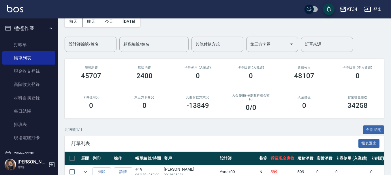
scroll to position [29, 0]
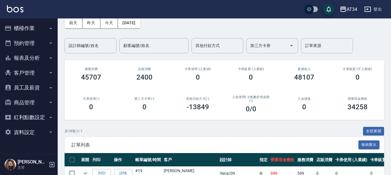
scroll to position [29, 0]
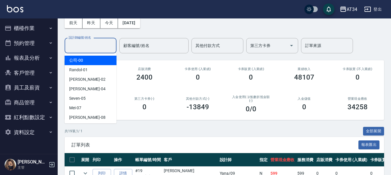
click at [83, 44] on input "設計師編號/姓名" at bounding box center [90, 46] width 47 height 10
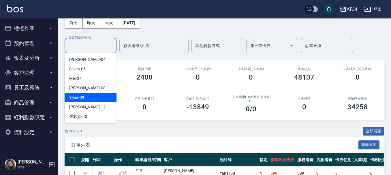
scroll to position [58, 0]
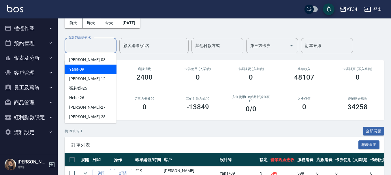
click at [82, 72] on div "Yana -09" at bounding box center [91, 70] width 52 height 10
type input "Yana-09"
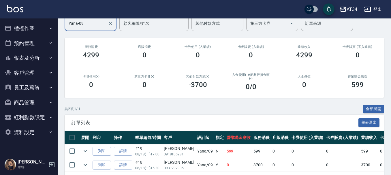
scroll to position [75, 0]
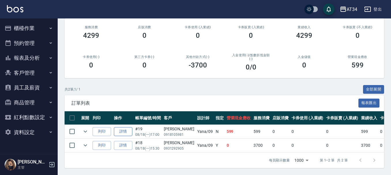
click at [120, 127] on link "詳情" at bounding box center [123, 131] width 18 height 9
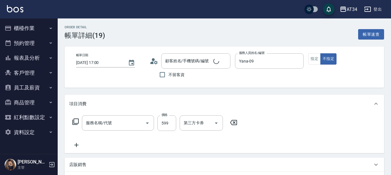
type input "2025/08/18 17:00"
type input "Yana-09"
type input "50"
type input "C"
type input "剪髮(401)"
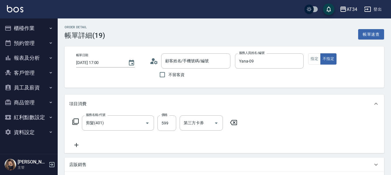
scroll to position [29, 0]
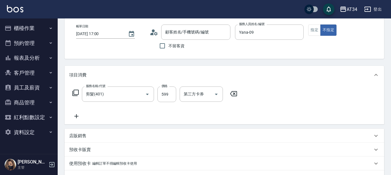
type input "彭S/0918105981/null"
click at [163, 95] on input "599" at bounding box center [166, 95] width 19 height 16
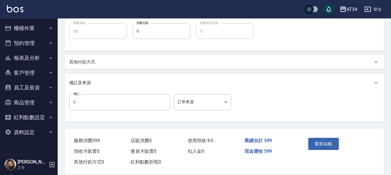
scroll to position [224, 0]
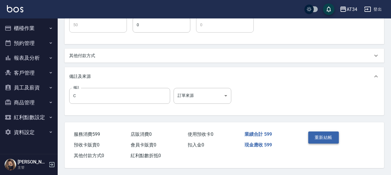
click at [314, 134] on button "重新結帳" at bounding box center [323, 138] width 31 height 12
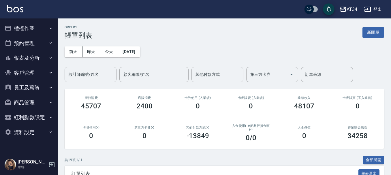
click at [30, 41] on button "預約管理" at bounding box center [28, 43] width 53 height 15
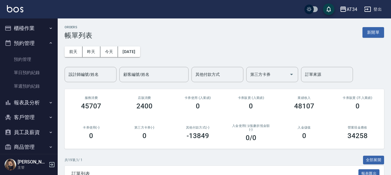
scroll to position [29, 0]
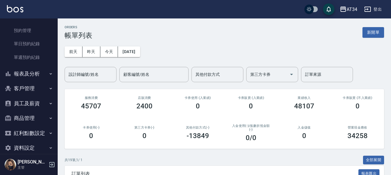
click at [30, 106] on button "員工及薪資" at bounding box center [28, 103] width 53 height 15
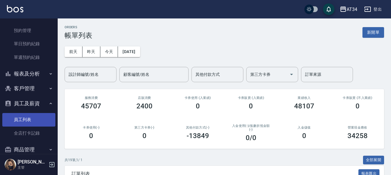
click at [30, 121] on link "員工列表" at bounding box center [28, 119] width 53 height 13
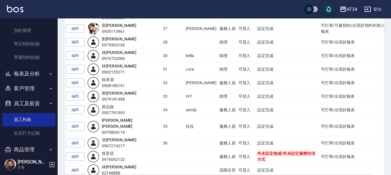
scroll to position [234, 0]
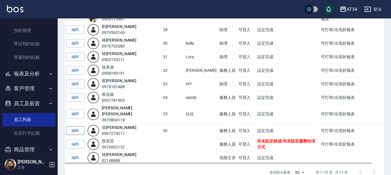
click at [78, 126] on link "編輯" at bounding box center [75, 130] width 18 height 9
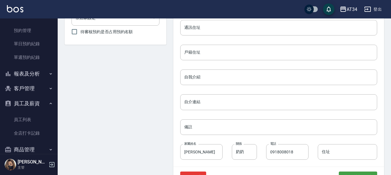
scroll to position [285, 0]
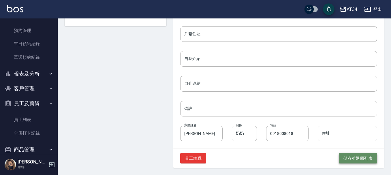
click at [352, 157] on button "儲存並返回列表" at bounding box center [358, 158] width 38 height 11
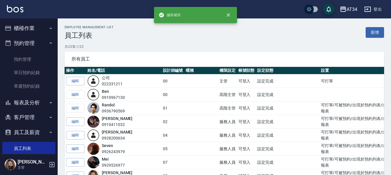
click at [26, 29] on button "櫃檯作業" at bounding box center [28, 28] width 53 height 15
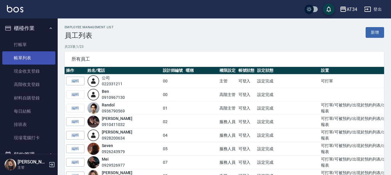
click at [28, 55] on link "帳單列表" at bounding box center [28, 57] width 53 height 13
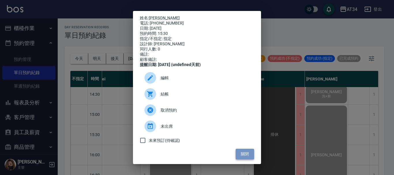
click at [242, 158] on button "關閉" at bounding box center [245, 154] width 18 height 11
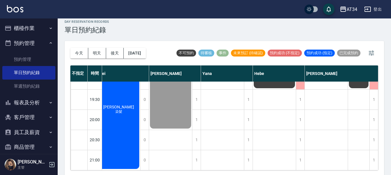
scroll to position [7, 0]
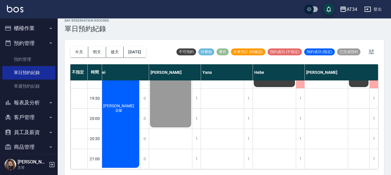
click at [247, 171] on div "[DATE] [DATE] [DATE] [DATE] 不可預約 待審核 事件 未來預訂 (待確認) 預約成功 (不指定) 預約成功 (指定) 已完成預約 不…" at bounding box center [225, 107] width 320 height 135
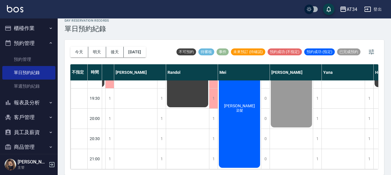
scroll to position [340, 136]
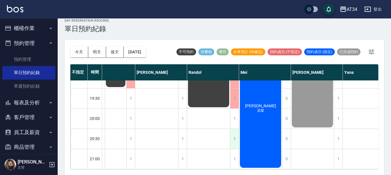
click at [238, 132] on div "1" at bounding box center [234, 139] width 9 height 20
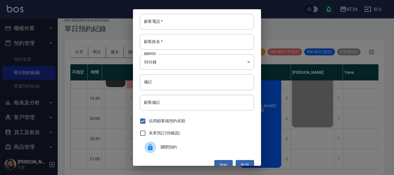
click at [264, 128] on div "顧客電話   * 顧客電話   * 顧客姓名   * 顧客姓名   * 服務時長 30分鐘 1 服務時長 備註 備註 顧客備註 顧客備註 佔用顧客端預約名額 …" at bounding box center [197, 87] width 394 height 175
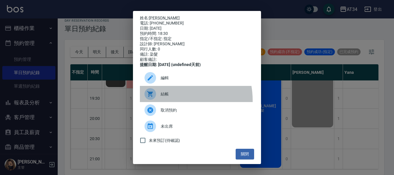
click at [168, 102] on div "結帳" at bounding box center [197, 94] width 114 height 16
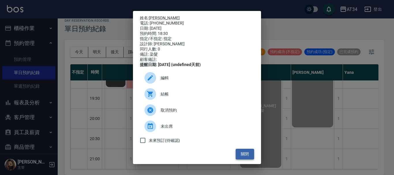
click at [236, 159] on button "關閉" at bounding box center [245, 154] width 18 height 11
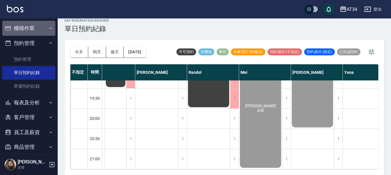
click at [36, 25] on button "櫃檯作業" at bounding box center [28, 28] width 53 height 15
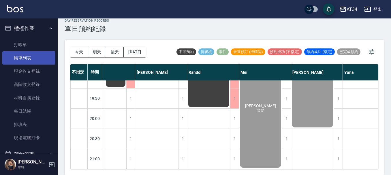
click at [29, 56] on link "帳單列表" at bounding box center [28, 57] width 53 height 13
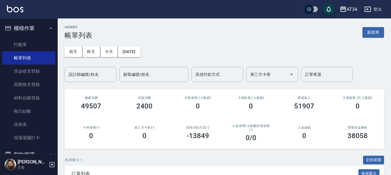
click at [100, 46] on button "今天" at bounding box center [109, 51] width 18 height 11
click at [82, 72] on input "設計師編號/姓名" at bounding box center [90, 75] width 47 height 10
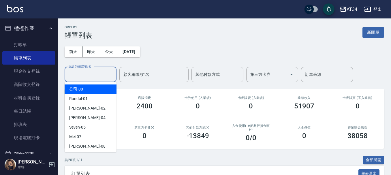
type input "7"
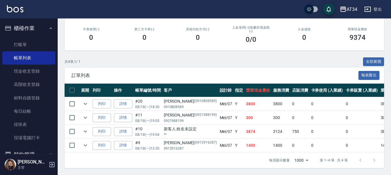
scroll to position [103, 0]
type input "Mei-07"
click at [123, 100] on link "詳情" at bounding box center [123, 104] width 18 height 9
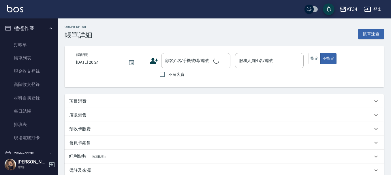
type input "2025/08/18 18:30"
type input "Mei-07"
type input "380"
type input "染髮"
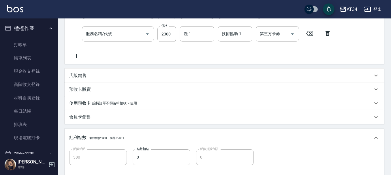
type input "陳姿云/0910808589/0910808589"
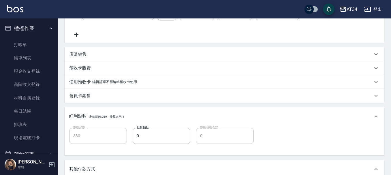
type input "自備護髮(601)"
type input "染髮(501)"
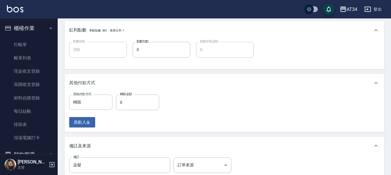
scroll to position [220, 0]
click at [125, 104] on input "0" at bounding box center [137, 102] width 43 height 16
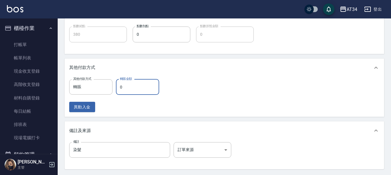
scroll to position [248, 0]
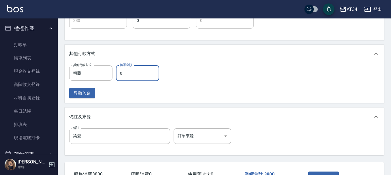
type input "370"
type input "38"
type input "340"
type input "380"
type input "0"
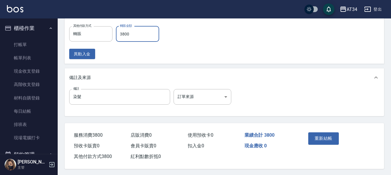
scroll to position [291, 0]
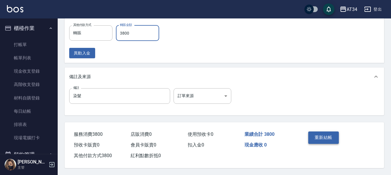
type input "3800"
click at [325, 134] on button "重新結帳" at bounding box center [323, 138] width 31 height 12
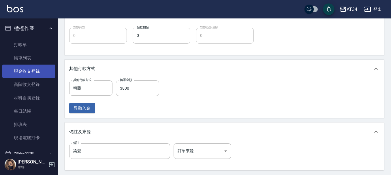
scroll to position [29, 0]
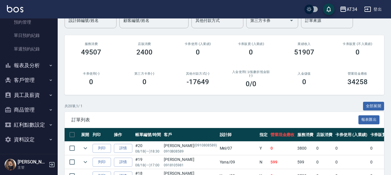
scroll to position [58, 0]
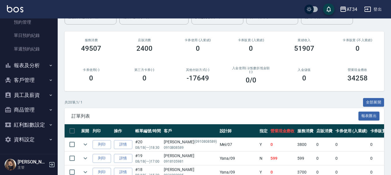
click at [33, 65] on button "報表及分析" at bounding box center [28, 65] width 53 height 15
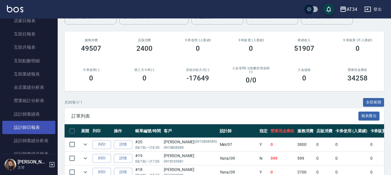
scroll to position [206, 0]
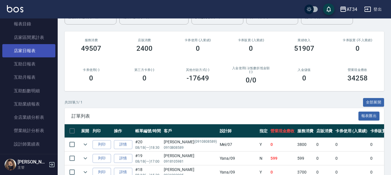
click at [29, 53] on link "店家日報表" at bounding box center [28, 50] width 53 height 13
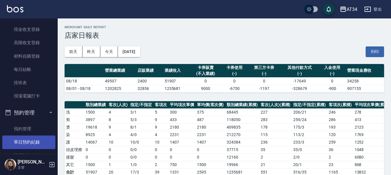
scroll to position [29, 0]
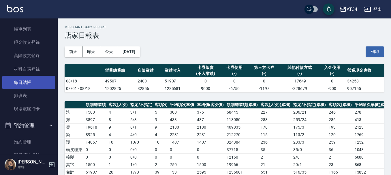
click at [24, 80] on link "每日結帳" at bounding box center [28, 82] width 53 height 13
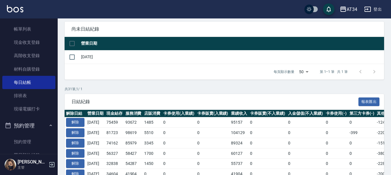
scroll to position [58, 0]
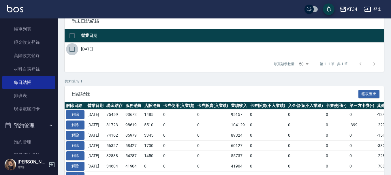
click at [76, 50] on input "checkbox" at bounding box center [72, 49] width 12 height 12
checkbox input "true"
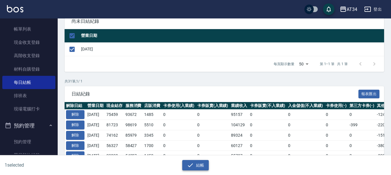
click at [194, 165] on button "結帳" at bounding box center [195, 165] width 27 height 11
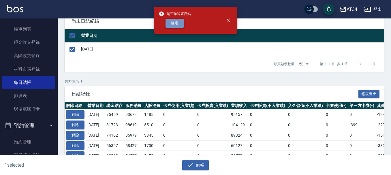
click at [174, 24] on button "確定" at bounding box center [175, 23] width 18 height 9
checkbox input "false"
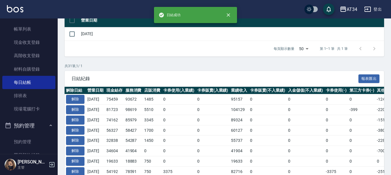
scroll to position [87, 0]
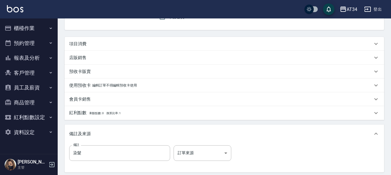
scroll to position [58, 0]
click at [85, 41] on p "項目消費" at bounding box center [77, 44] width 17 height 6
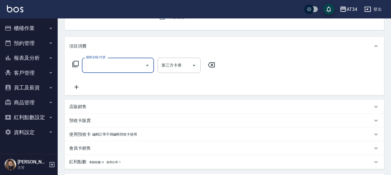
scroll to position [0, 0]
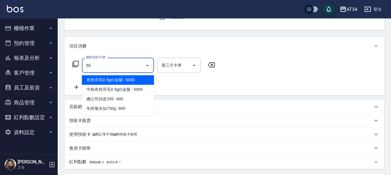
type input "501"
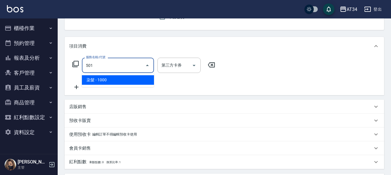
type input "100"
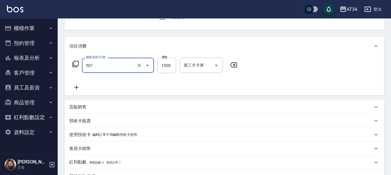
type input "染髮(501)"
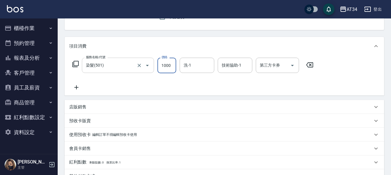
type input "0"
type input "23"
type input "20"
type input "230"
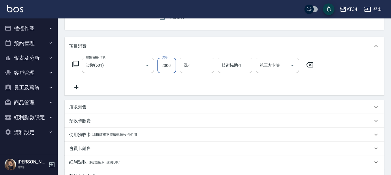
type input "2300"
click at [78, 86] on icon at bounding box center [76, 87] width 14 height 7
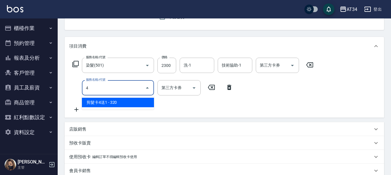
type input "4"
type input "601"
type input "260"
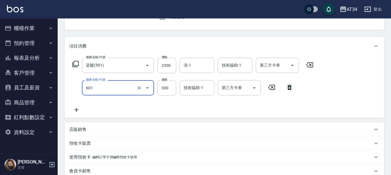
type input "自備護髮(601)"
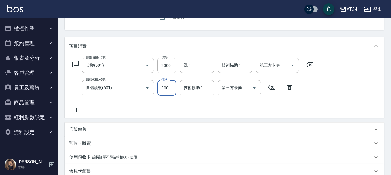
type input "230"
type input "150"
type input "380"
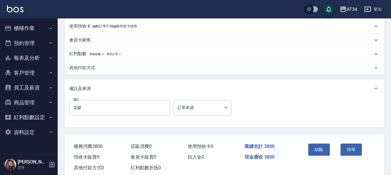
scroll to position [203, 0]
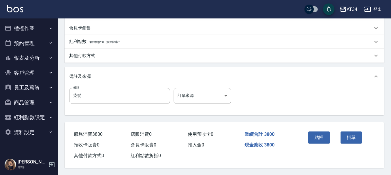
type input "1500"
click at [85, 56] on p "其他付款方式" at bounding box center [82, 56] width 26 height 6
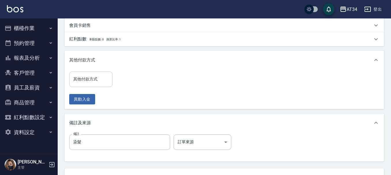
click at [89, 81] on input "其他付款方式" at bounding box center [91, 79] width 38 height 10
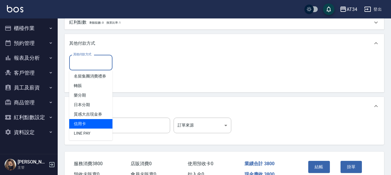
scroll to position [252, 0]
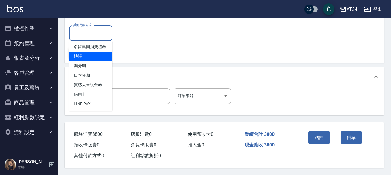
click at [89, 52] on span "轉賬" at bounding box center [90, 57] width 43 height 10
type input "轉賬"
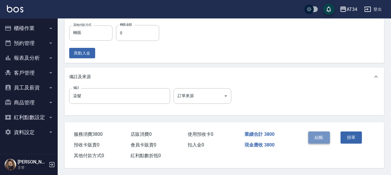
click at [319, 132] on button "結帳" at bounding box center [319, 138] width 22 height 12
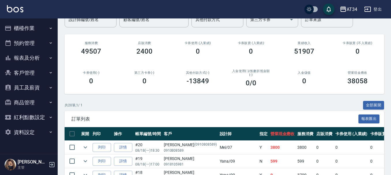
scroll to position [87, 0]
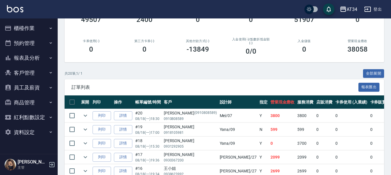
click at [31, 28] on button "櫃檯作業" at bounding box center [28, 28] width 53 height 15
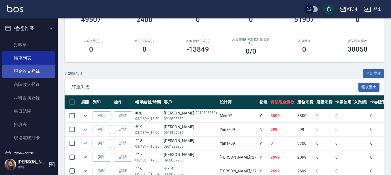
click at [2, 21] on button "櫃檯作業" at bounding box center [28, 28] width 53 height 15
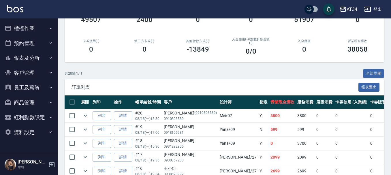
click at [2, 21] on button "櫃檯作業" at bounding box center [28, 28] width 53 height 15
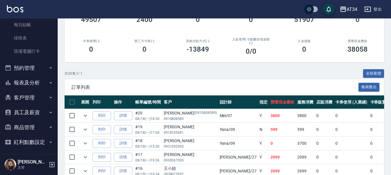
scroll to position [58, 0]
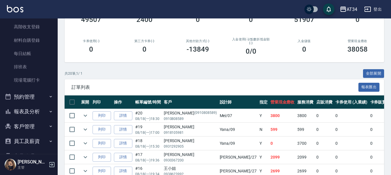
click at [25, 114] on button "報表及分析" at bounding box center [28, 111] width 53 height 15
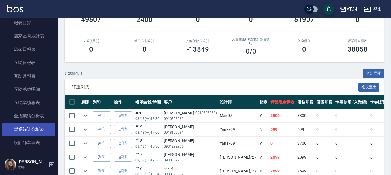
scroll to position [173, 0]
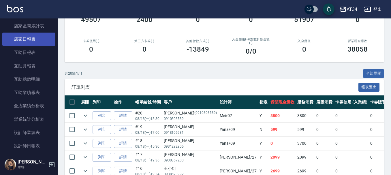
click at [27, 35] on link "店家日報表" at bounding box center [28, 39] width 53 height 13
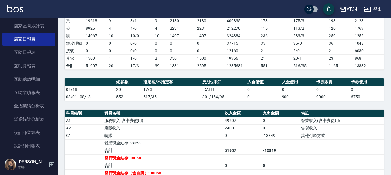
scroll to position [87, 0]
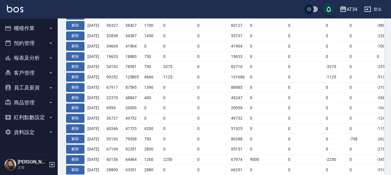
scroll to position [110, 0]
